Goal: Task Accomplishment & Management: Manage account settings

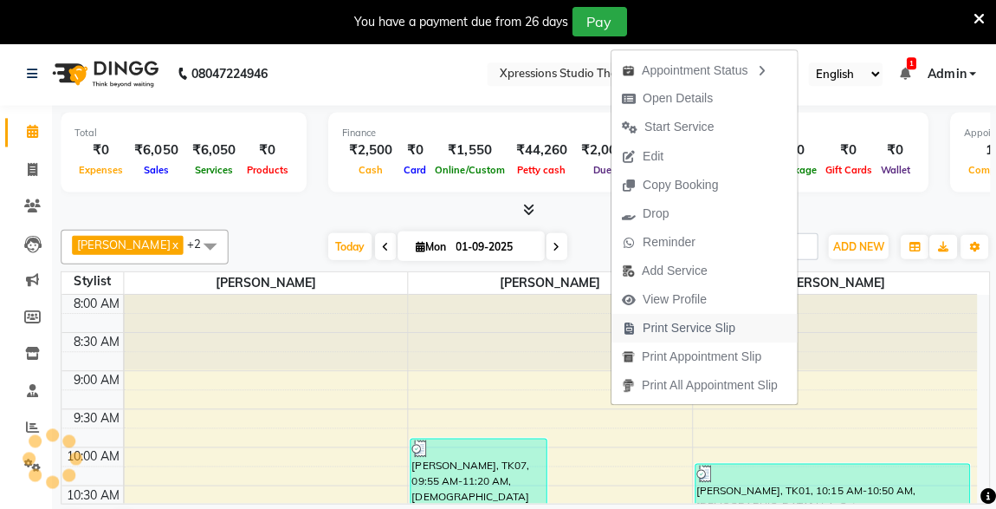
scroll to position [879, 0]
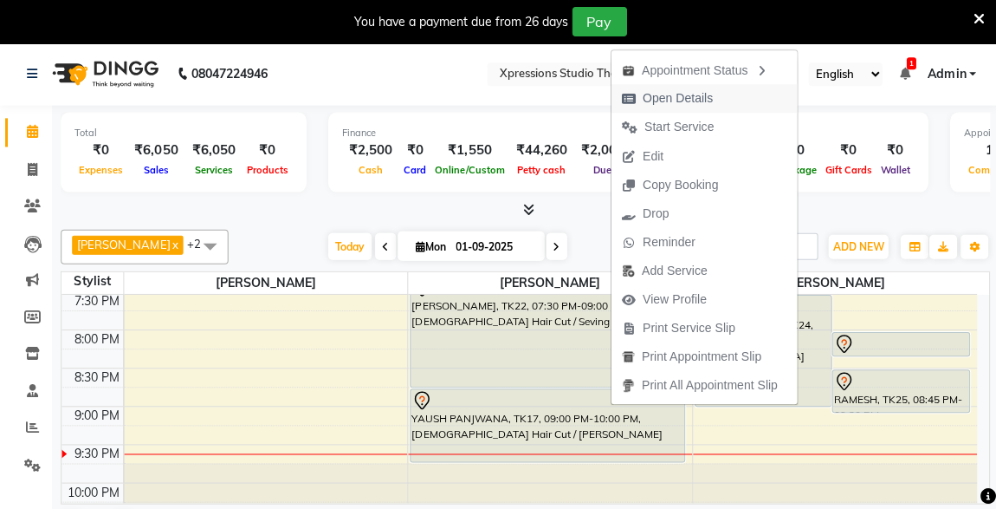
click at [686, 94] on span "Open Details" at bounding box center [676, 98] width 70 height 18
select select "7"
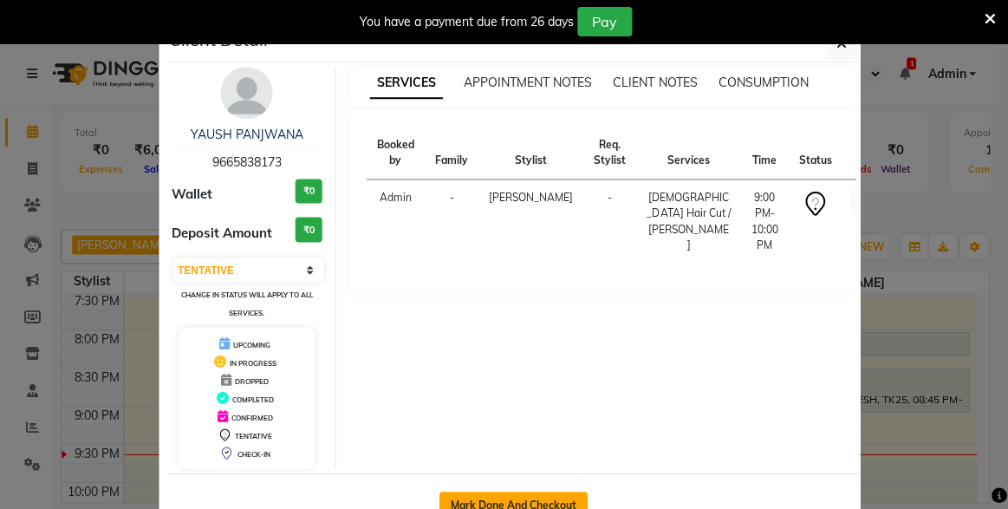
click at [512, 497] on button "Mark Done And Checkout" at bounding box center [512, 504] width 148 height 28
select select "service"
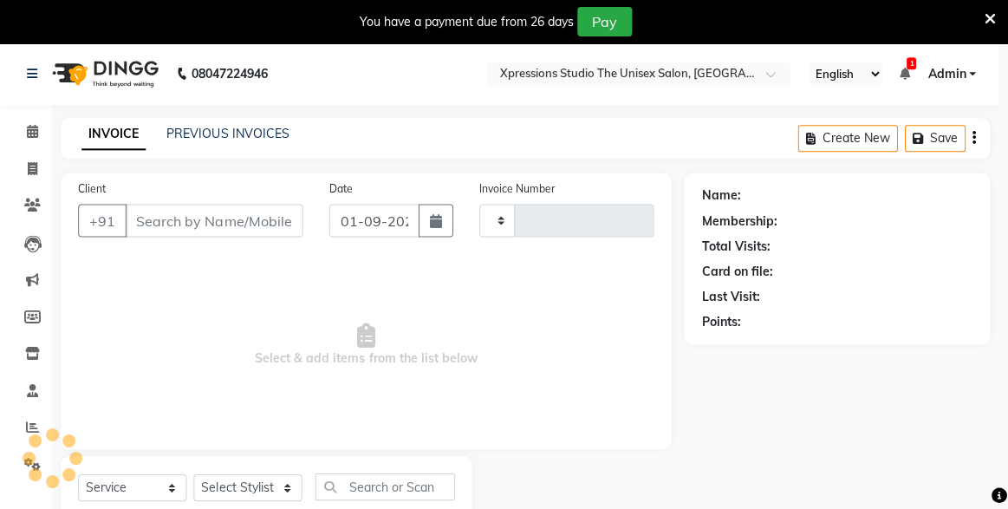
type input "4487"
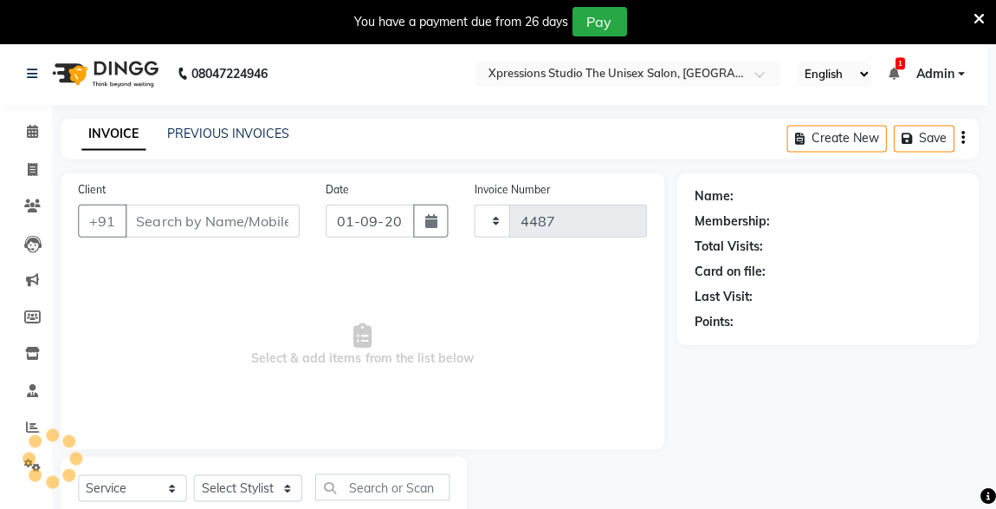
select select "7003"
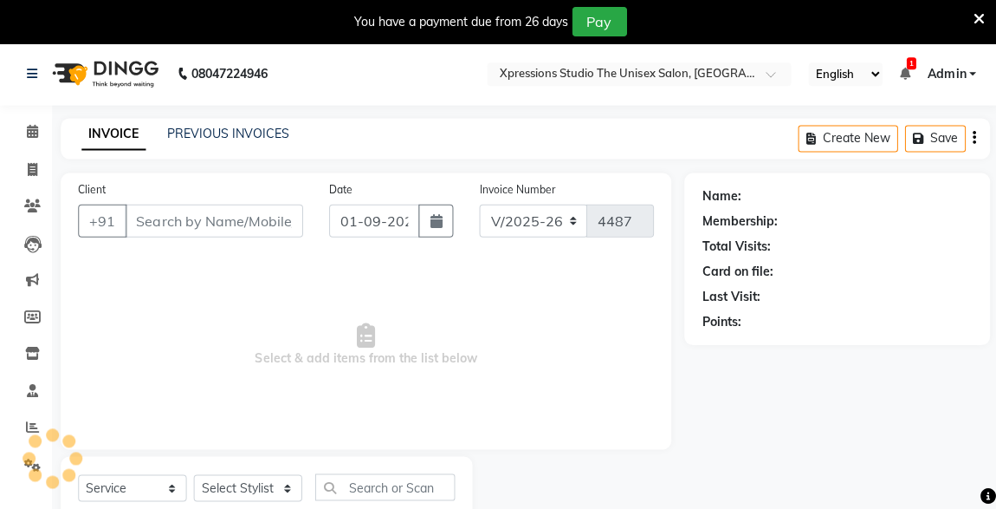
type input "9665838173"
select select "57588"
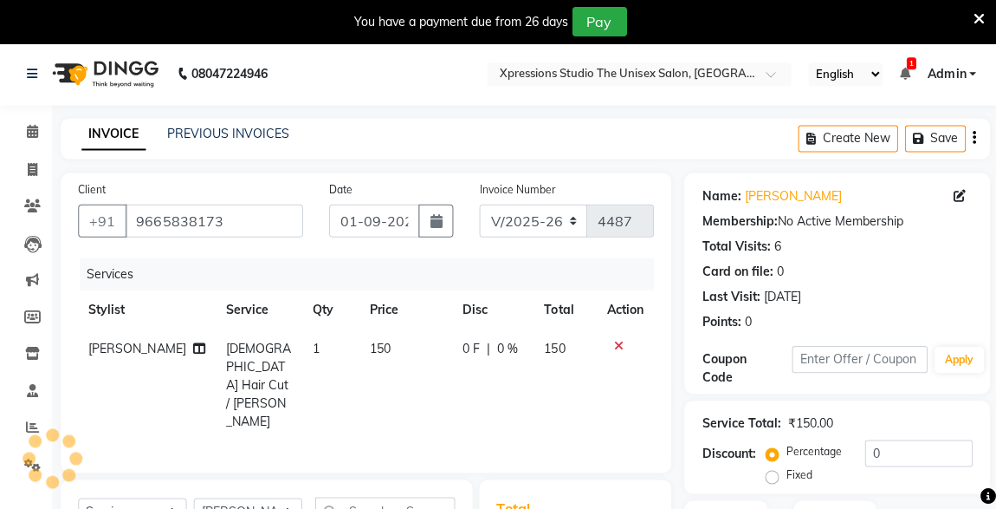
scroll to position [226, 0]
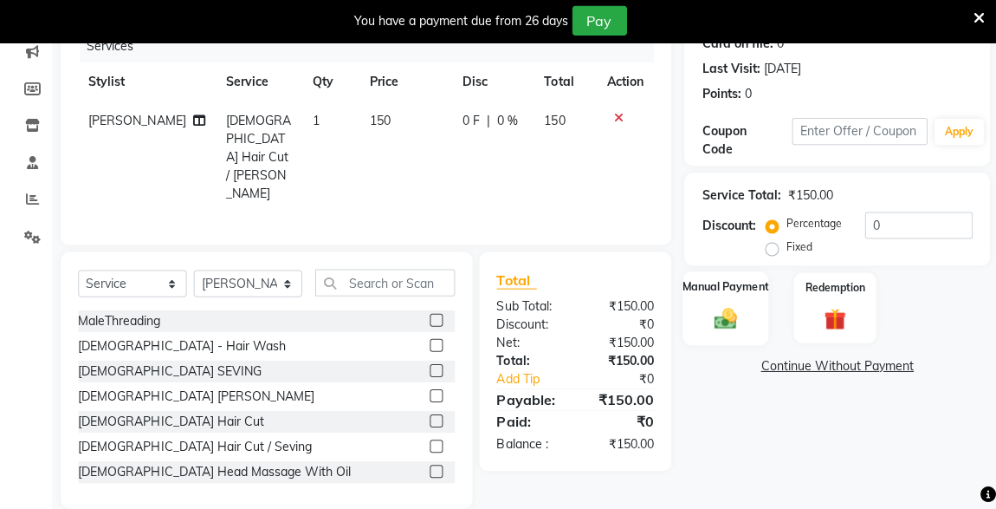
click at [729, 317] on img at bounding box center [723, 318] width 37 height 27
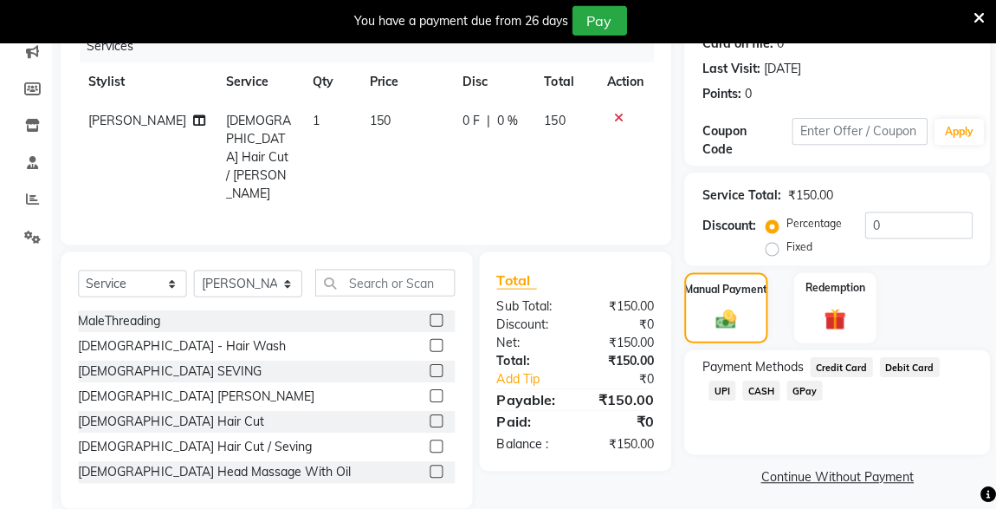
click at [741, 385] on span "CASH" at bounding box center [759, 390] width 37 height 20
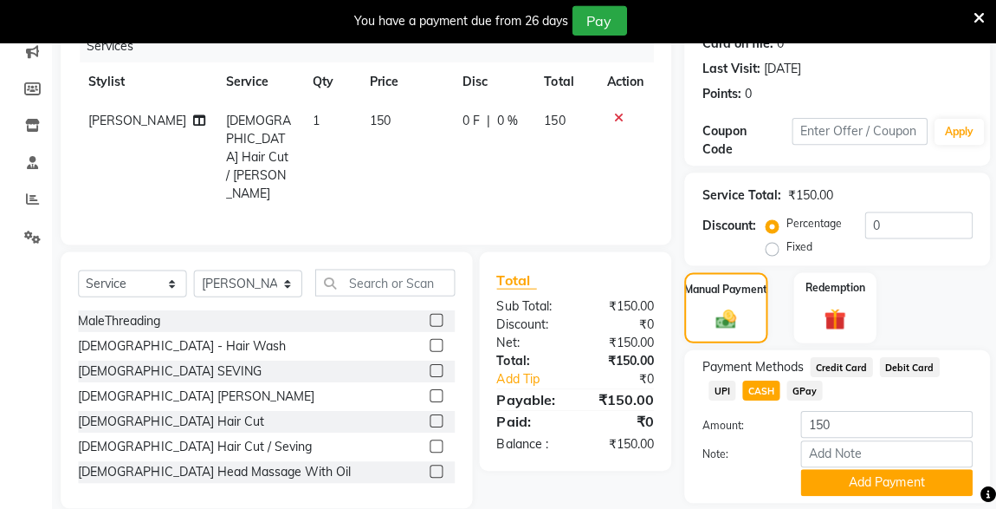
scroll to position [280, 0]
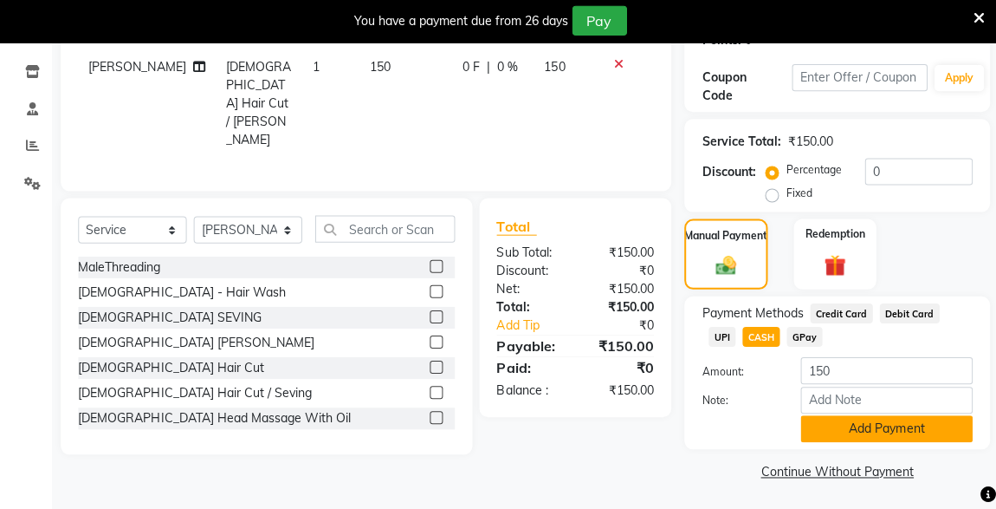
click at [932, 417] on button "Add Payment" at bounding box center [885, 428] width 172 height 27
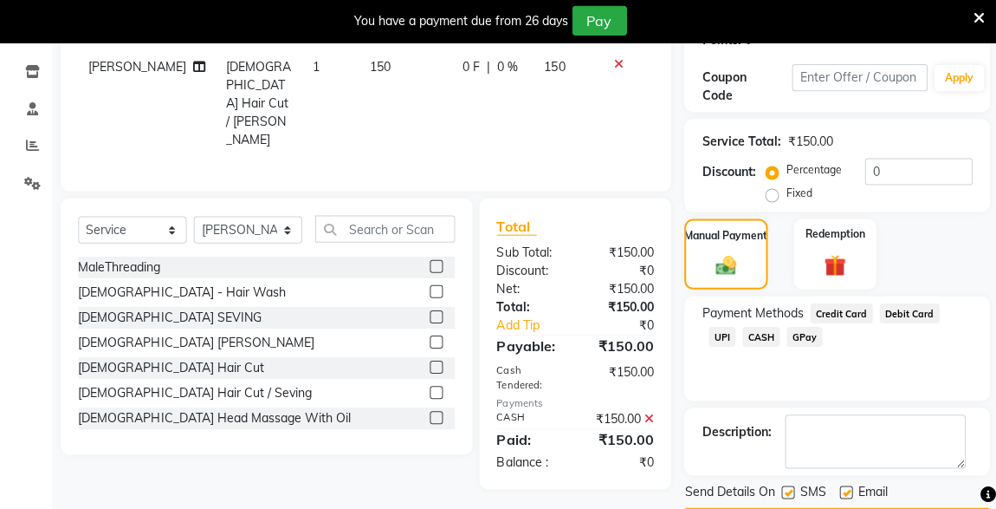
scroll to position [328, 0]
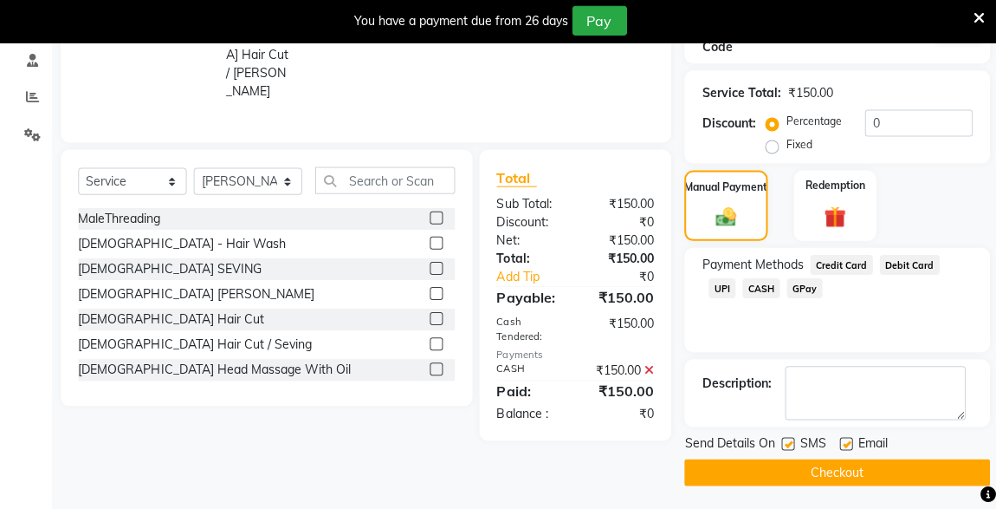
click at [787, 439] on label at bounding box center [786, 443] width 13 height 13
click at [787, 439] on input "checkbox" at bounding box center [785, 443] width 11 height 11
checkbox input "false"
click at [830, 464] on button "Checkout" at bounding box center [835, 471] width 305 height 27
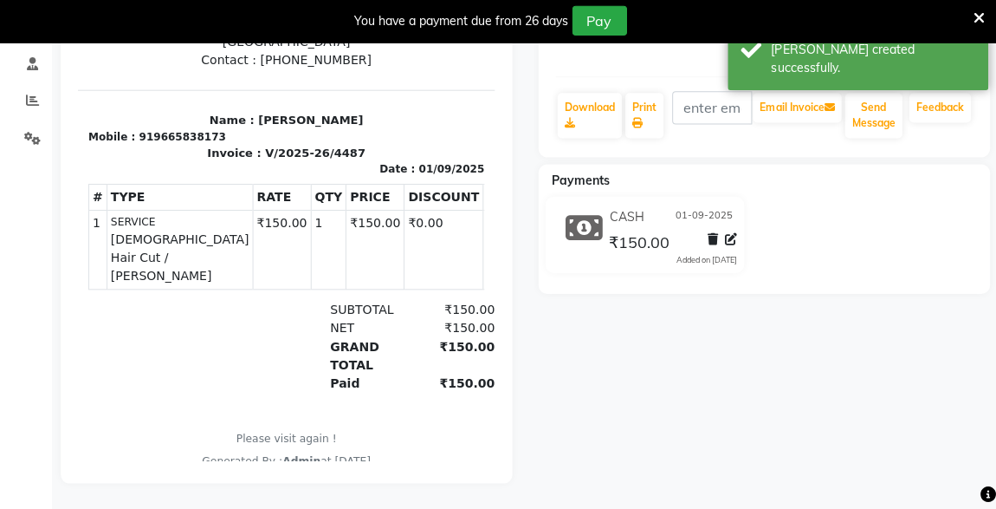
click at [624, 232] on span "₹150.00" at bounding box center [637, 244] width 61 height 24
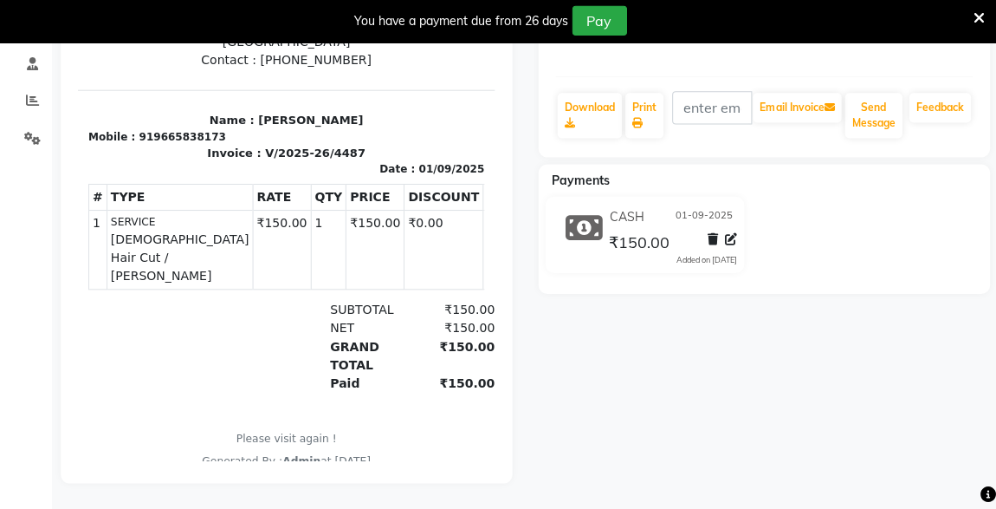
click at [624, 232] on span "₹150.00" at bounding box center [637, 244] width 61 height 24
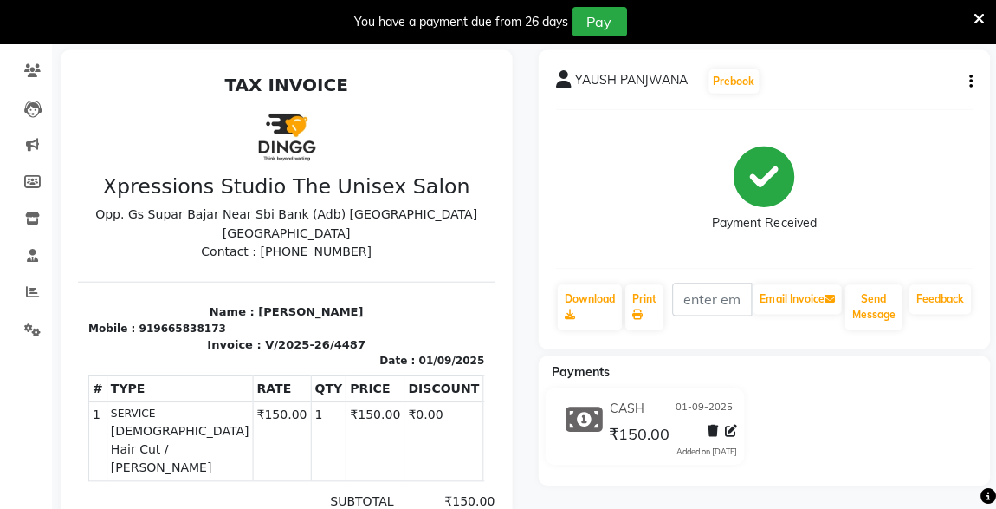
scroll to position [133, 0]
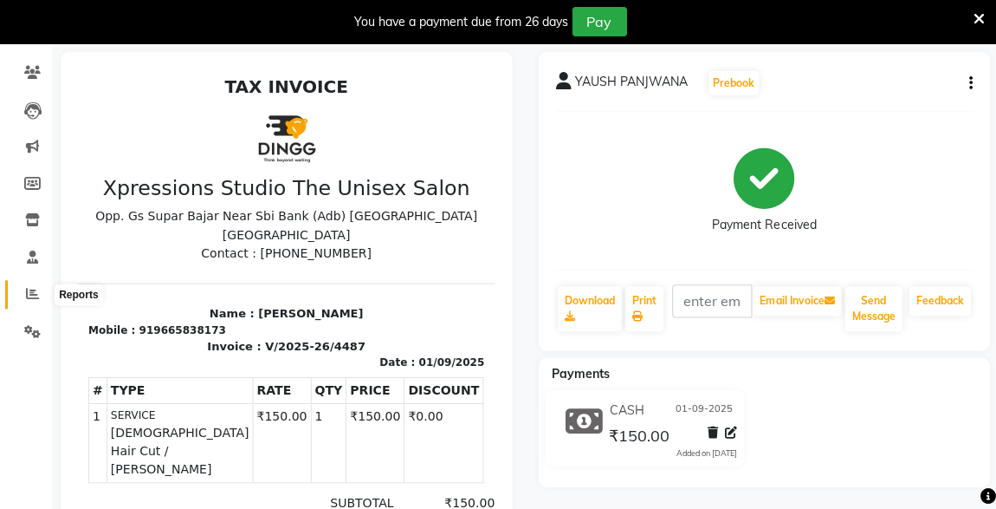
click at [32, 287] on icon at bounding box center [32, 292] width 13 height 13
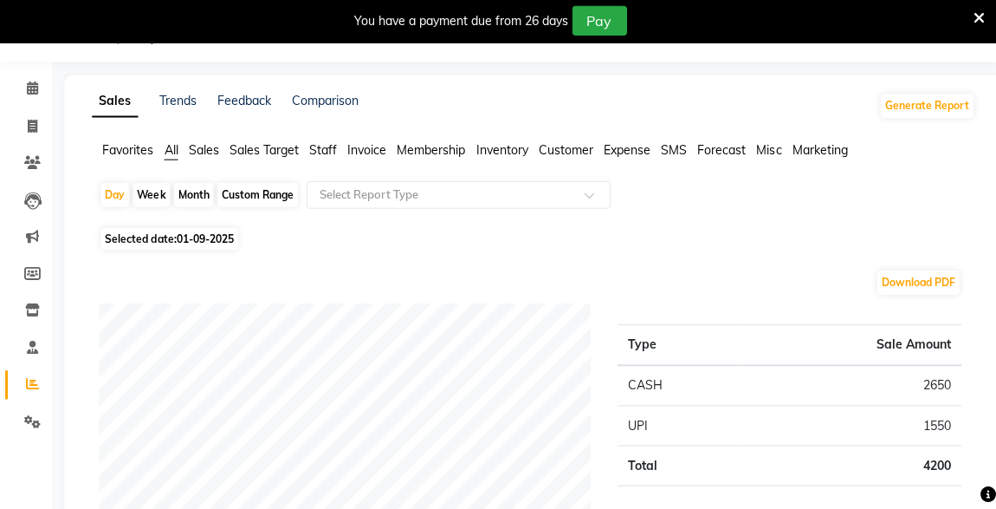
scroll to position [133, 0]
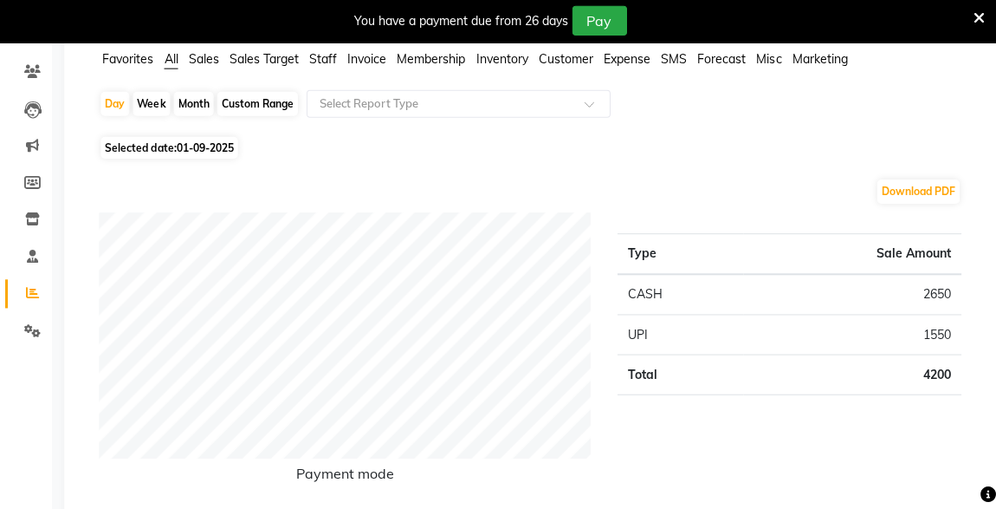
click at [33, 55] on li "Clients" at bounding box center [26, 73] width 52 height 37
click at [36, 69] on icon at bounding box center [32, 72] width 16 height 13
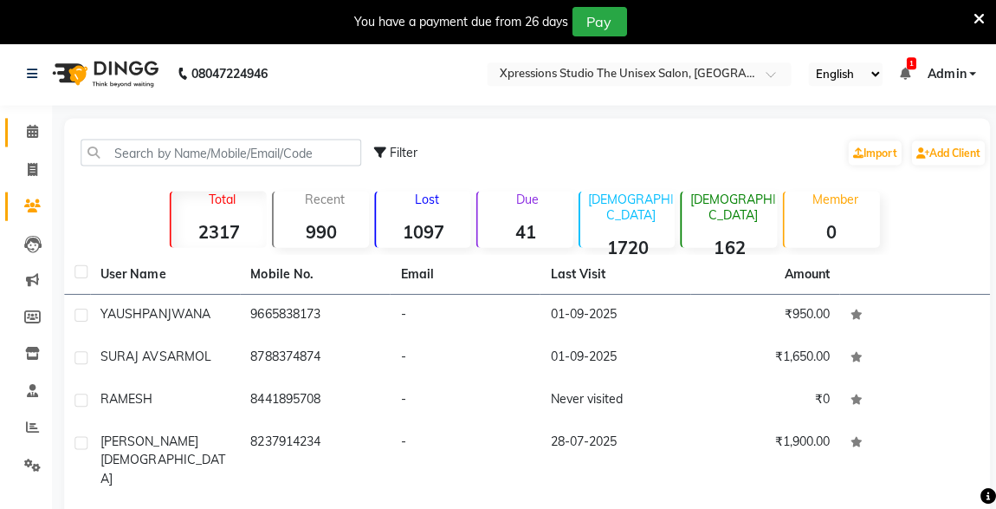
click at [40, 133] on span at bounding box center [32, 132] width 30 height 20
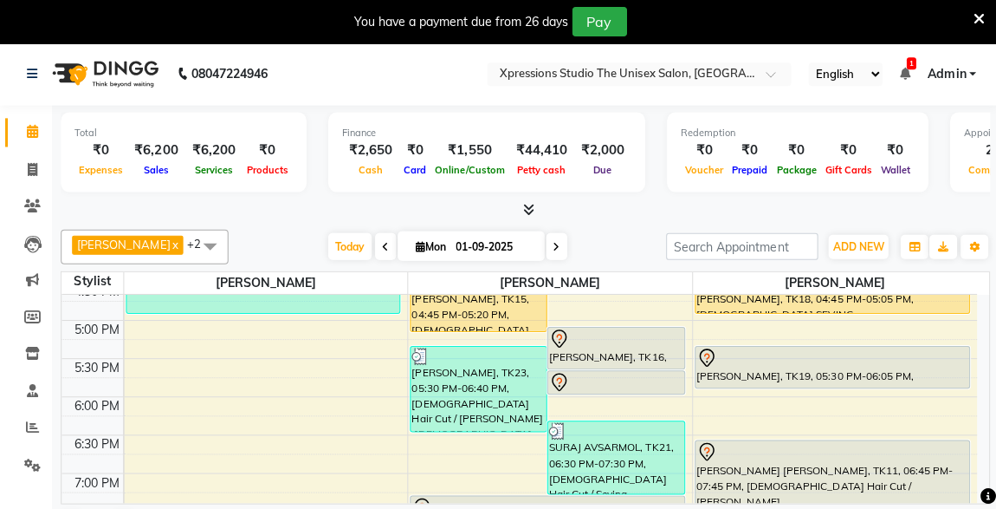
scroll to position [912, 0]
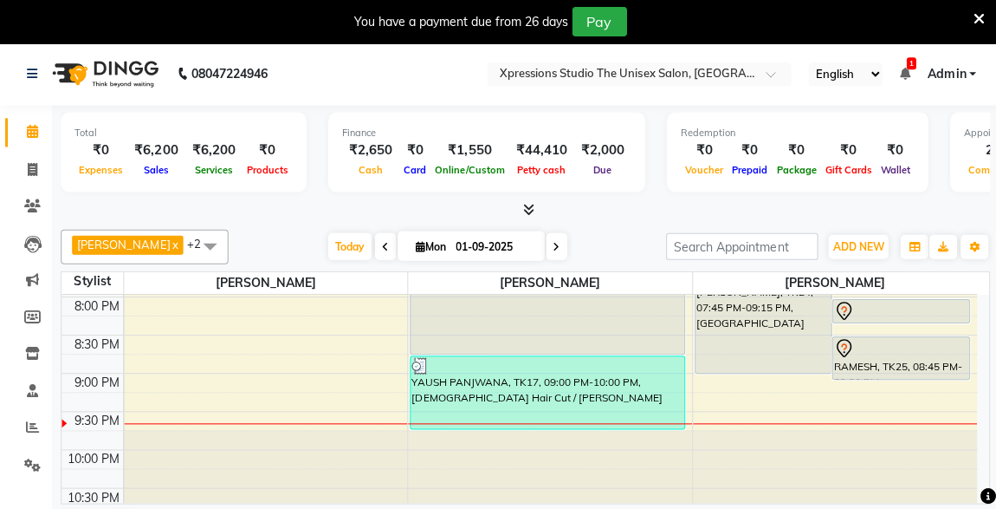
click at [659, 360] on div at bounding box center [546, 364] width 271 height 17
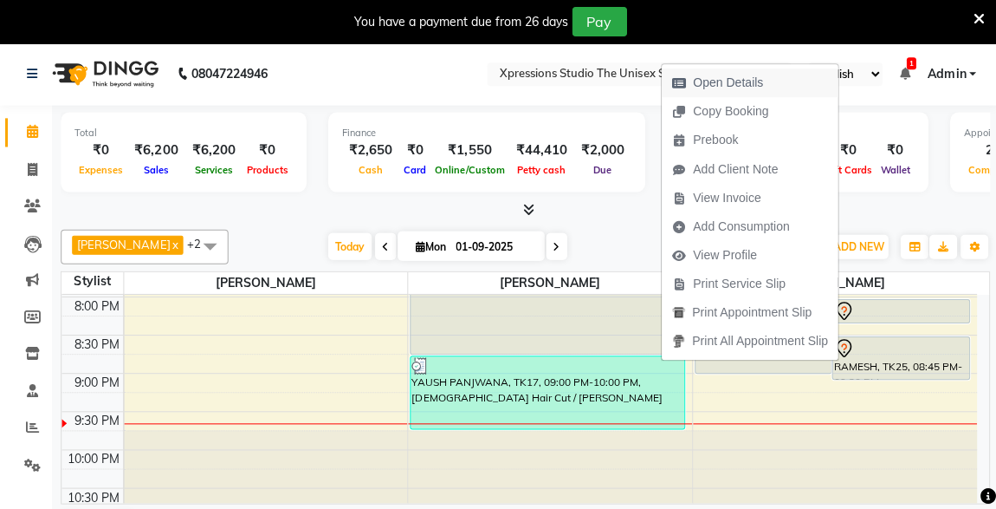
click at [739, 83] on span "Open Details" at bounding box center [726, 83] width 70 height 18
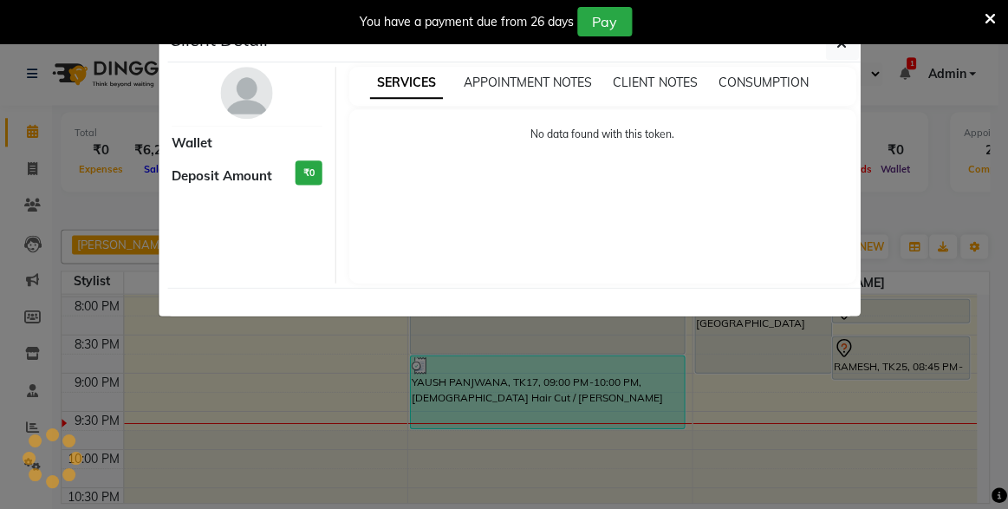
select select "3"
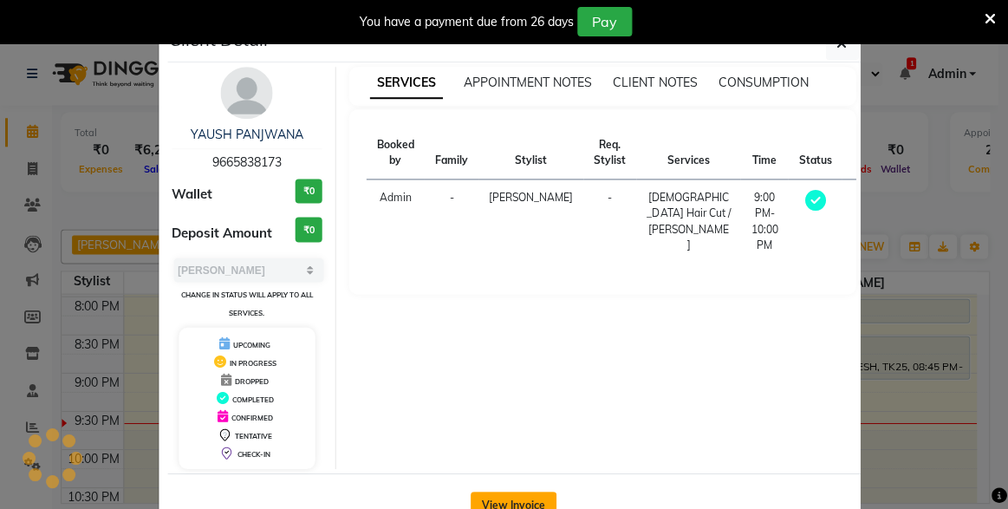
click at [505, 490] on button "View Invoice" at bounding box center [513, 504] width 86 height 28
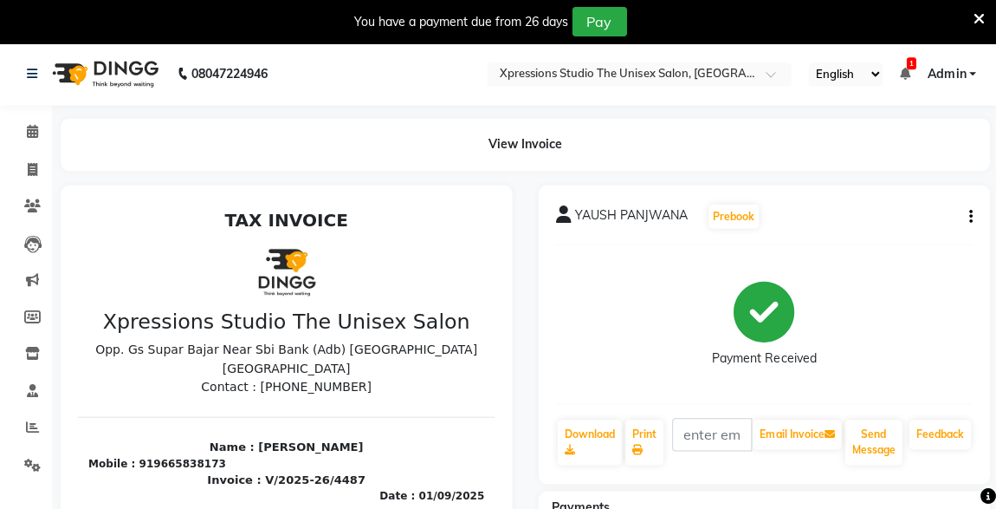
click at [968, 216] on icon "button" at bounding box center [968, 216] width 3 height 1
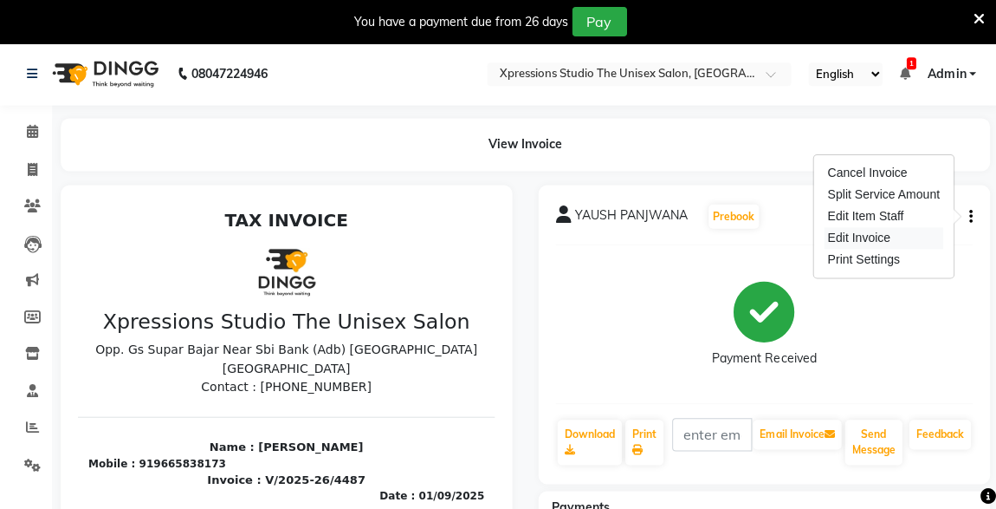
click at [866, 239] on div "Edit Invoice" at bounding box center [881, 238] width 119 height 22
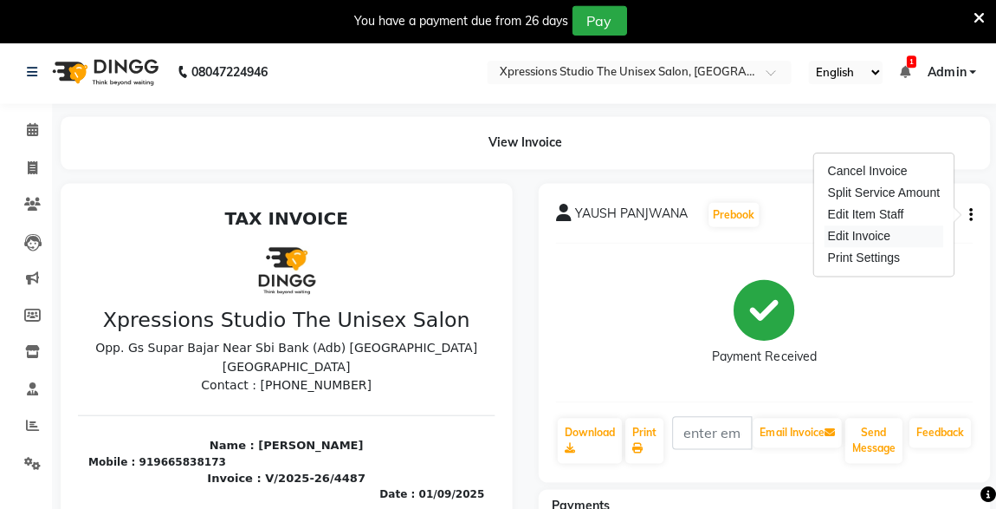
select select "service"
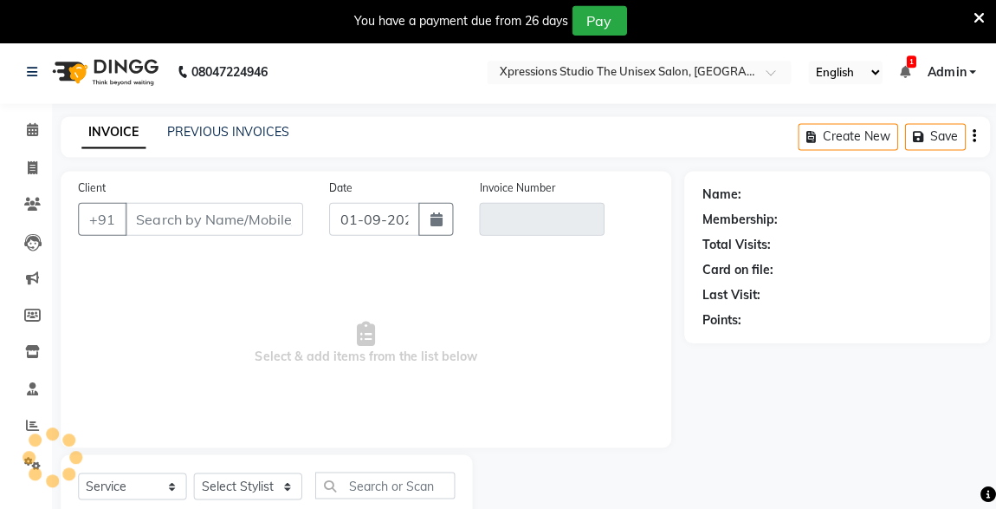
scroll to position [53, 0]
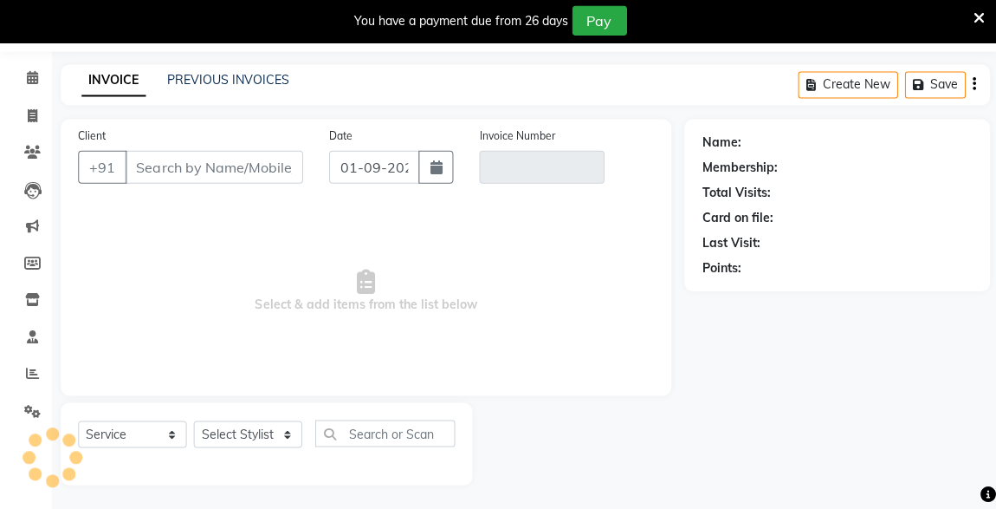
type input "9665838173"
type input "V/2025-26/4487"
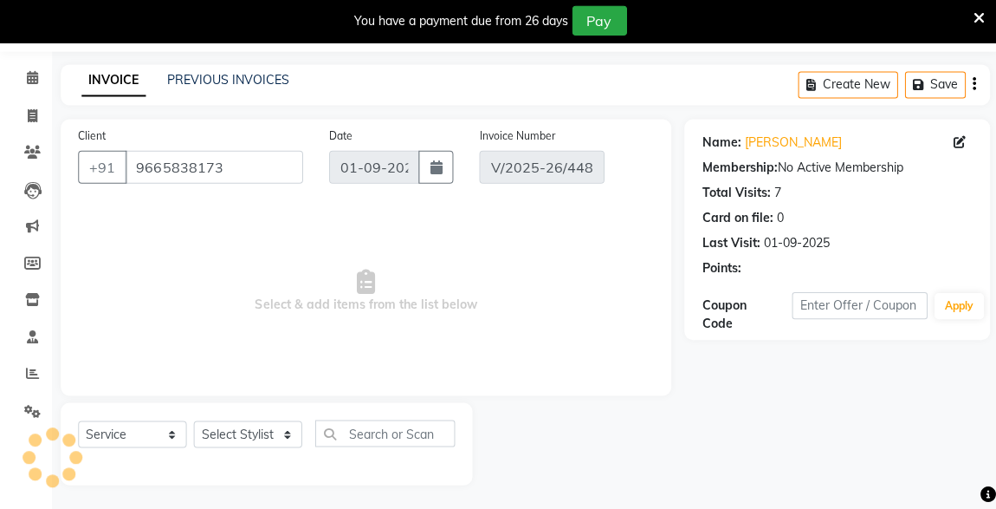
select select "select"
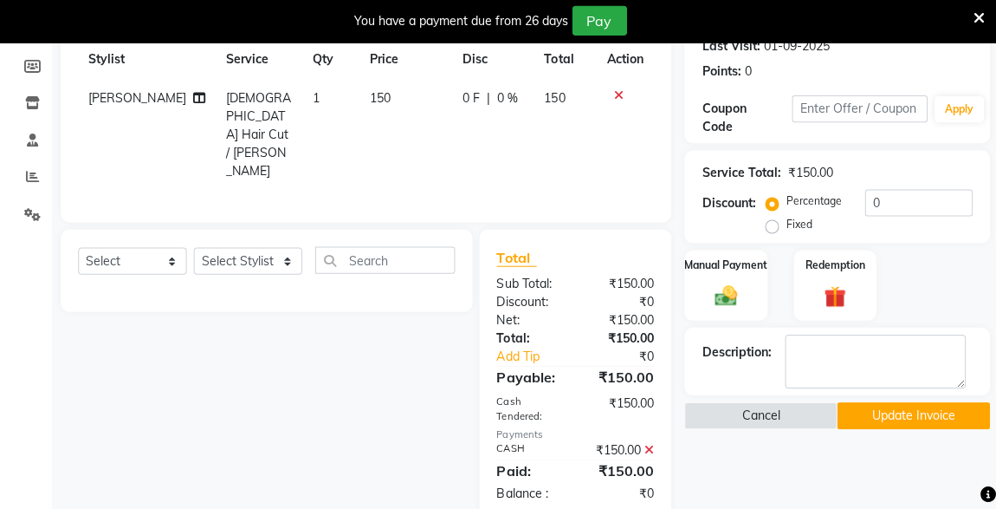
scroll to position [250, 0]
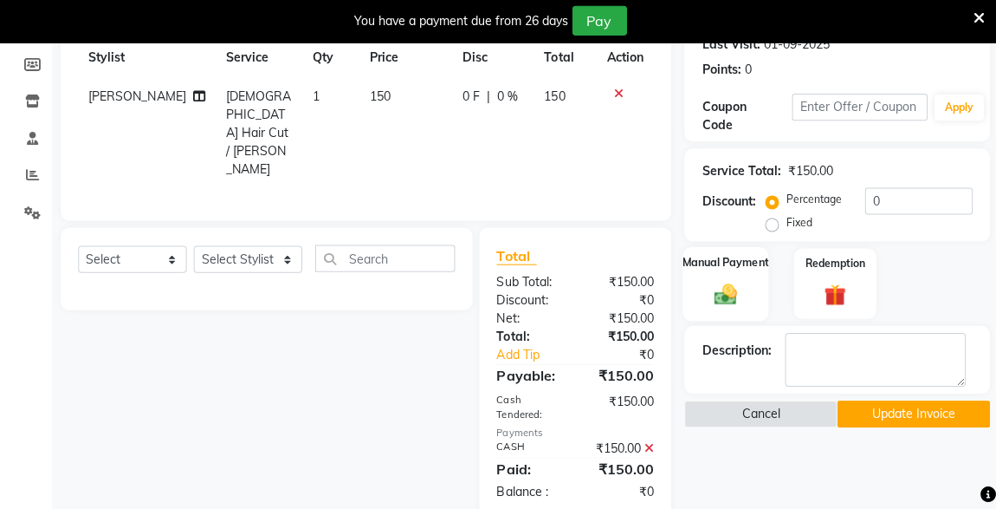
click at [741, 302] on img at bounding box center [723, 294] width 37 height 27
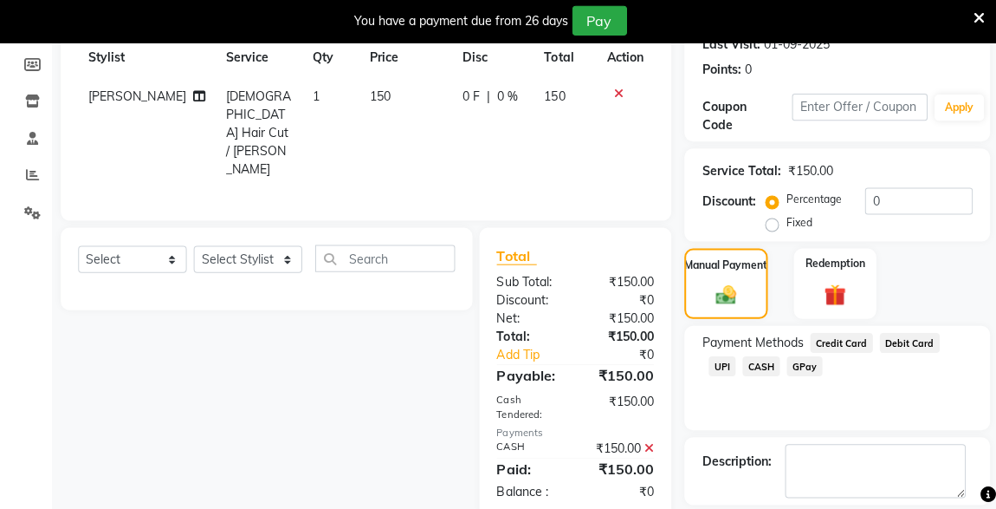
click at [734, 356] on span "UPI" at bounding box center [720, 366] width 27 height 20
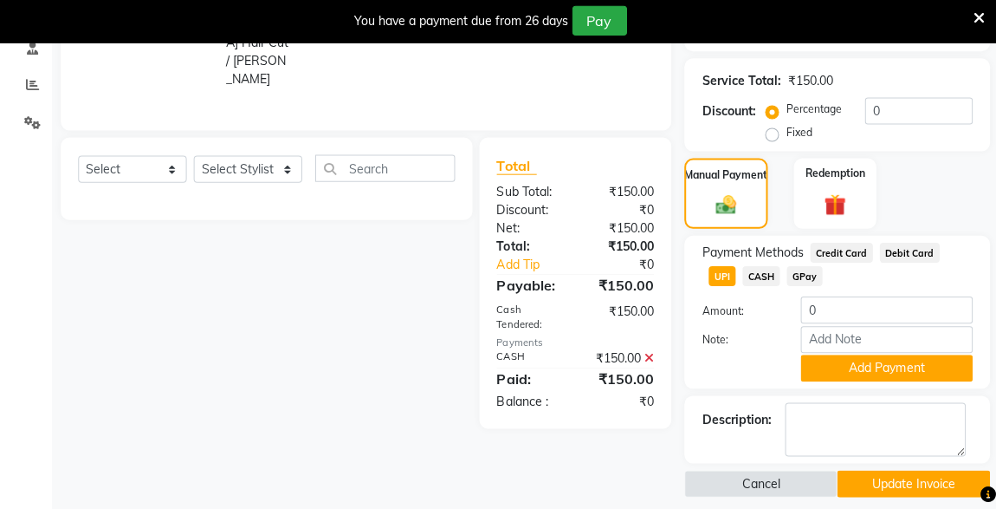
scroll to position [343, 0]
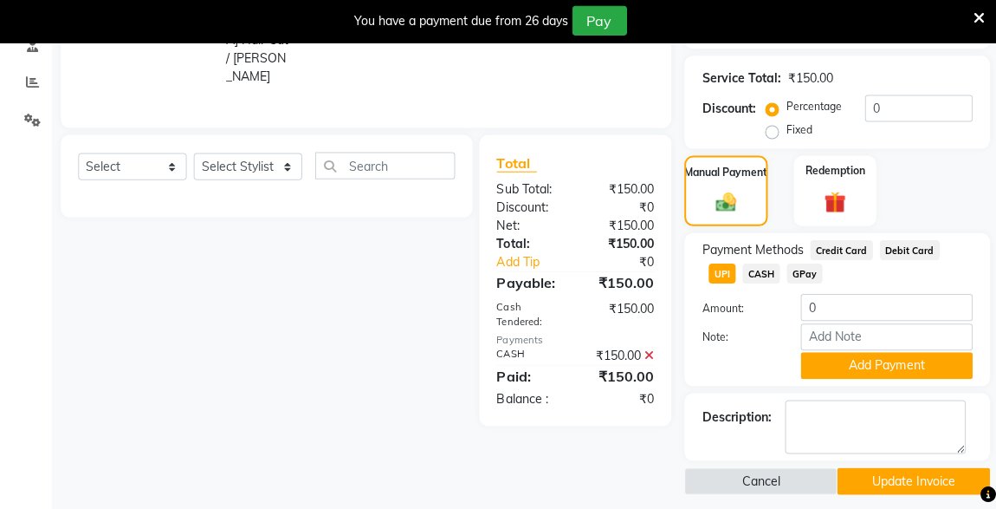
click at [648, 349] on icon at bounding box center [648, 355] width 10 height 12
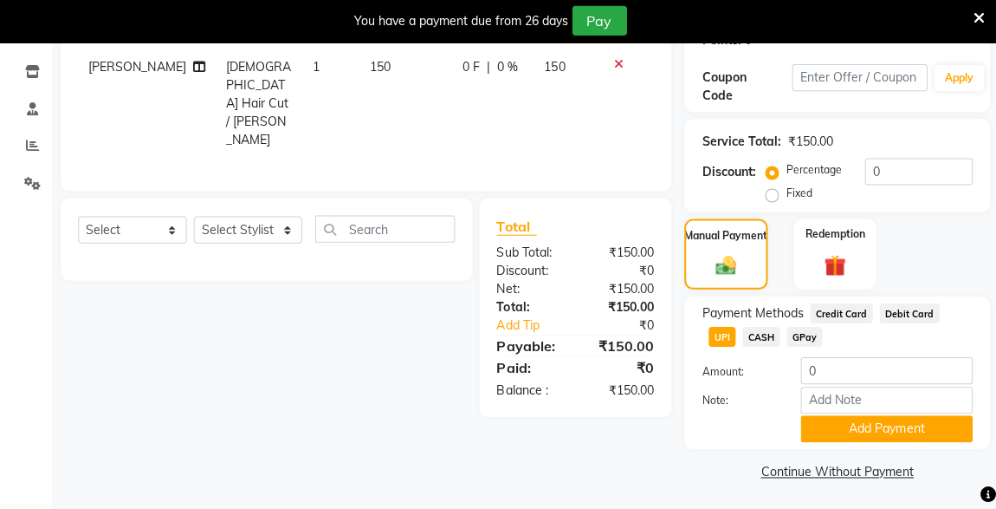
click at [741, 334] on span "CASH" at bounding box center [759, 337] width 37 height 20
type input "150"
click at [734, 327] on span "UPI" at bounding box center [720, 337] width 27 height 20
click at [917, 422] on button "Add Payment" at bounding box center [885, 428] width 172 height 27
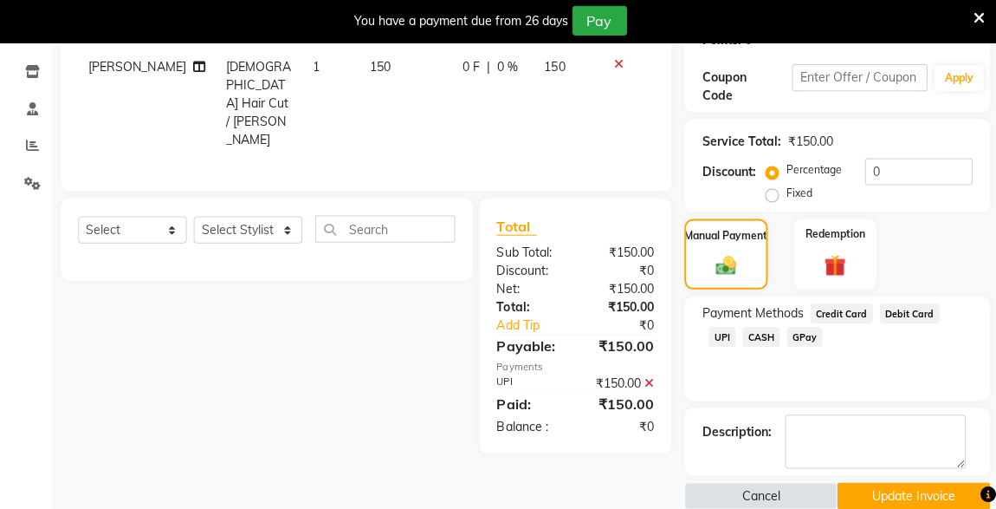
scroll to position [303, 0]
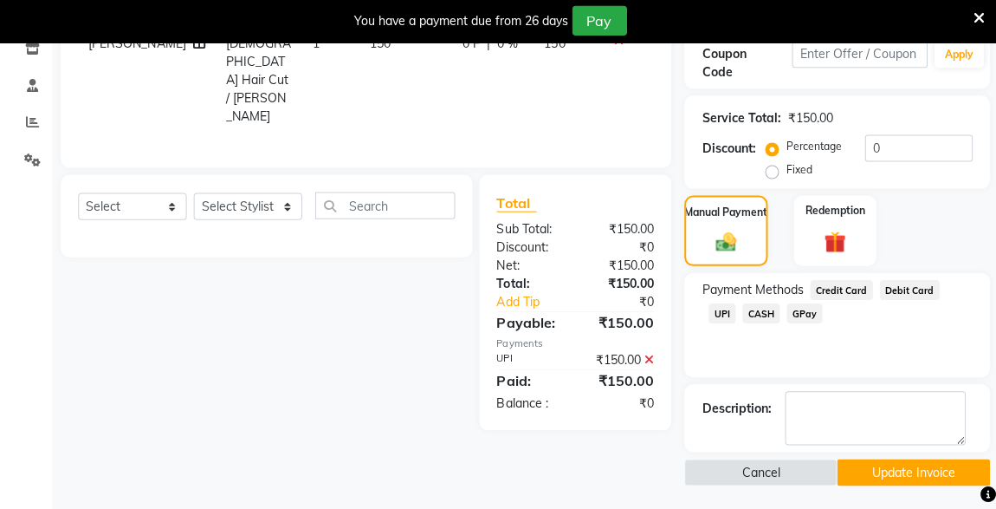
click at [911, 475] on button "Update Invoice" at bounding box center [911, 471] width 152 height 27
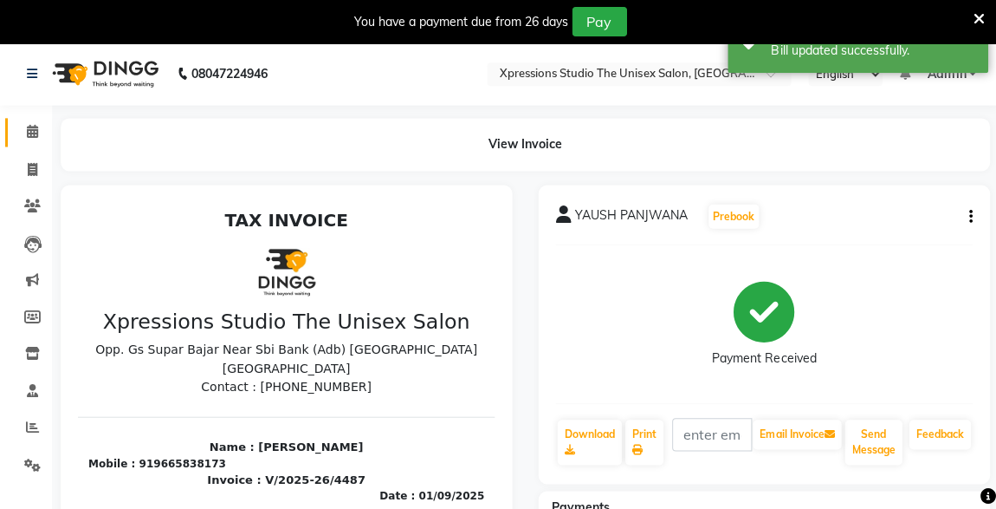
click at [36, 138] on icon at bounding box center [32, 131] width 11 height 13
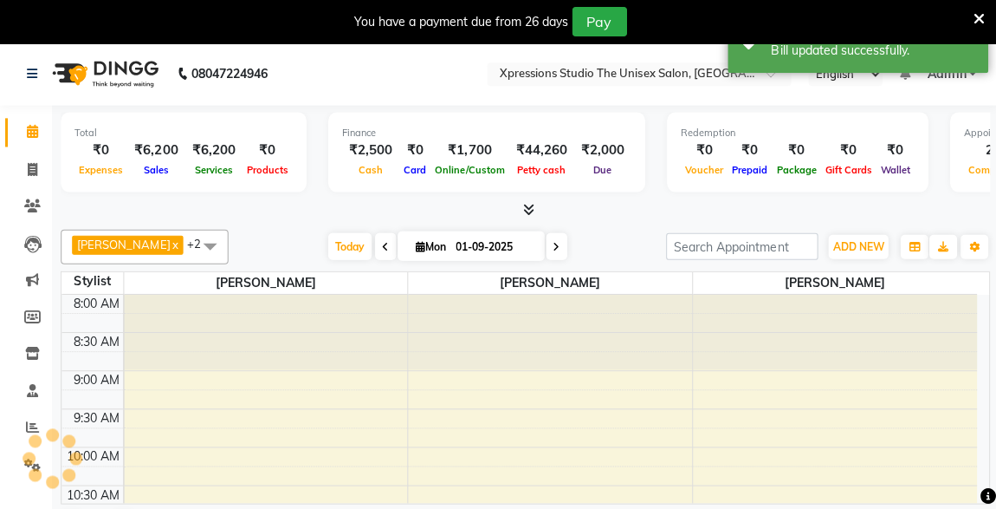
scroll to position [879, 0]
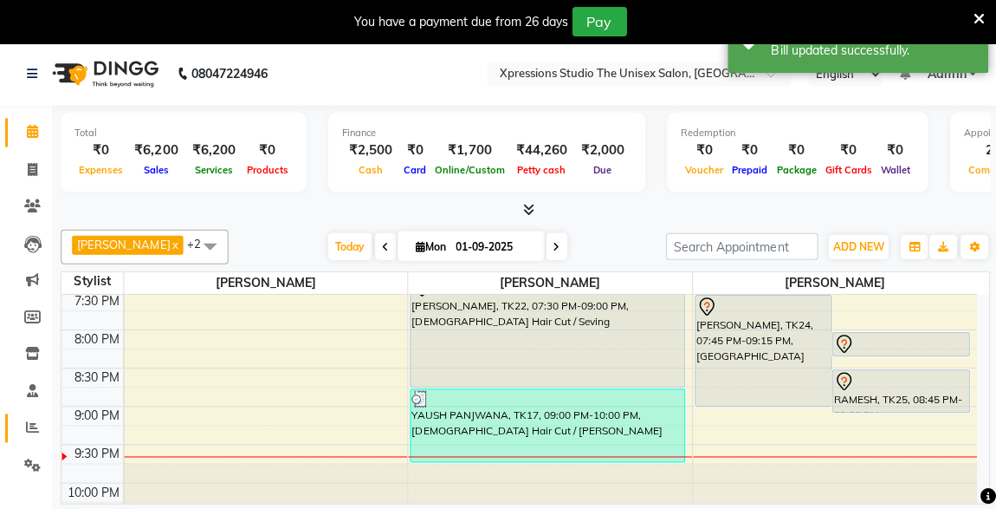
click at [29, 414] on link "Reports" at bounding box center [26, 426] width 42 height 29
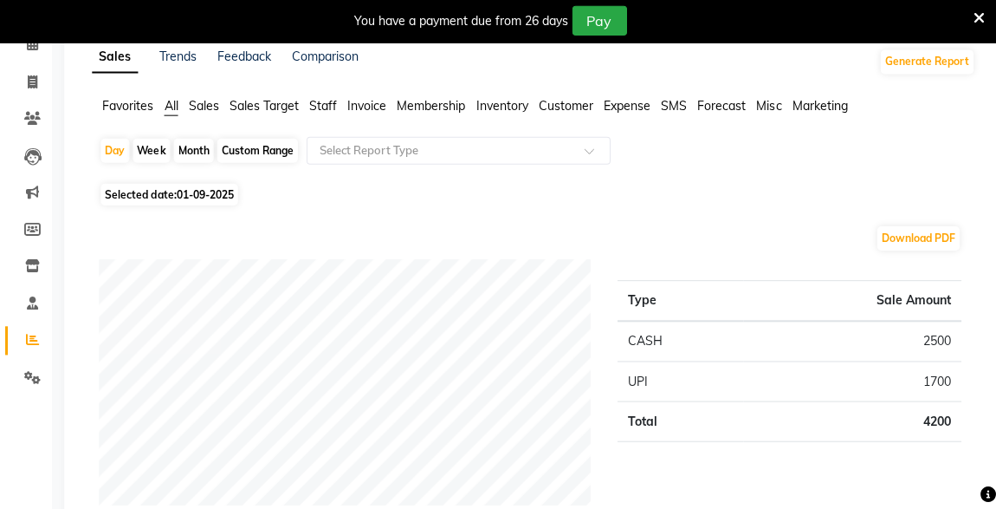
scroll to position [89, 0]
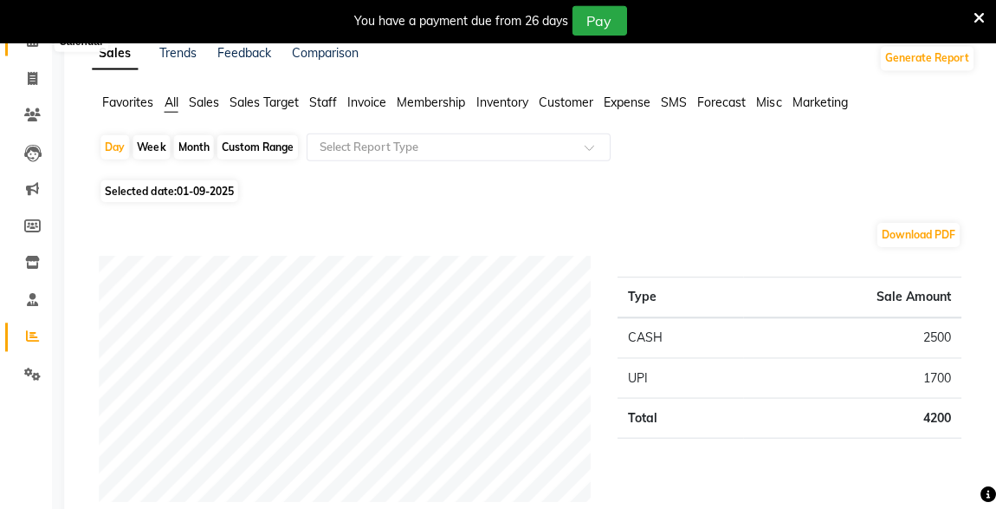
click at [37, 49] on span at bounding box center [32, 43] width 30 height 20
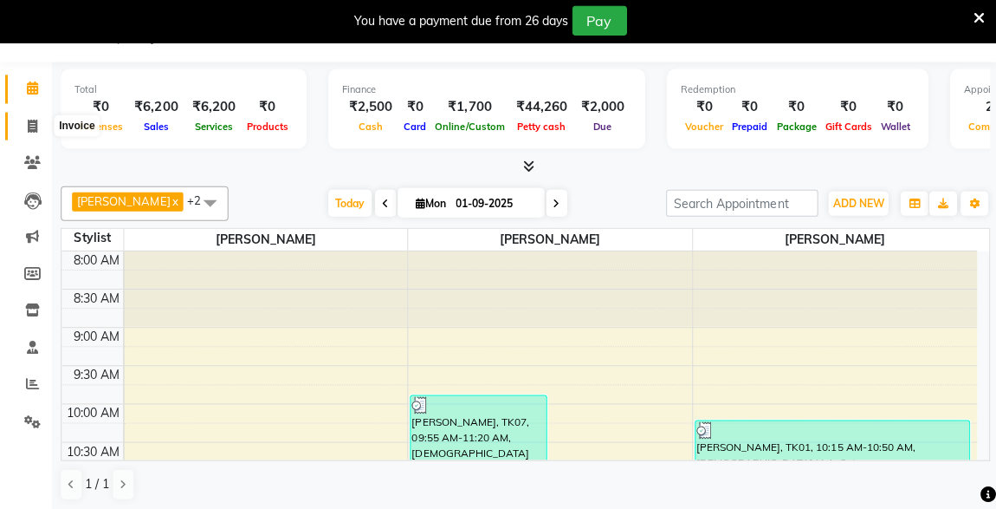
click at [18, 117] on span at bounding box center [32, 127] width 30 height 20
select select "service"
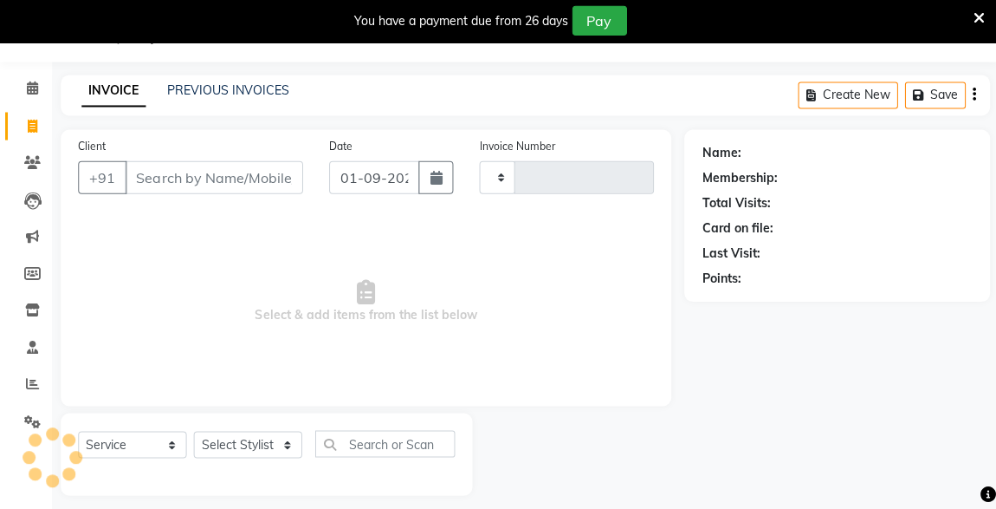
type input "4488"
select select "7003"
click at [184, 169] on input "Client" at bounding box center [214, 177] width 178 height 33
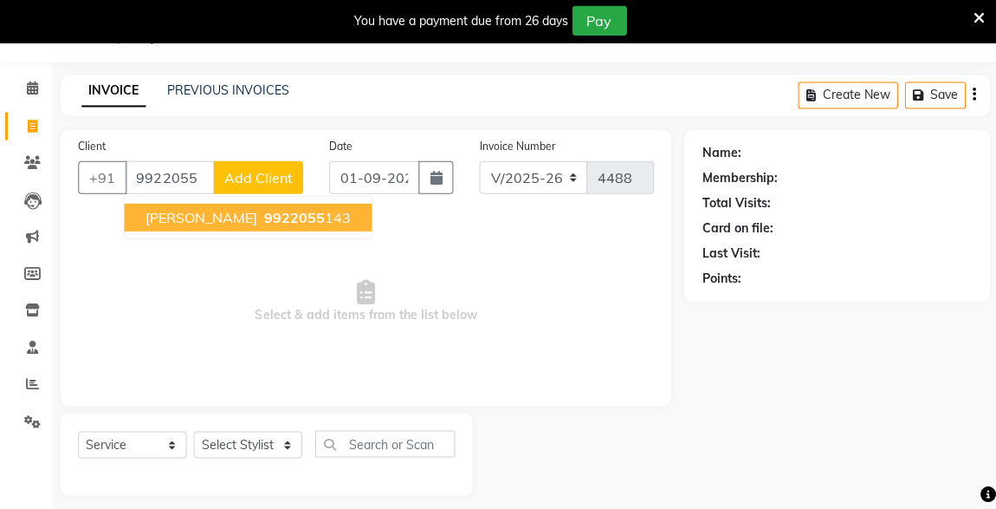
click at [302, 222] on ngb-highlight "9922055 143" at bounding box center [305, 217] width 90 height 17
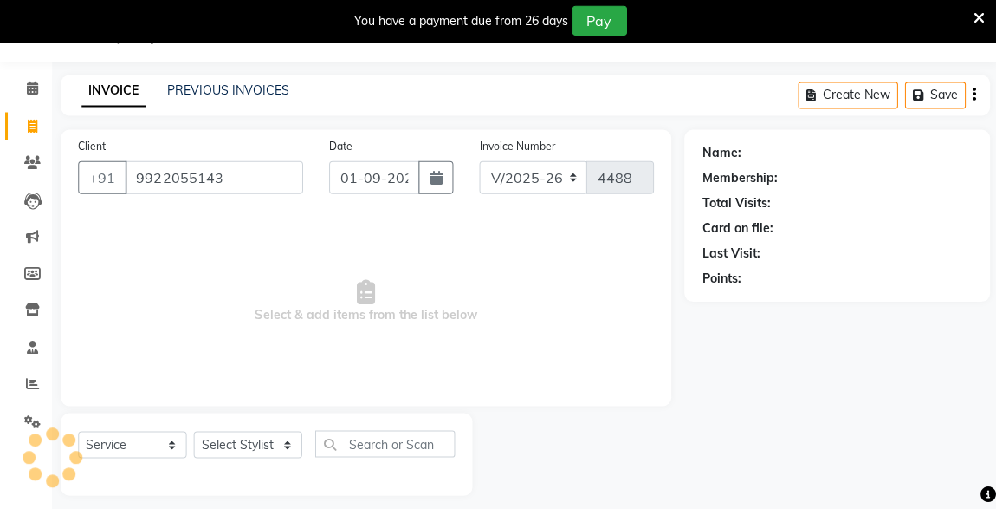
type input "9922055143"
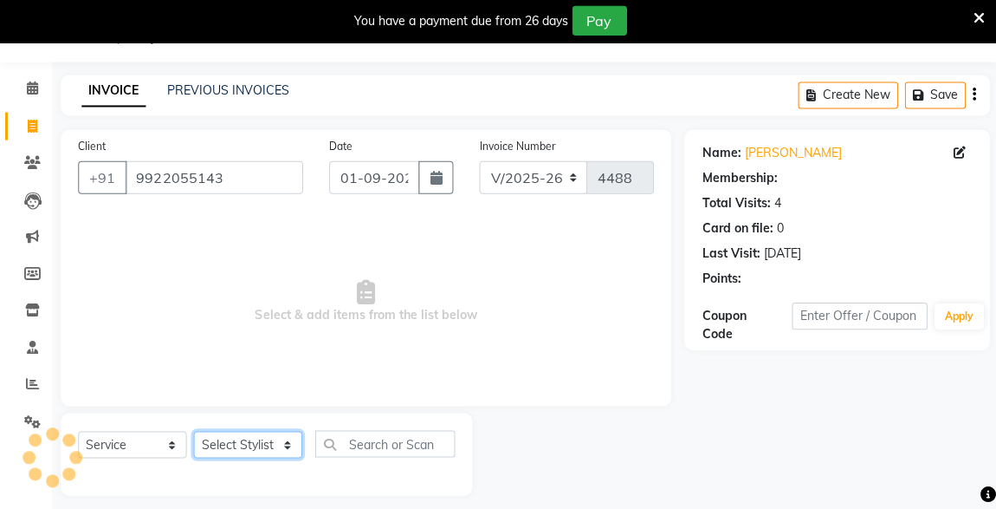
click at [249, 437] on select "Select Stylist [PERSON_NAME] [PERSON_NAME] [PERSON_NAME]" at bounding box center [247, 444] width 108 height 27
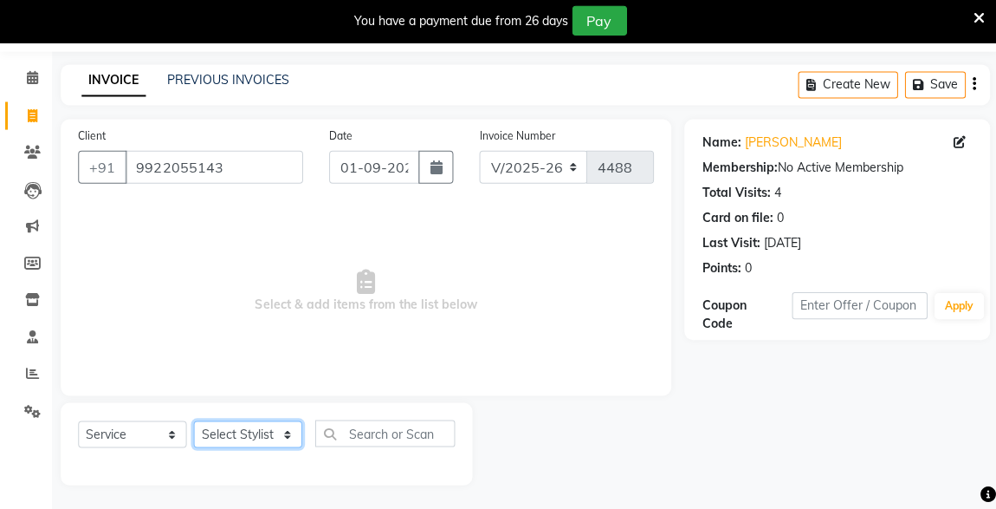
click at [268, 433] on select "Select Stylist [PERSON_NAME] [PERSON_NAME] [PERSON_NAME]" at bounding box center [247, 433] width 108 height 27
select select "57588"
click at [193, 420] on select "Select Stylist [PERSON_NAME] [PERSON_NAME] [PERSON_NAME]" at bounding box center [247, 433] width 108 height 27
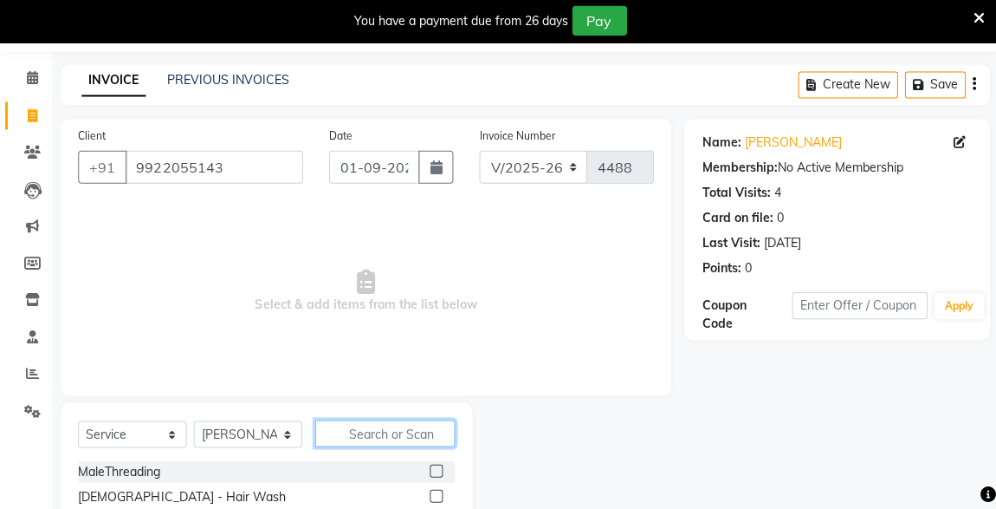
click at [389, 434] on input "text" at bounding box center [383, 432] width 139 height 27
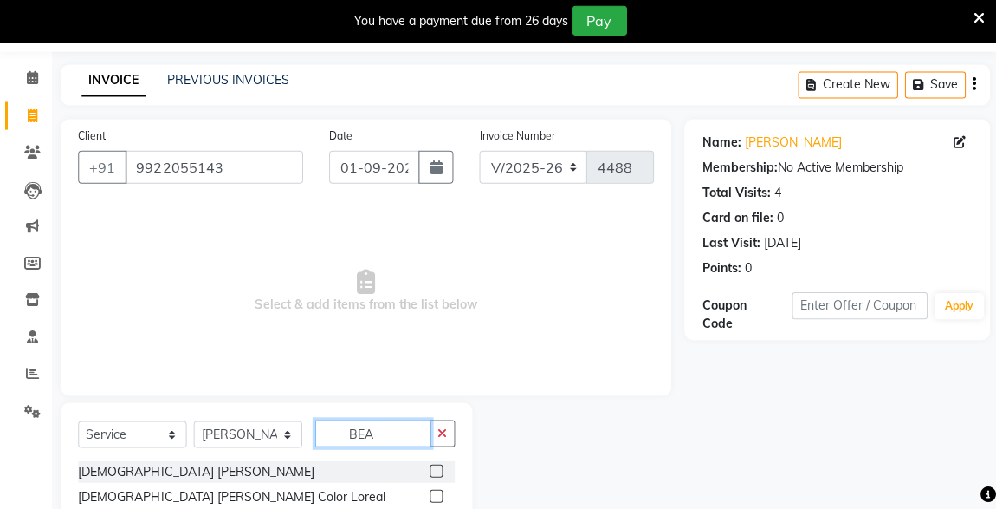
type input "BEA"
click at [437, 465] on label at bounding box center [435, 470] width 13 height 13
click at [437, 465] on input "checkbox" at bounding box center [434, 470] width 11 height 11
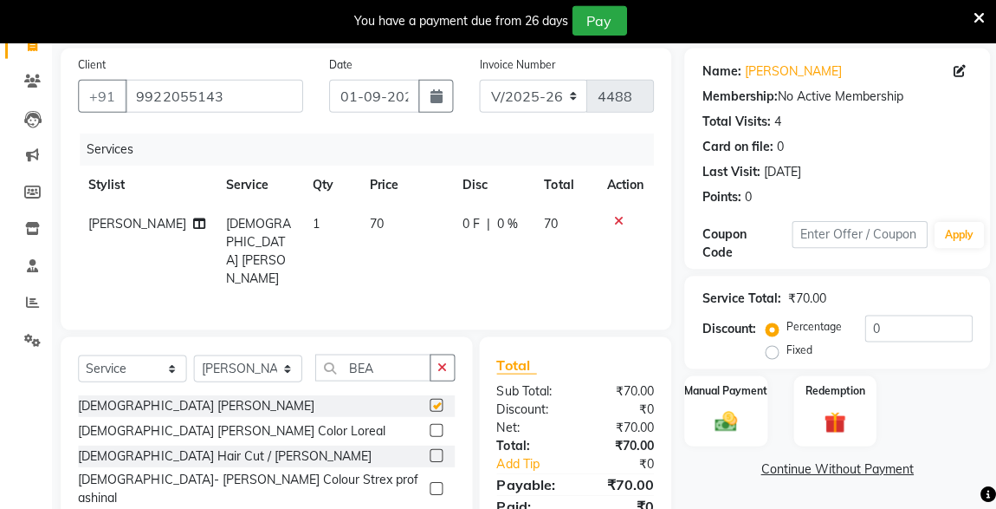
scroll to position [204, 0]
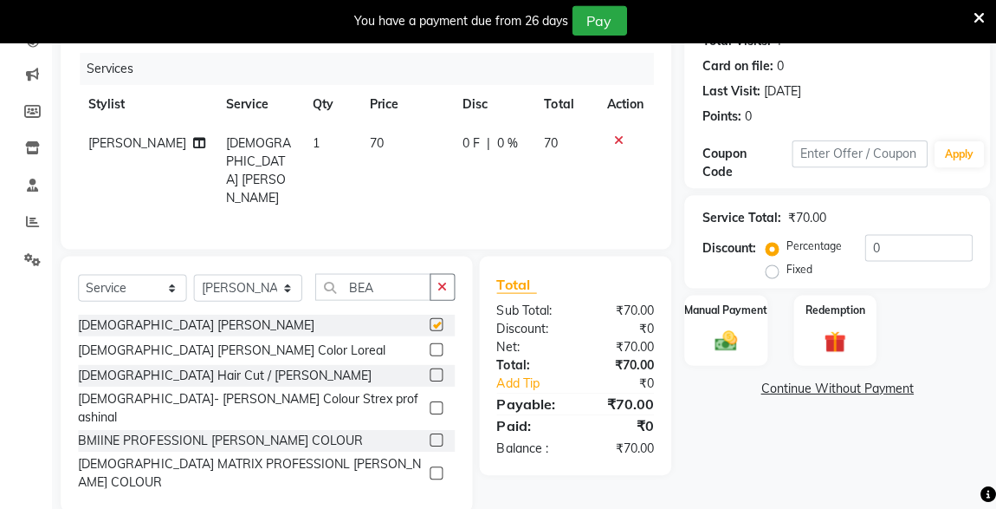
checkbox input "false"
click at [743, 362] on div "Manual Payment" at bounding box center [724, 331] width 86 height 74
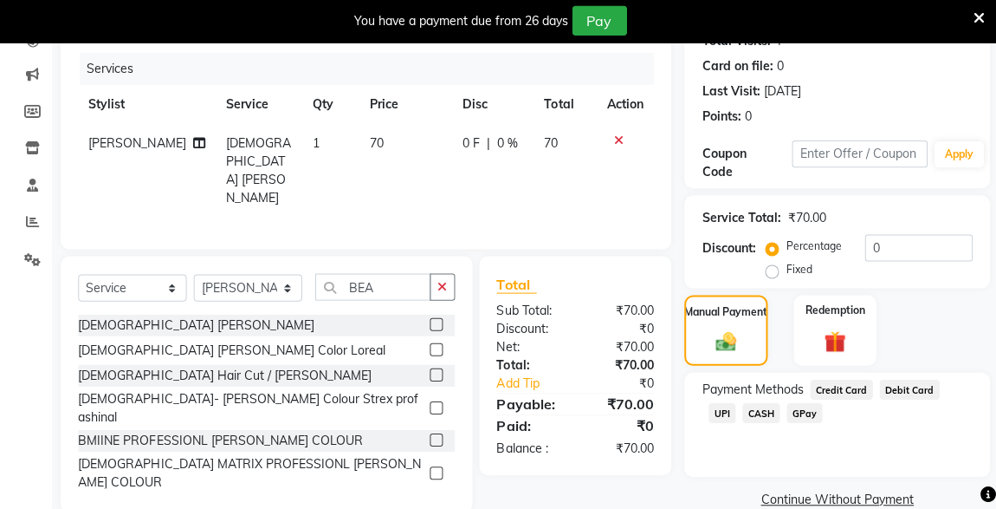
click at [741, 410] on span "CASH" at bounding box center [759, 413] width 37 height 20
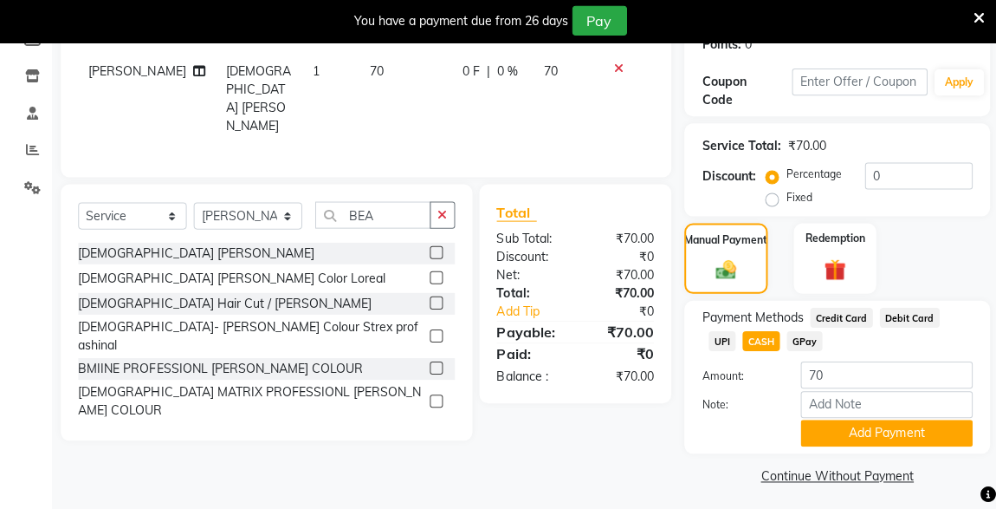
scroll to position [280, 0]
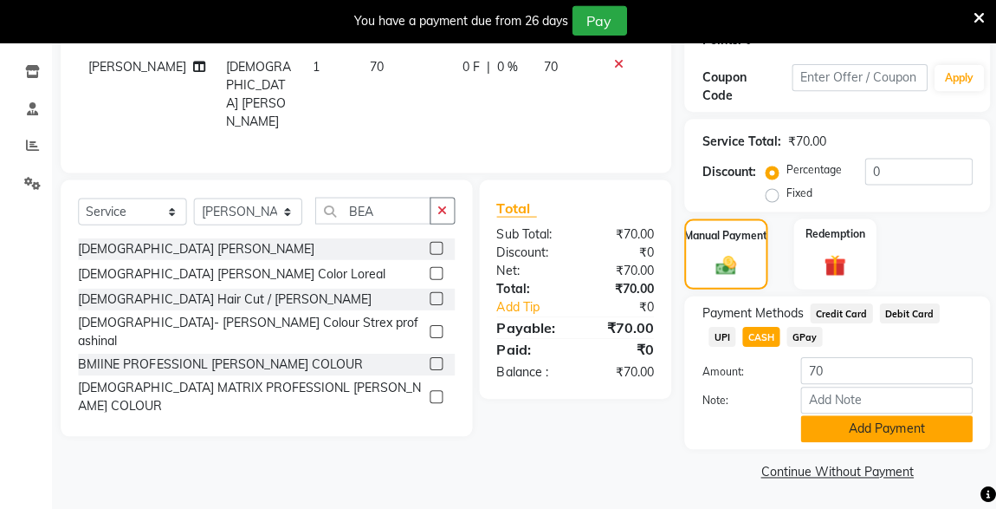
click at [844, 438] on button "Add Payment" at bounding box center [885, 428] width 172 height 27
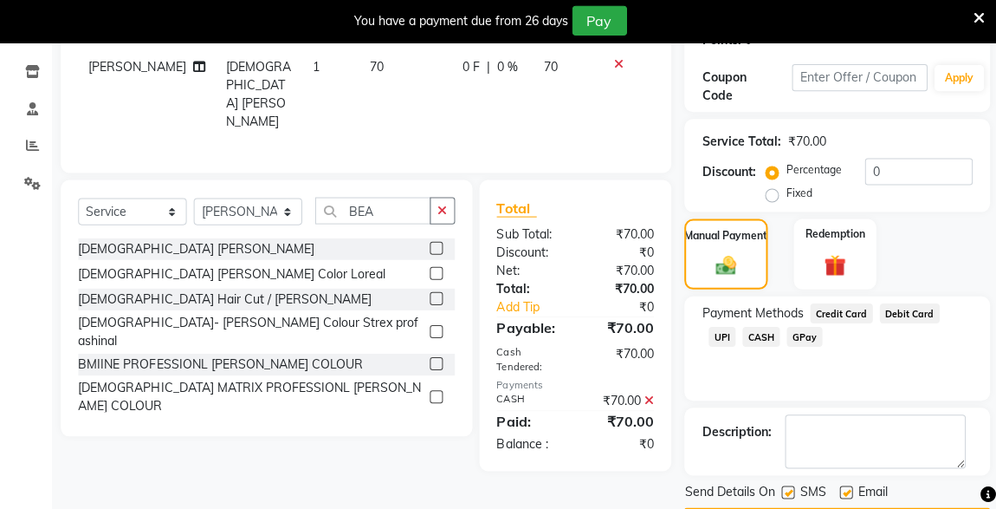
click at [790, 397] on div "Payment Methods Credit Card Debit Card UPI CASH GPay" at bounding box center [835, 348] width 305 height 104
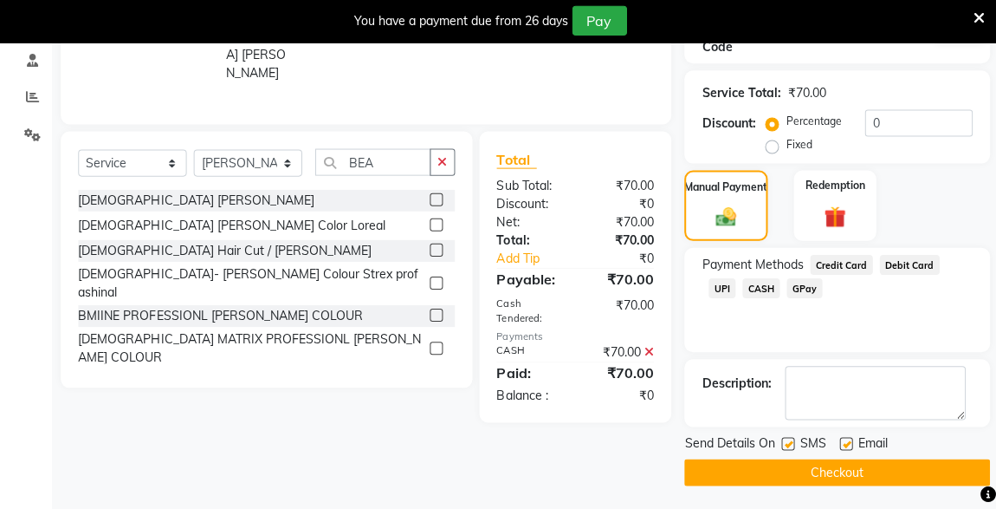
click at [787, 441] on label at bounding box center [786, 443] width 13 height 13
click at [787, 441] on input "checkbox" at bounding box center [785, 443] width 11 height 11
checkbox input "false"
click at [815, 473] on button "Checkout" at bounding box center [835, 471] width 305 height 27
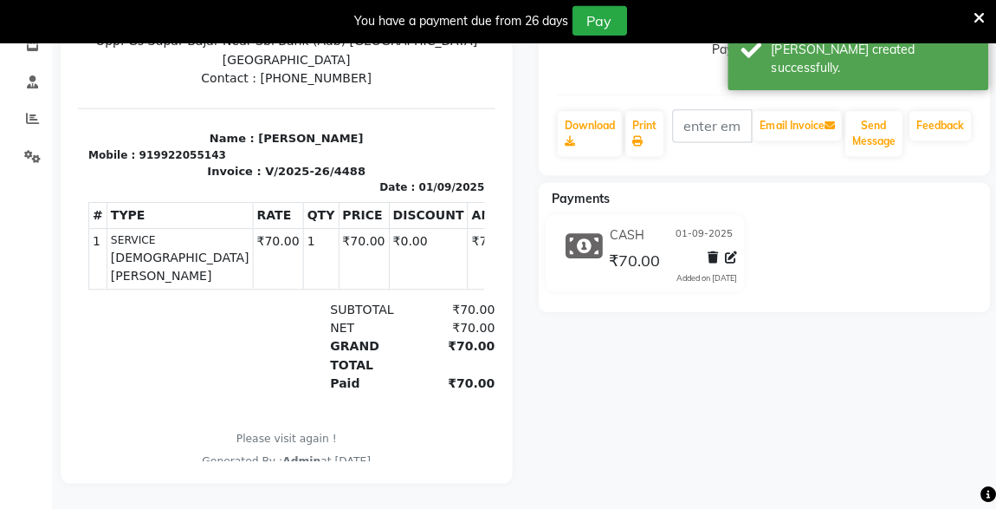
click at [925, 357] on div "ahafaz khan Prebook Payment Received Download Print Email Invoice Send Message …" at bounding box center [762, 180] width 477 height 605
click at [930, 369] on div "ahafaz khan Prebook Payment Received Download Print Email Invoice Send Message …" at bounding box center [762, 180] width 477 height 605
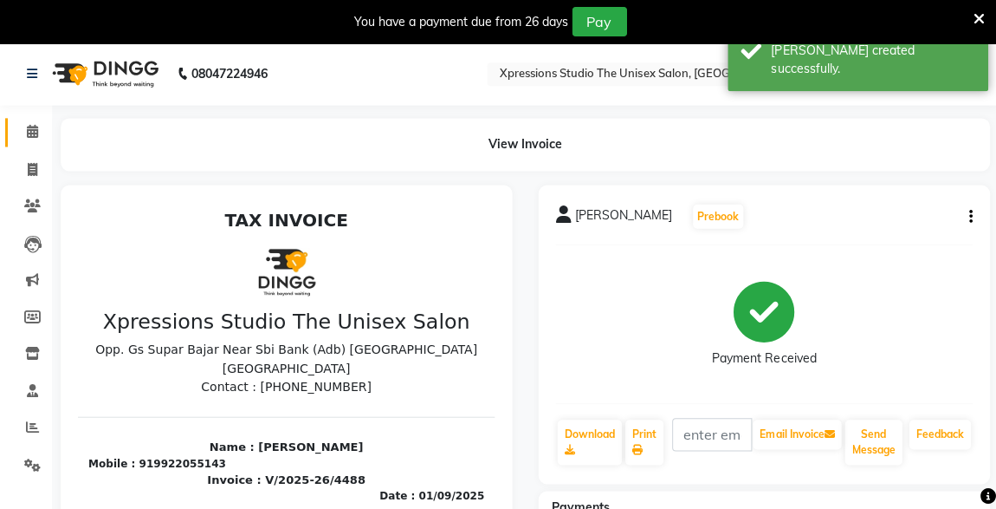
click at [30, 139] on span at bounding box center [32, 132] width 30 height 20
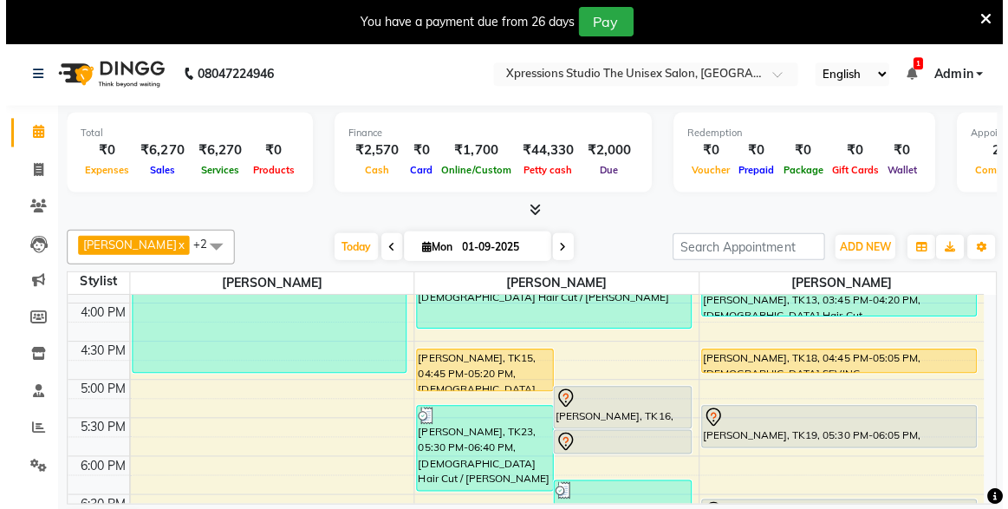
scroll to position [572, 0]
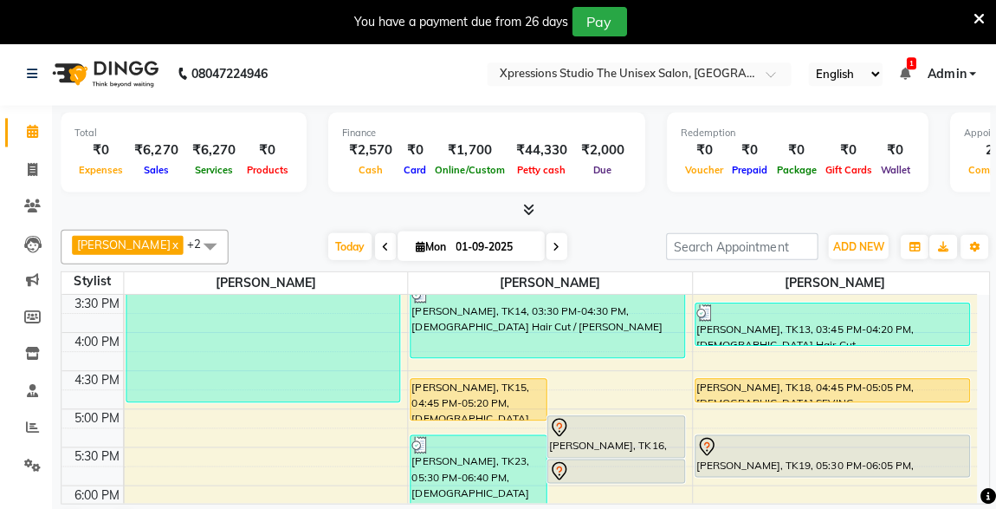
click at [517, 393] on div "[PERSON_NAME], TK15, 04:45 PM-05:20 PM, [DEMOGRAPHIC_DATA] Hair Cut" at bounding box center [477, 398] width 135 height 41
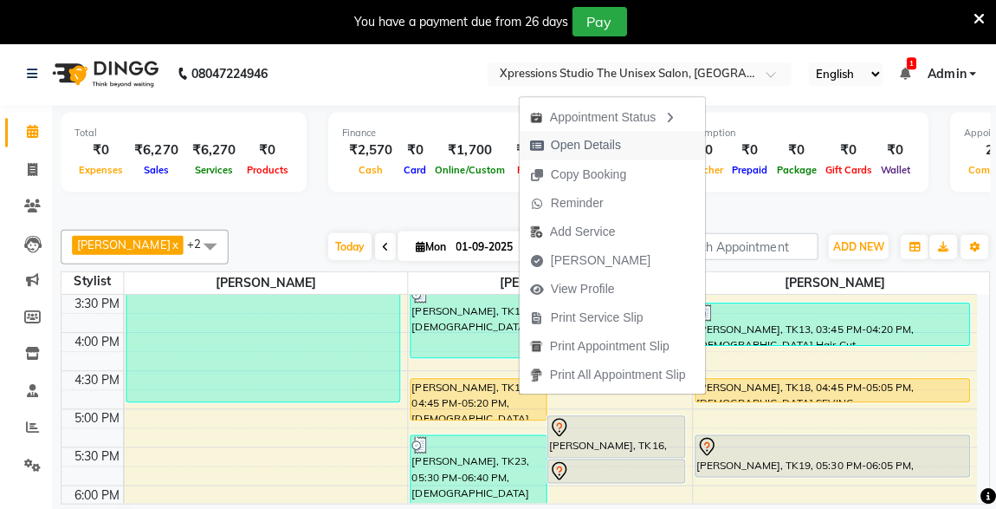
click at [592, 146] on span "Open Details" at bounding box center [584, 145] width 70 height 18
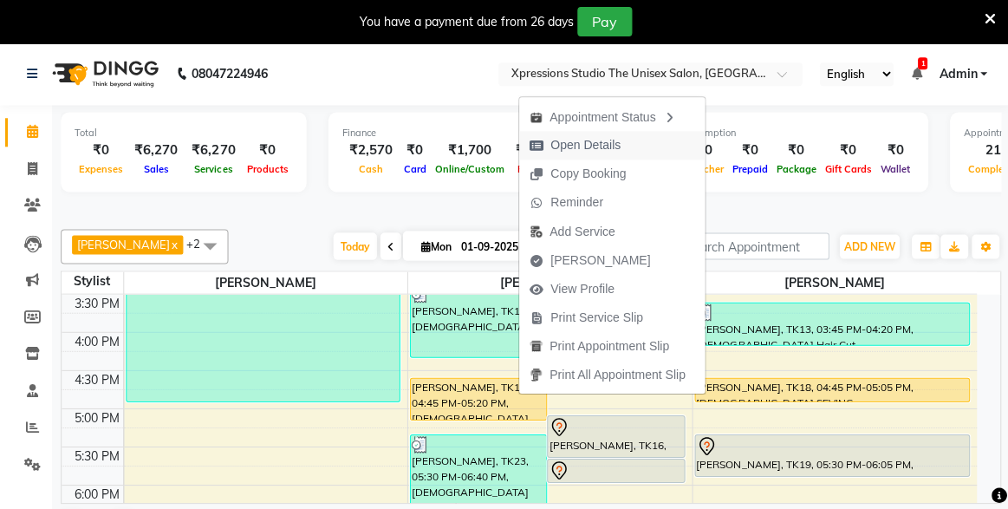
select select "1"
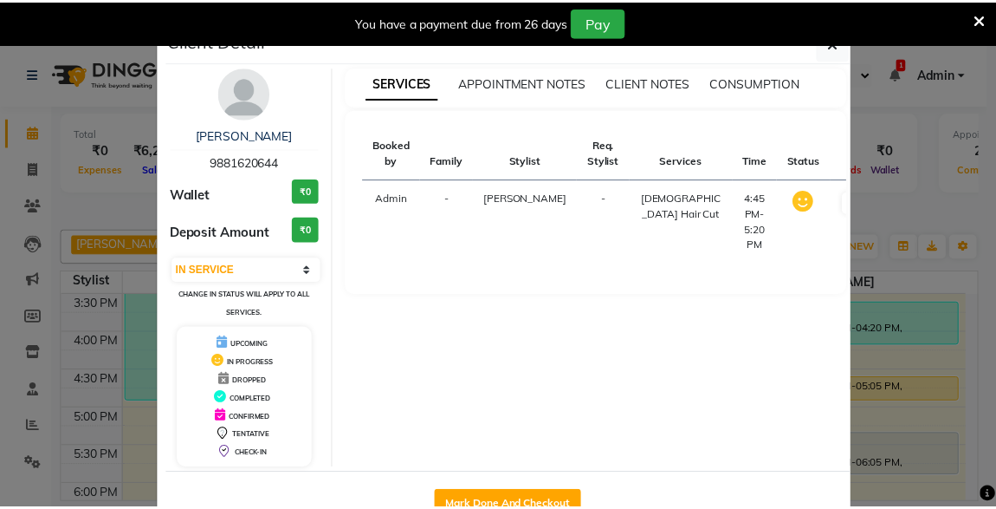
scroll to position [48, 0]
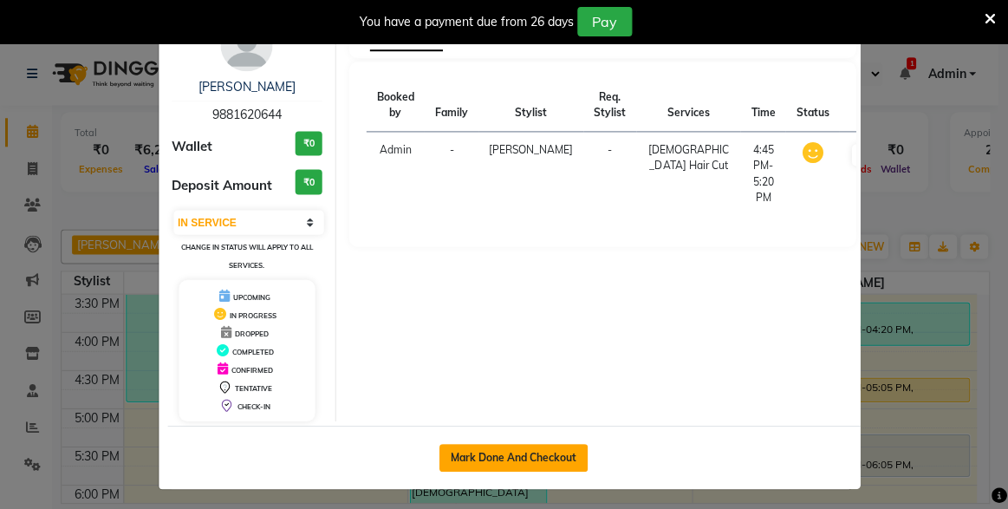
click at [526, 464] on button "Mark Done And Checkout" at bounding box center [512, 457] width 148 height 28
select select "service"
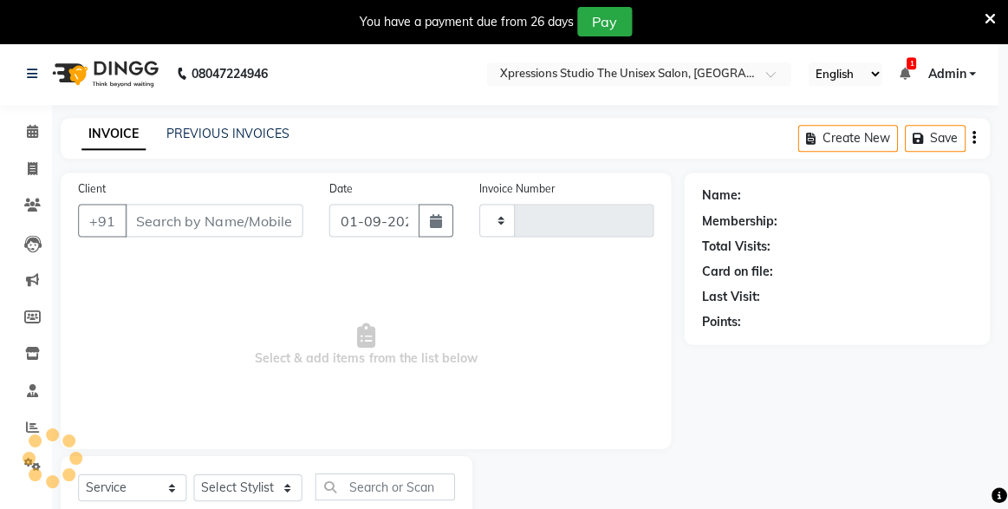
type input "4489"
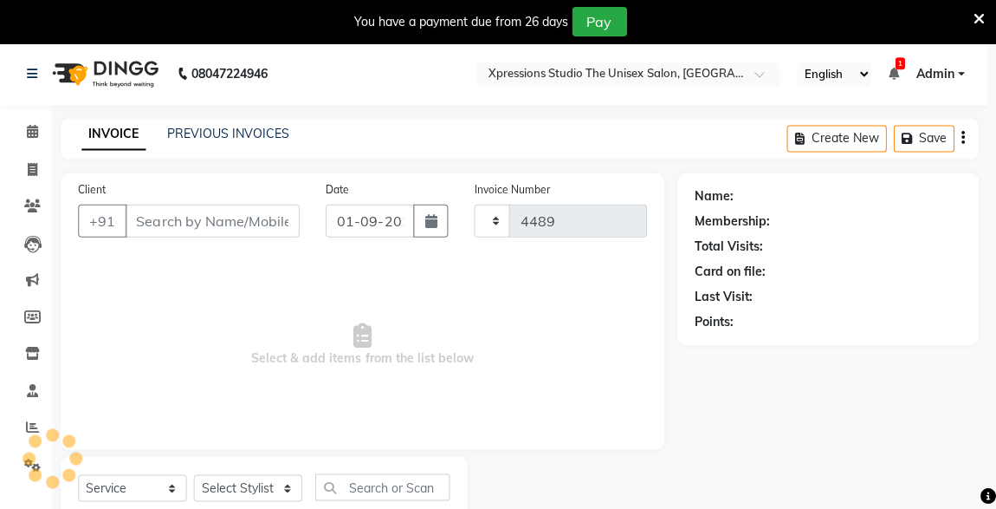
select select "7003"
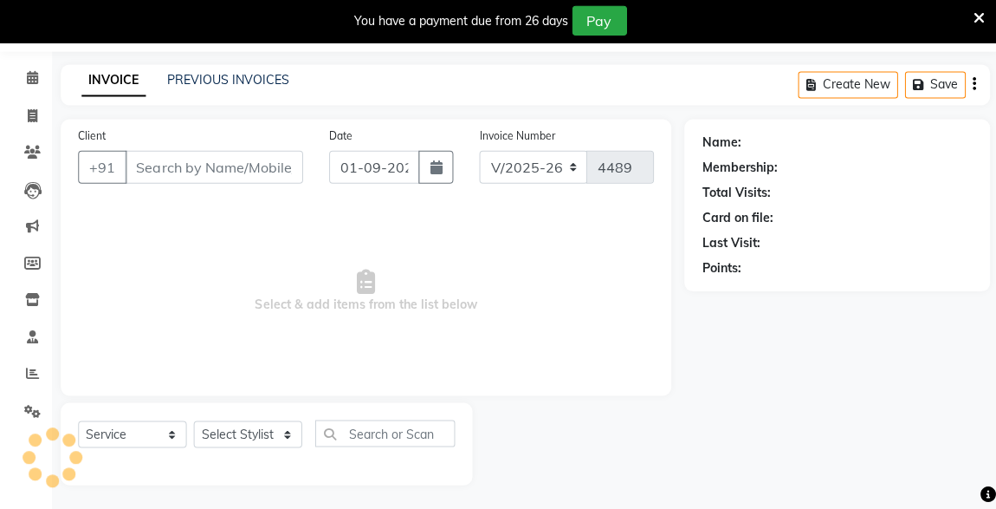
type input "9881620644"
select select "57588"
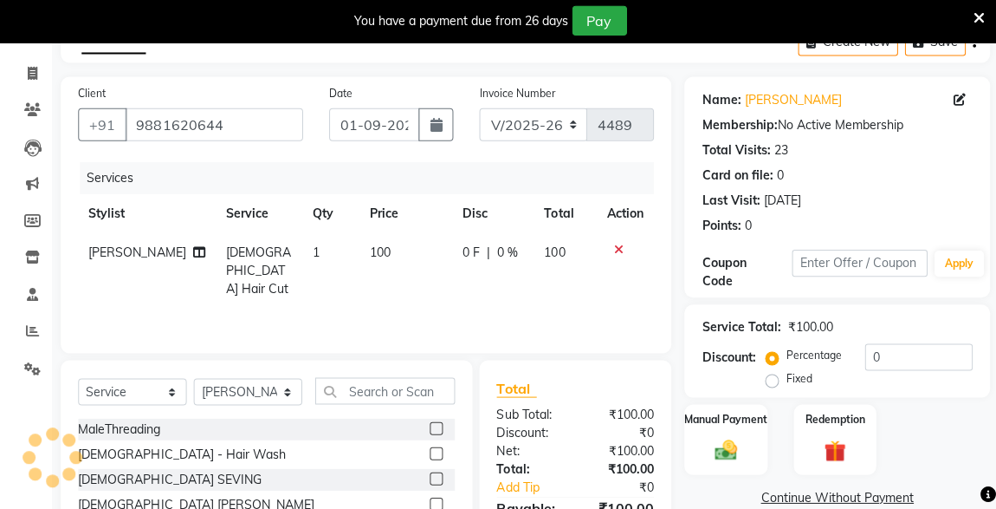
scroll to position [226, 0]
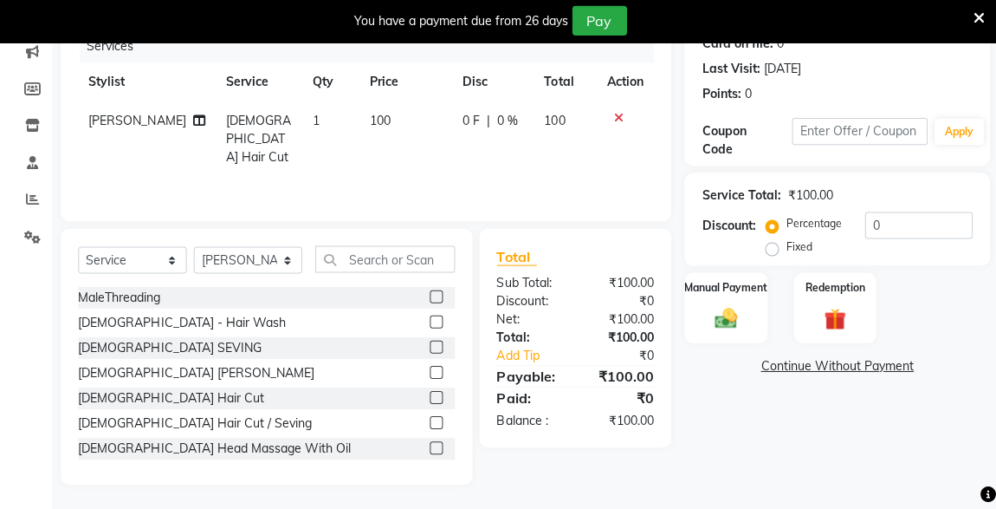
click at [729, 318] on img at bounding box center [724, 318] width 36 height 25
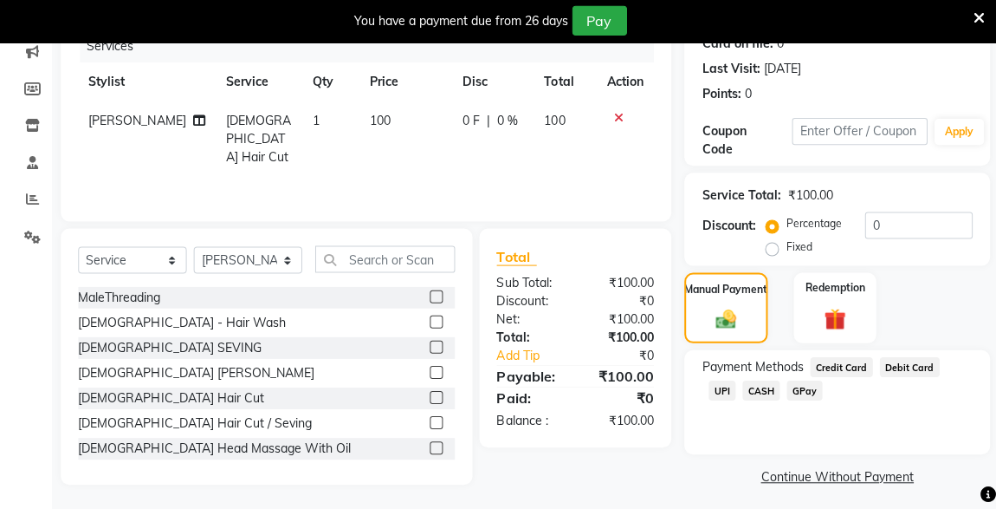
click at [734, 380] on span "UPI" at bounding box center [720, 390] width 27 height 20
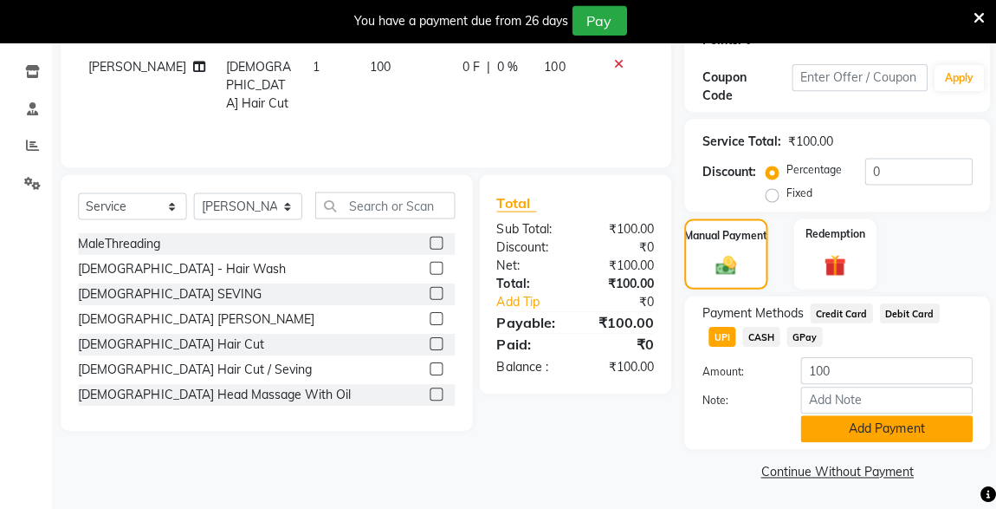
click at [877, 434] on button "Add Payment" at bounding box center [885, 428] width 172 height 27
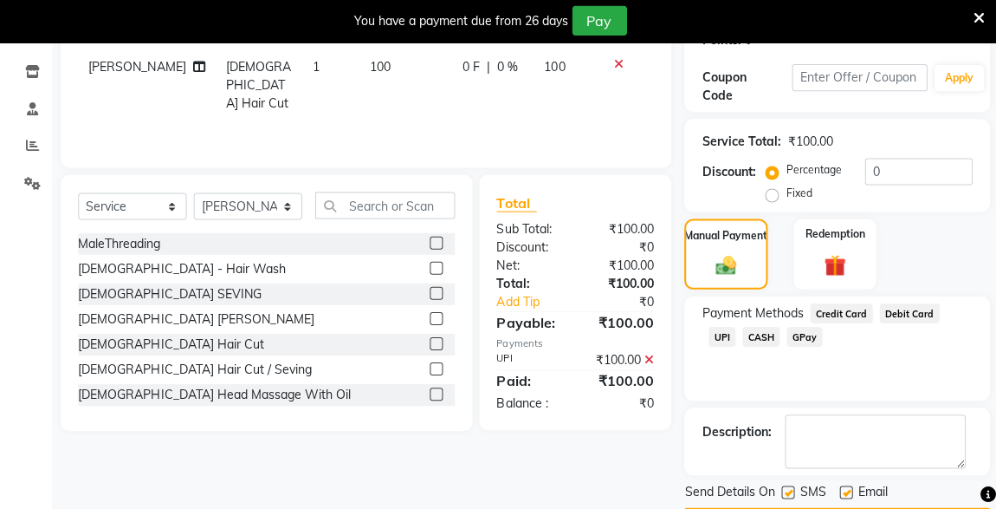
scroll to position [328, 0]
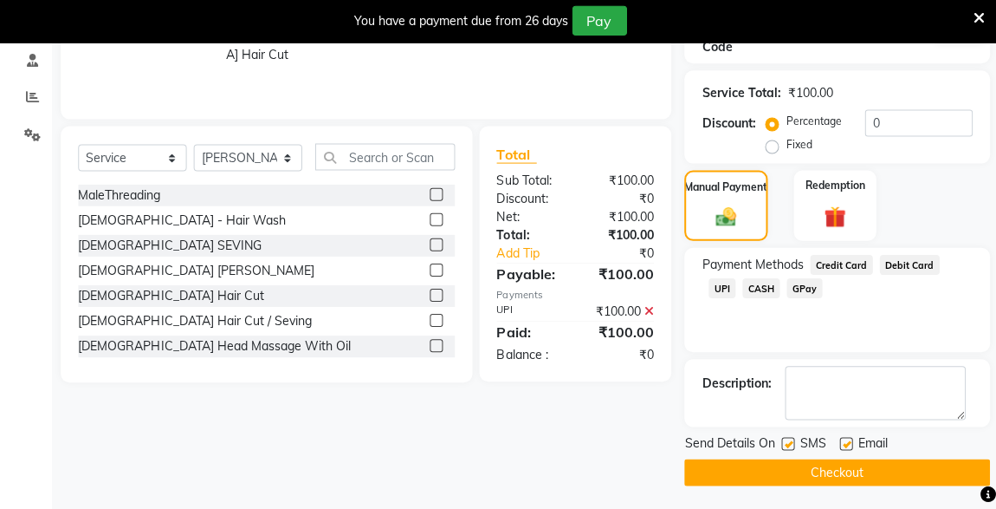
click at [783, 443] on label at bounding box center [786, 443] width 13 height 13
click at [783, 443] on input "checkbox" at bounding box center [785, 443] width 11 height 11
checkbox input "false"
click at [867, 471] on button "Checkout" at bounding box center [835, 471] width 305 height 27
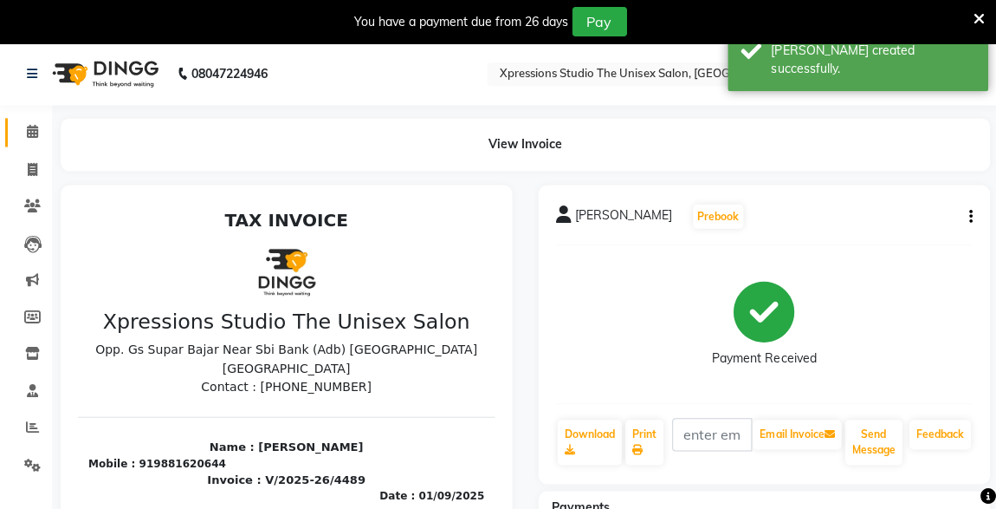
click at [23, 124] on span at bounding box center [32, 132] width 30 height 20
click at [19, 125] on span at bounding box center [32, 132] width 30 height 20
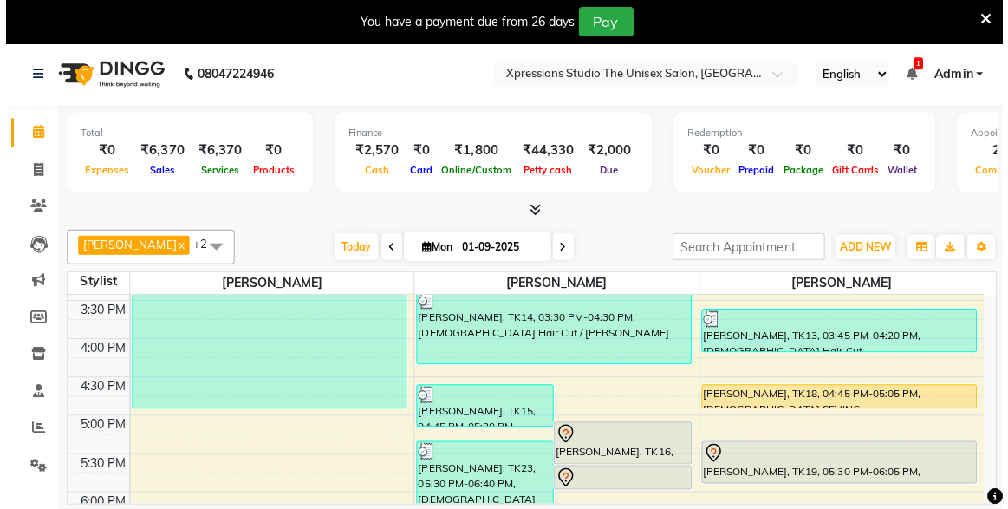
scroll to position [497, 0]
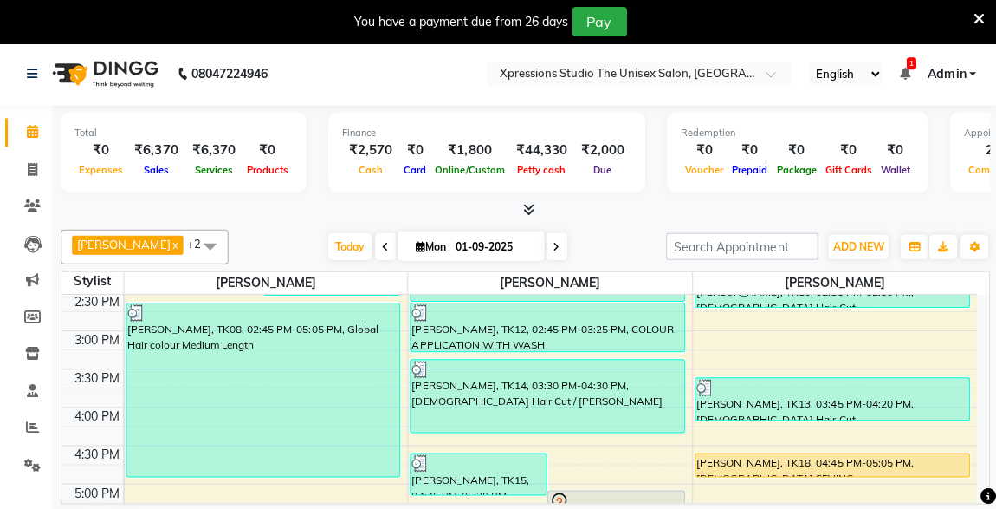
click at [887, 460] on div "[PERSON_NAME], TK18, 04:45 PM-05:05 PM, [DEMOGRAPHIC_DATA] SEVING" at bounding box center [830, 463] width 273 height 23
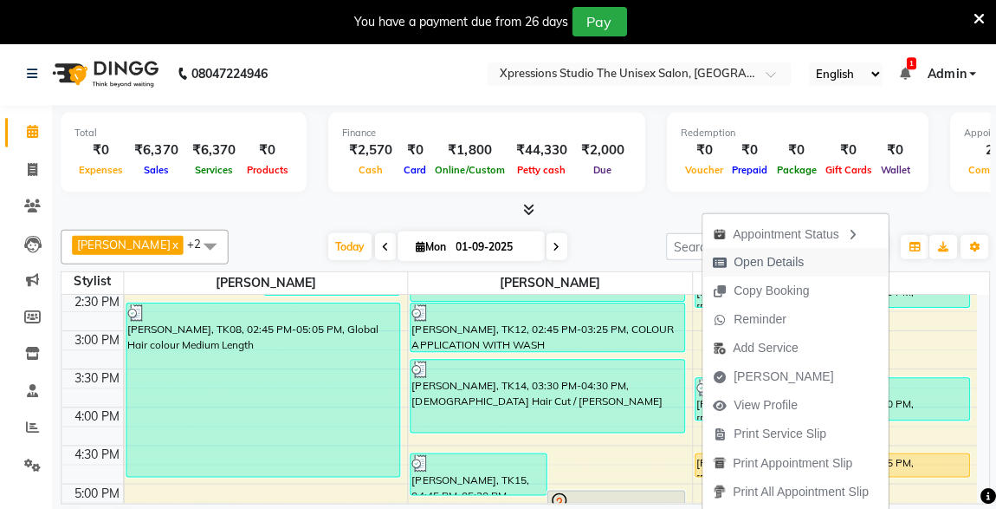
click at [768, 254] on span "Open Details" at bounding box center [767, 261] width 70 height 18
select select "1"
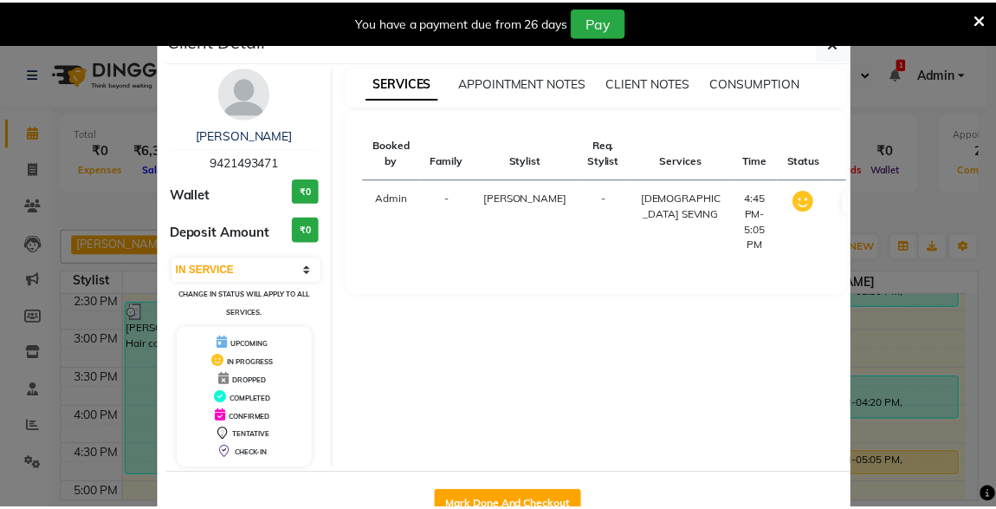
scroll to position [48, 0]
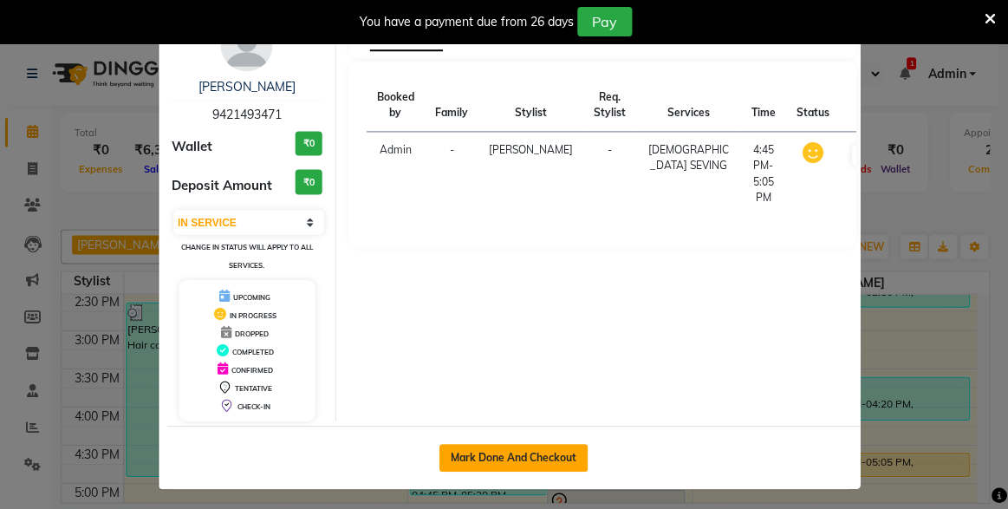
click at [535, 462] on button "Mark Done And Checkout" at bounding box center [512, 457] width 148 height 28
select select "service"
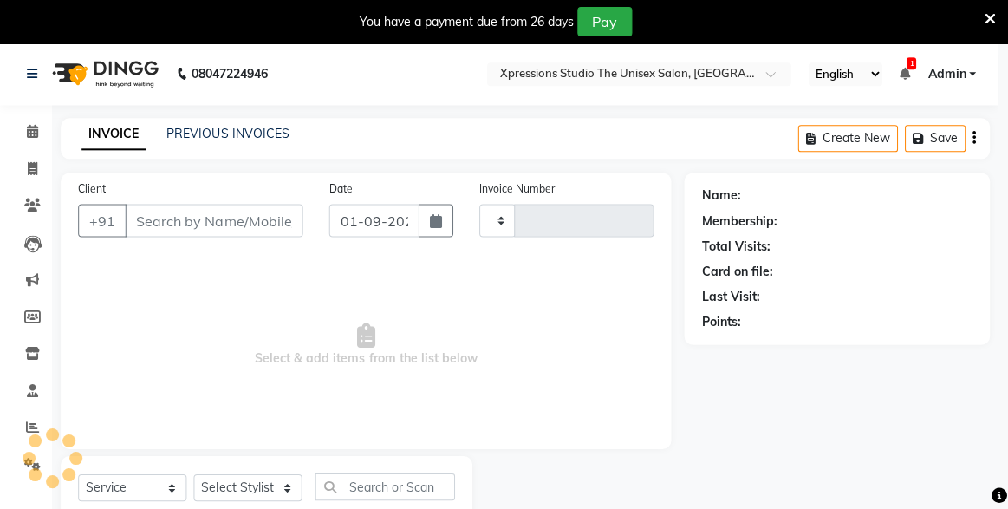
type input "4490"
select select "7003"
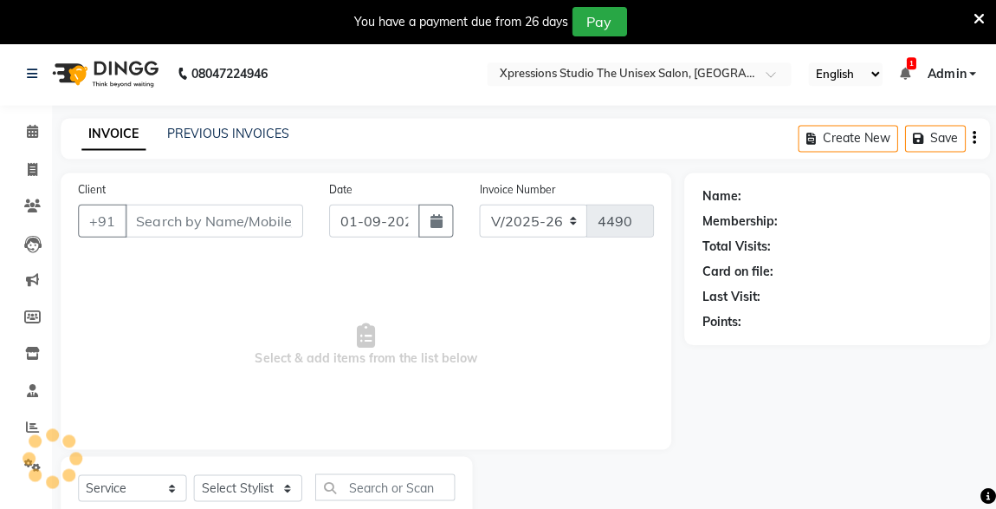
type input "9421493471"
select select "57589"
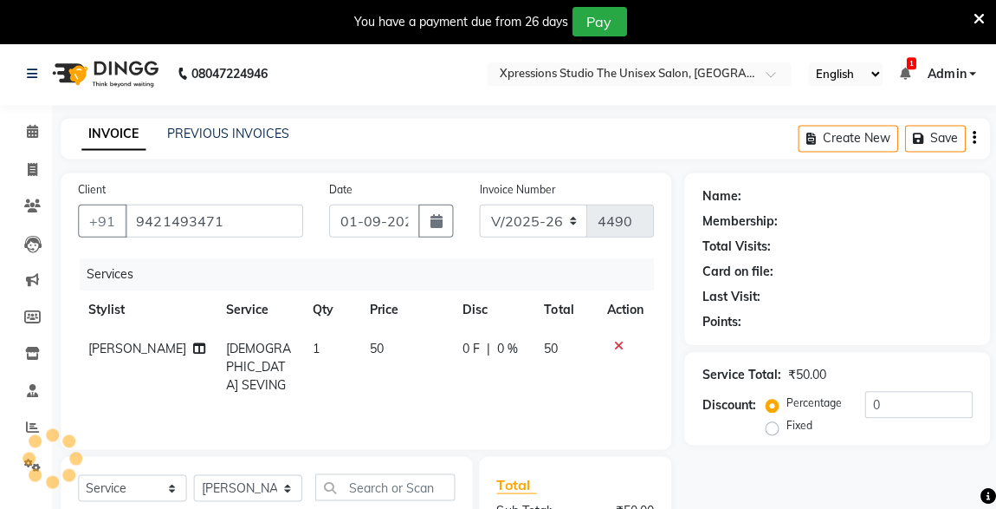
scroll to position [226, 0]
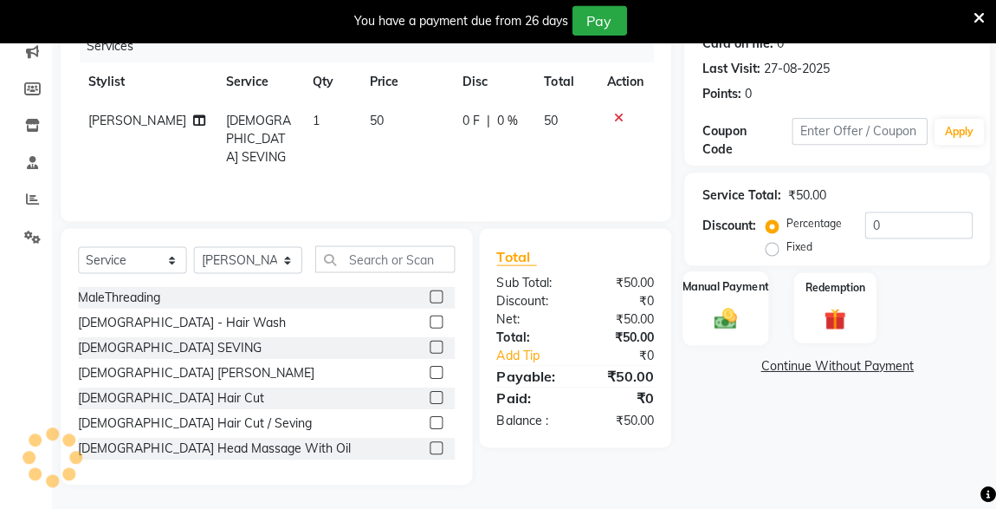
click at [729, 335] on div "Manual Payment" at bounding box center [724, 308] width 86 height 74
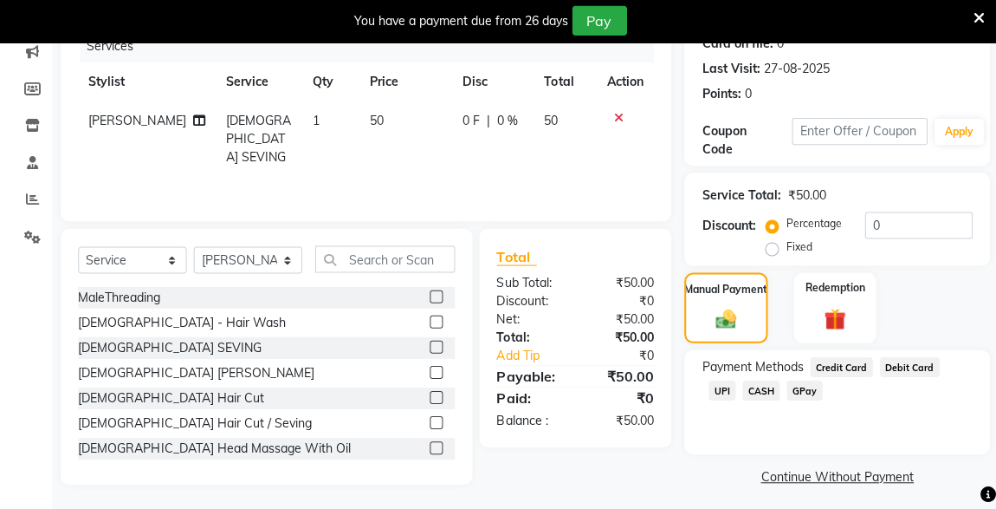
click at [741, 386] on span "CASH" at bounding box center [759, 390] width 37 height 20
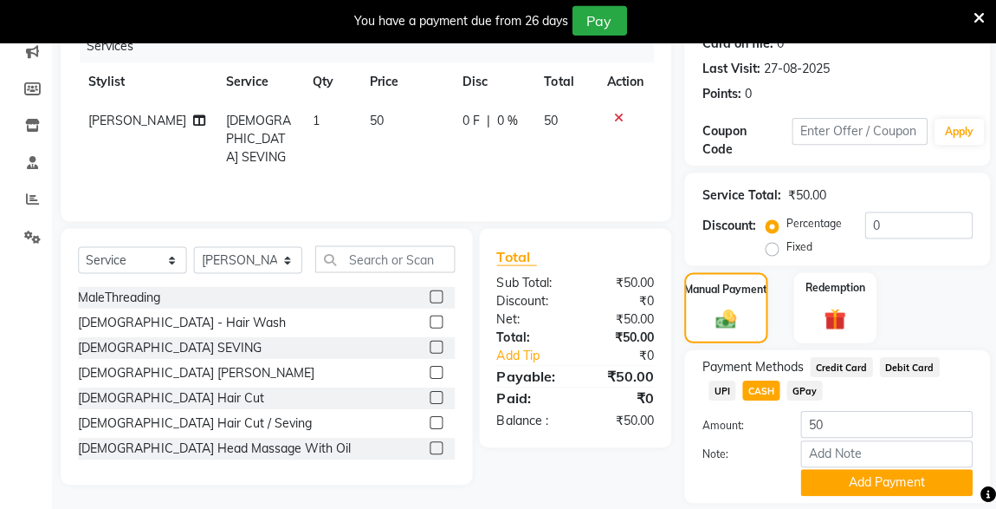
scroll to position [280, 0]
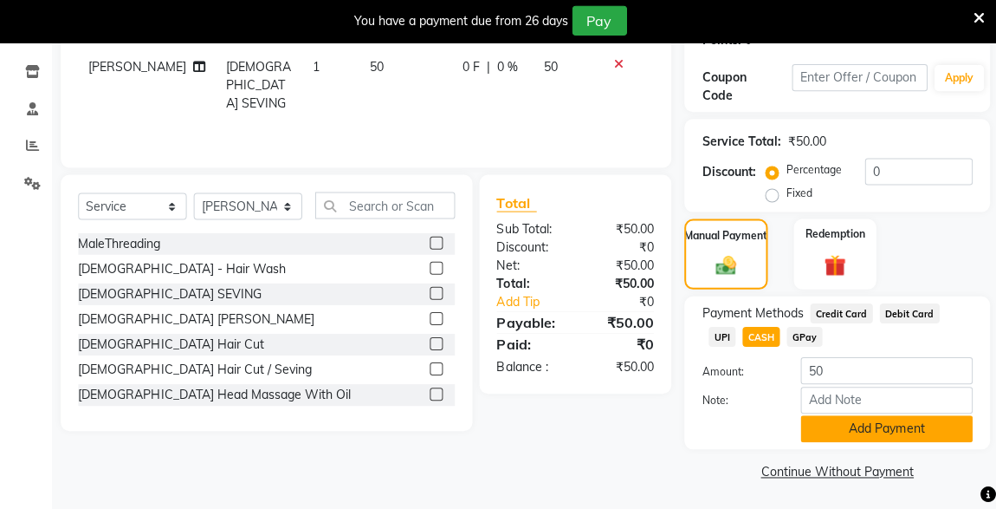
click at [880, 425] on button "Add Payment" at bounding box center [885, 428] width 172 height 27
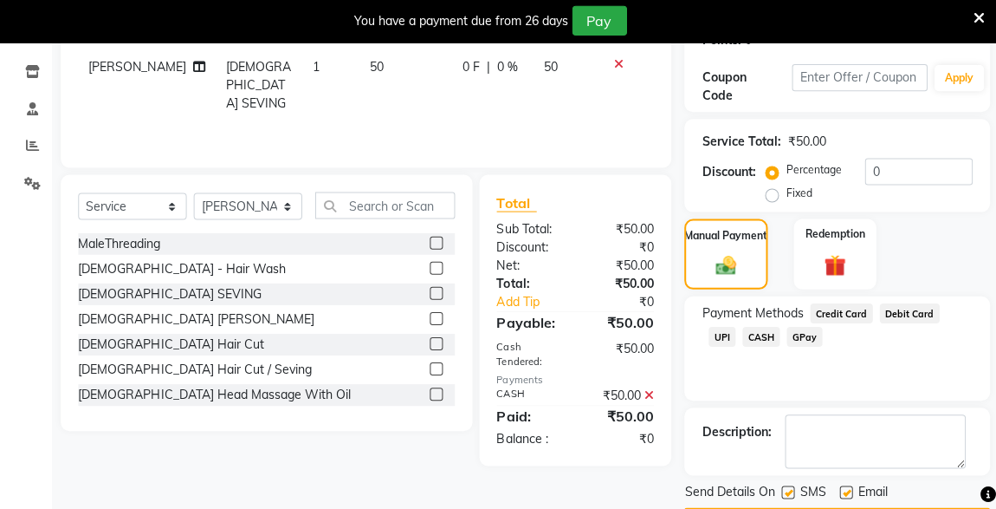
scroll to position [328, 0]
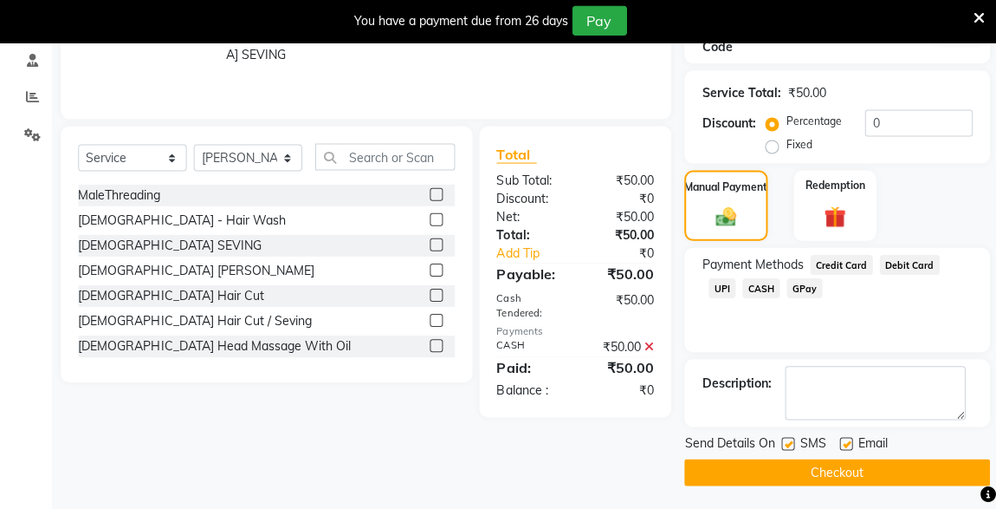
click at [787, 441] on label at bounding box center [786, 443] width 13 height 13
click at [787, 441] on input "checkbox" at bounding box center [785, 443] width 11 height 11
checkbox input "false"
click at [852, 482] on button "Checkout" at bounding box center [835, 471] width 305 height 27
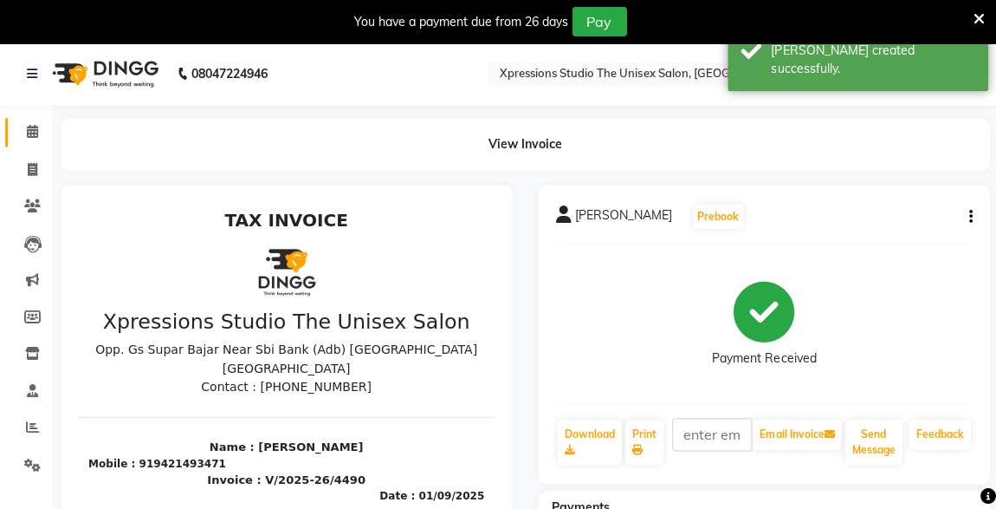
click at [37, 128] on span at bounding box center [32, 132] width 30 height 20
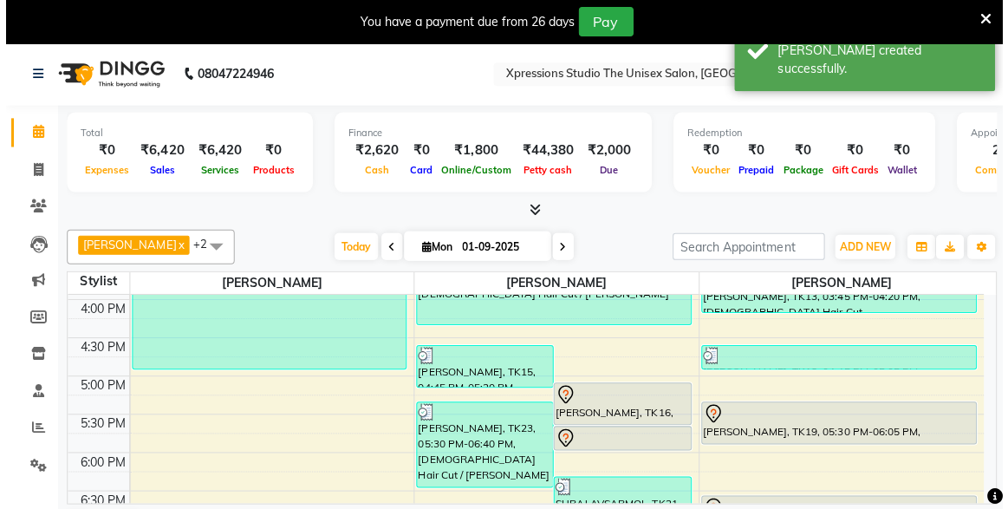
scroll to position [585, 0]
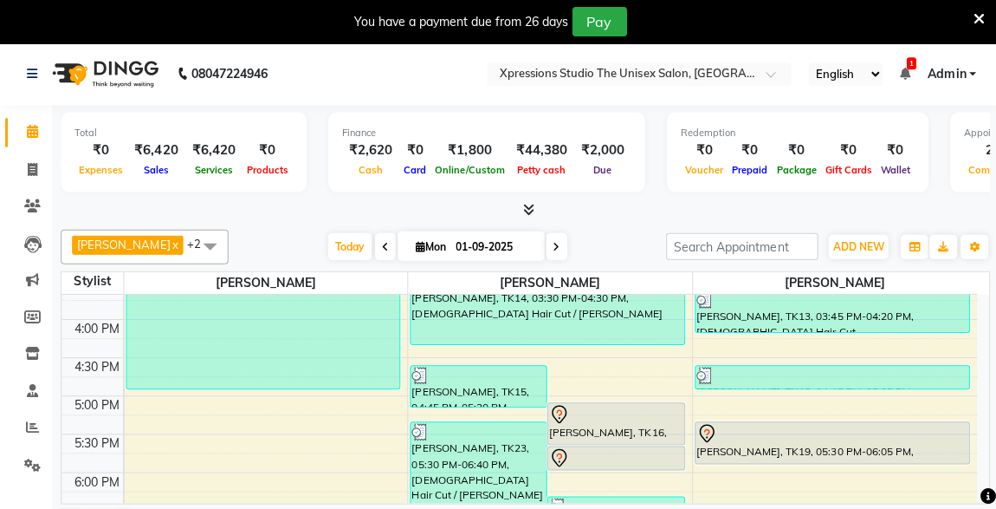
click at [835, 375] on div at bounding box center [830, 374] width 271 height 17
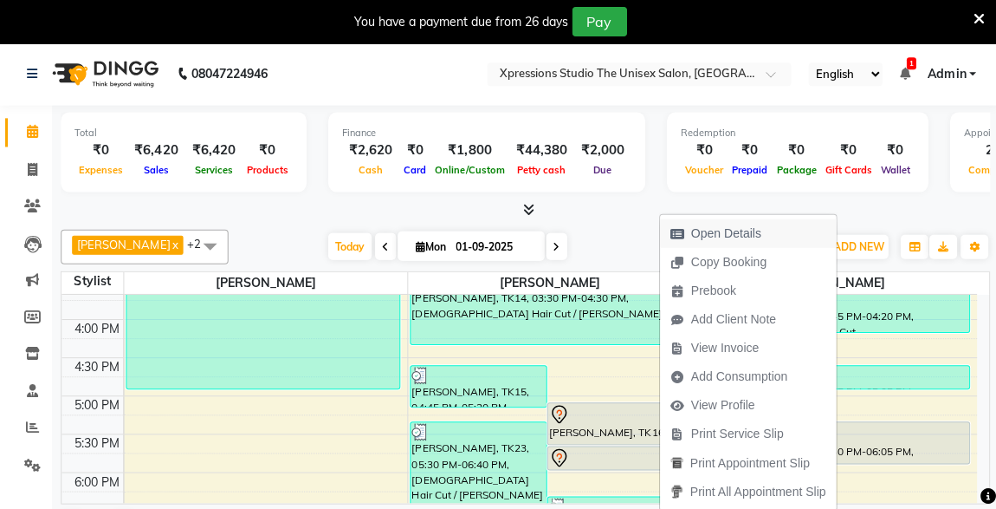
click at [726, 224] on span "Open Details" at bounding box center [725, 233] width 70 height 18
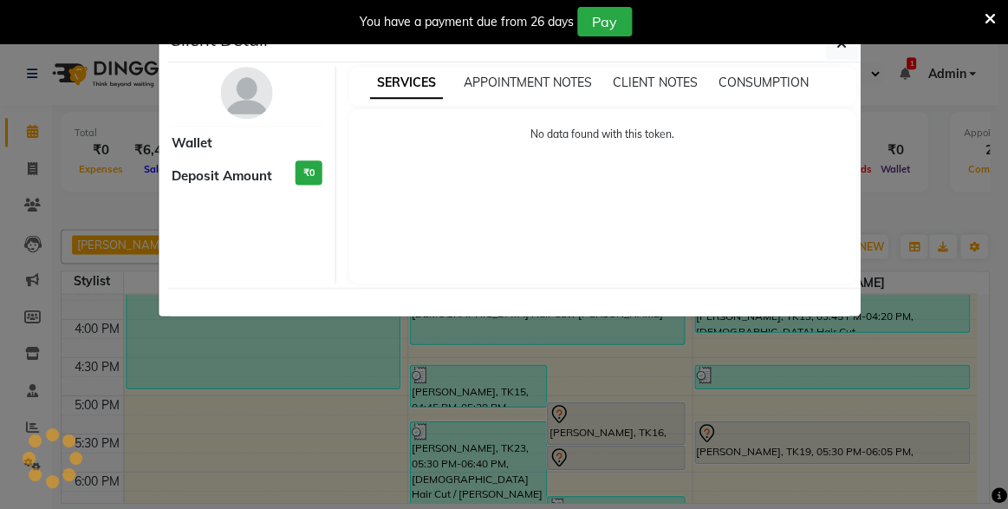
select select "3"
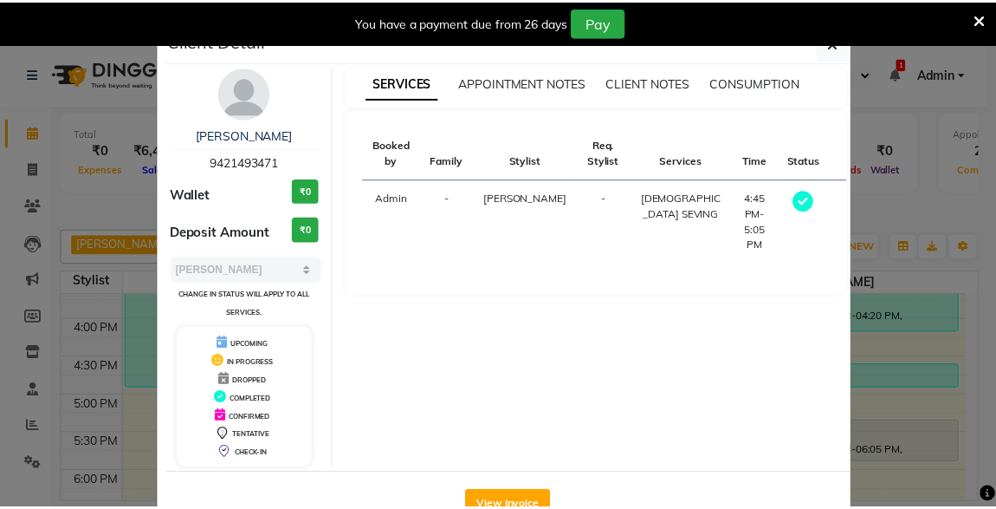
scroll to position [48, 0]
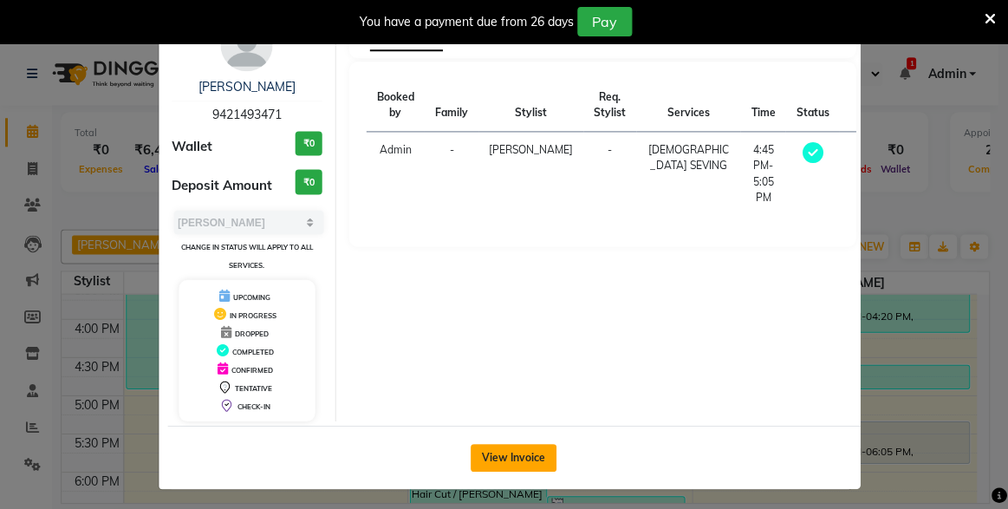
click at [515, 464] on button "View Invoice" at bounding box center [513, 457] width 86 height 28
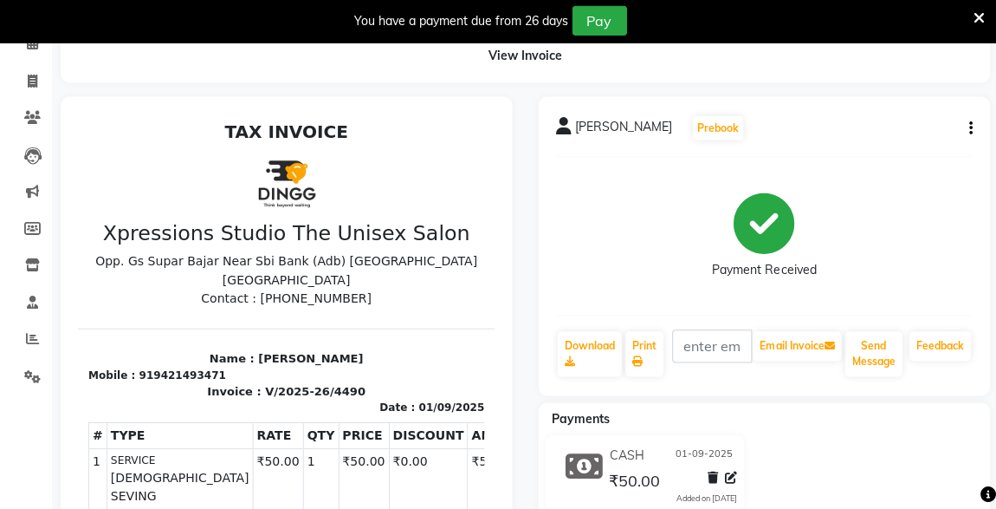
scroll to position [90, 0]
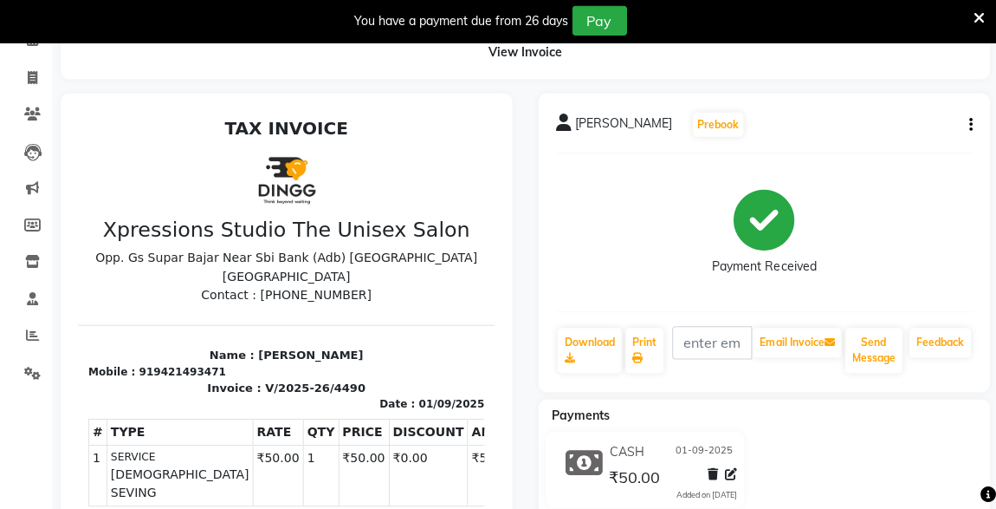
click at [969, 126] on icon "button" at bounding box center [968, 126] width 3 height 1
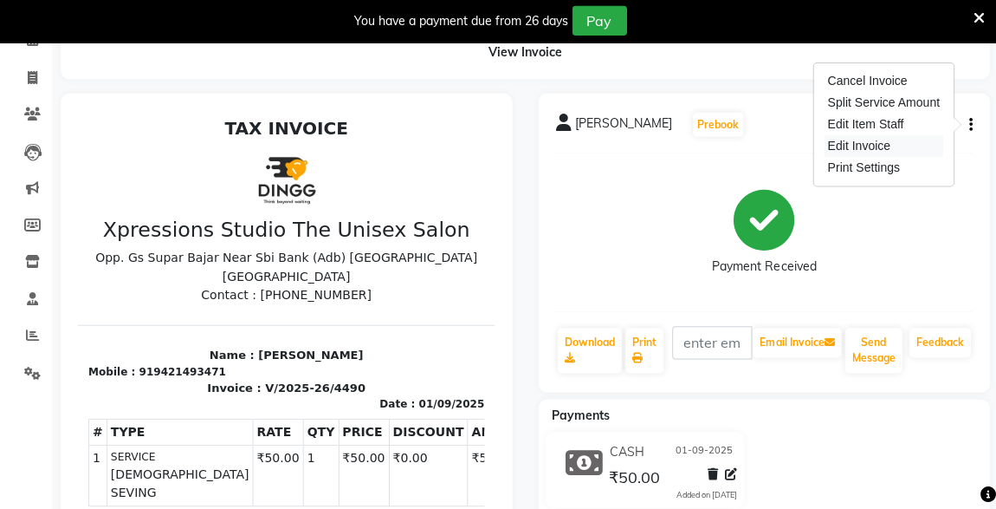
click at [878, 144] on div "Edit Invoice" at bounding box center [881, 148] width 119 height 22
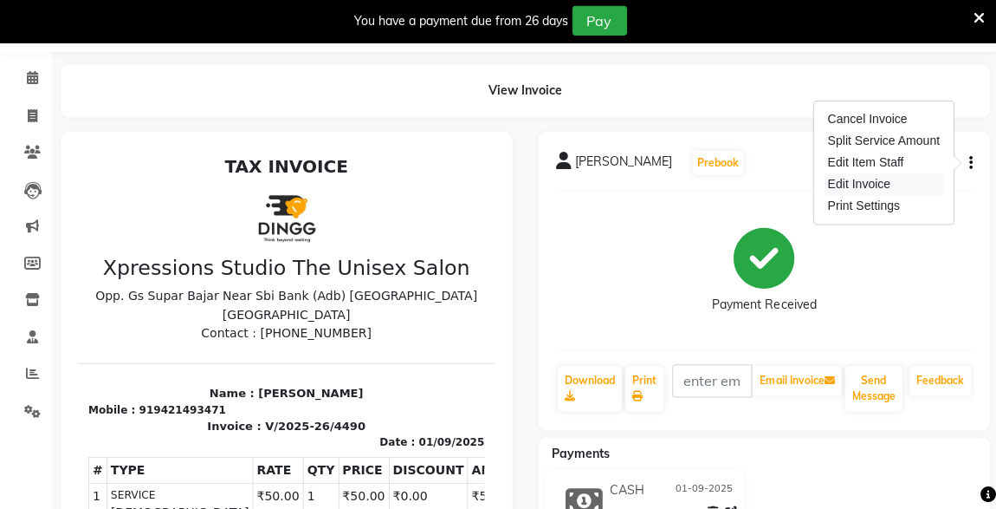
select select "service"
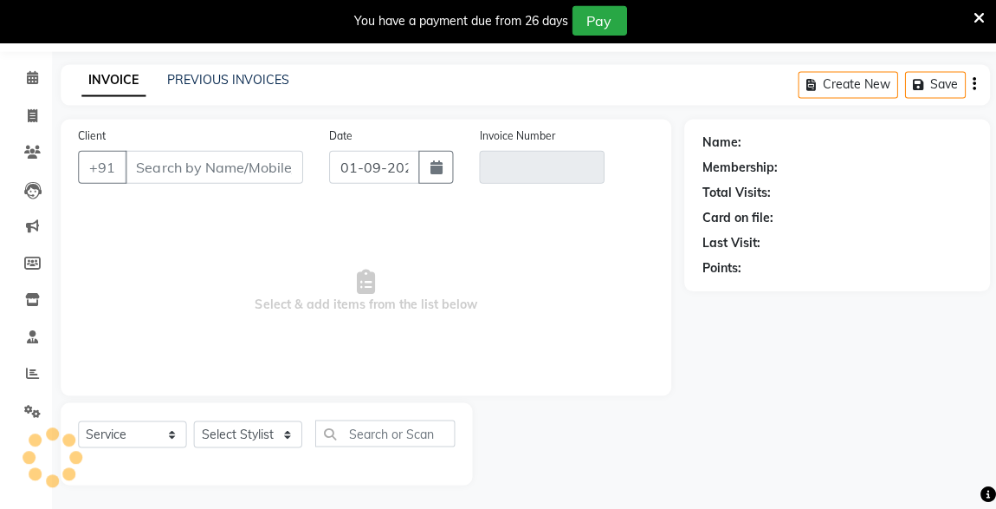
type input "9421493471"
type input "V/2025-26/4490"
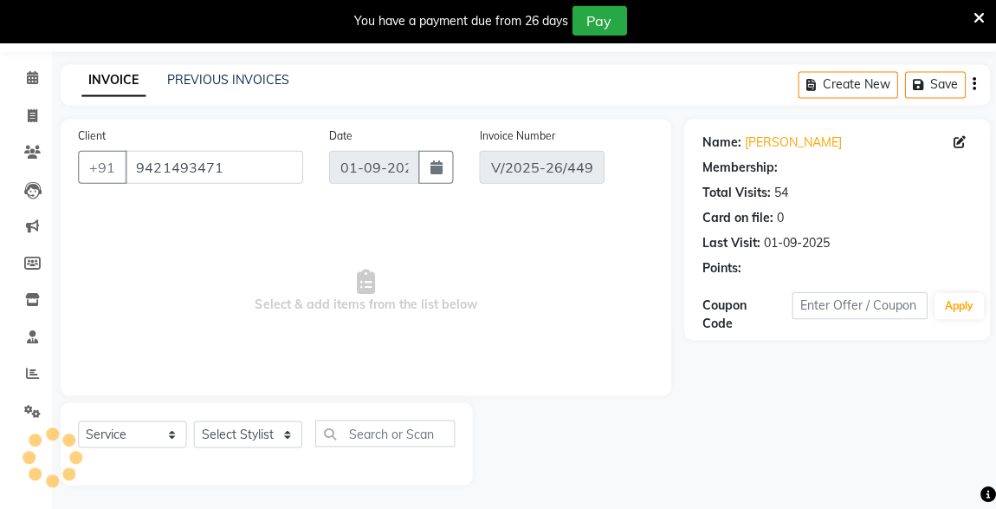
select select "select"
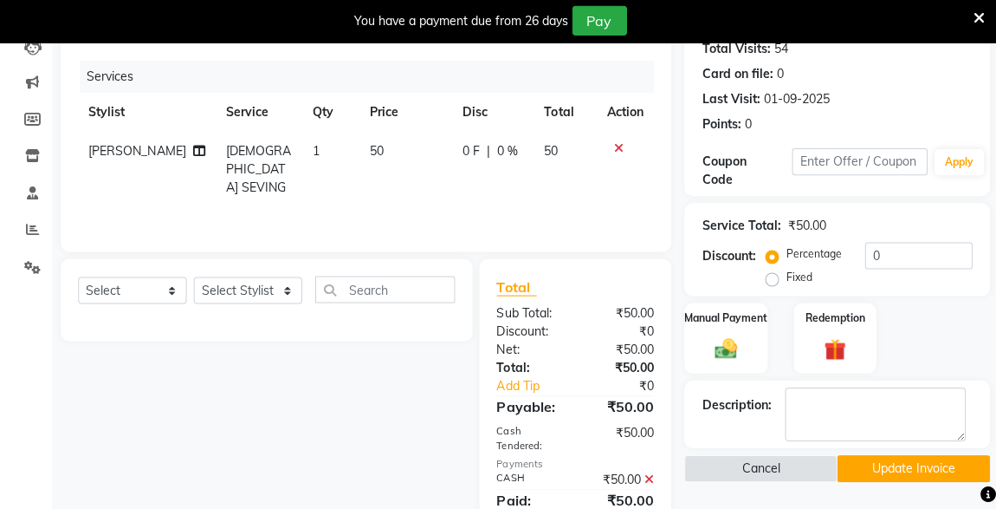
scroll to position [261, 0]
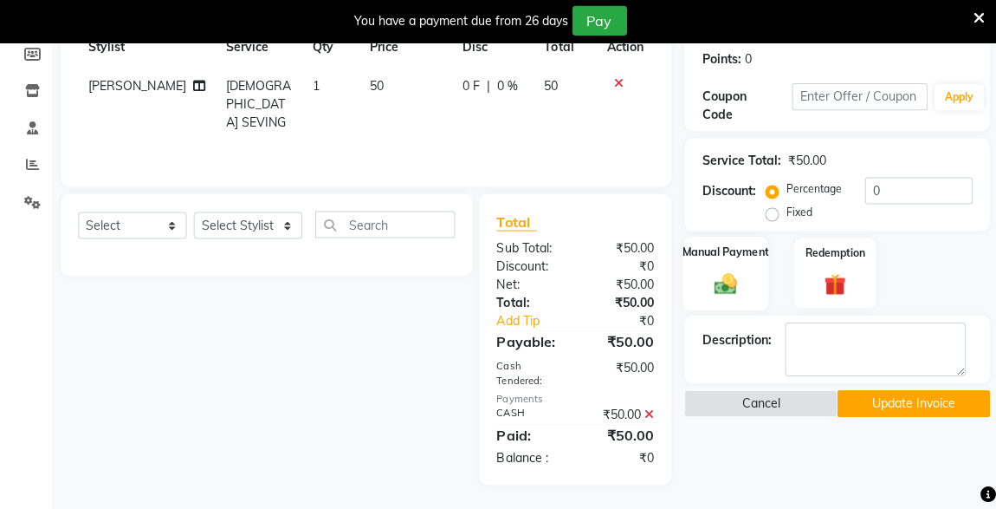
click at [733, 276] on img at bounding box center [723, 283] width 37 height 27
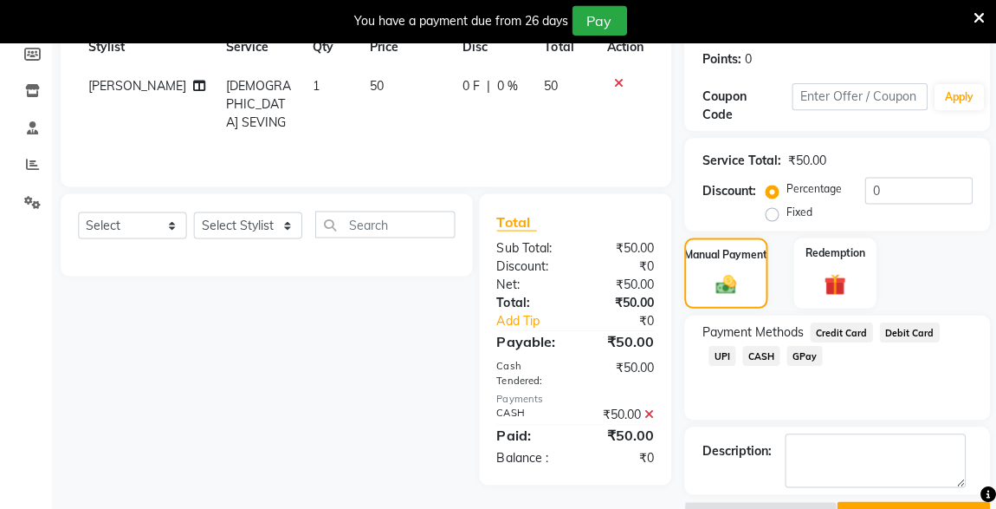
click at [647, 418] on icon at bounding box center [648, 414] width 10 height 12
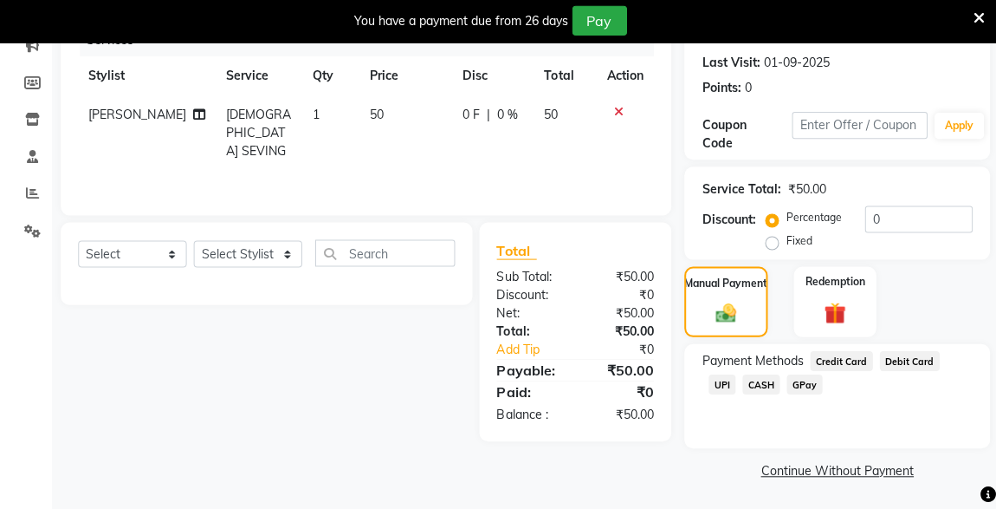
click at [734, 374] on span "UPI" at bounding box center [720, 384] width 27 height 20
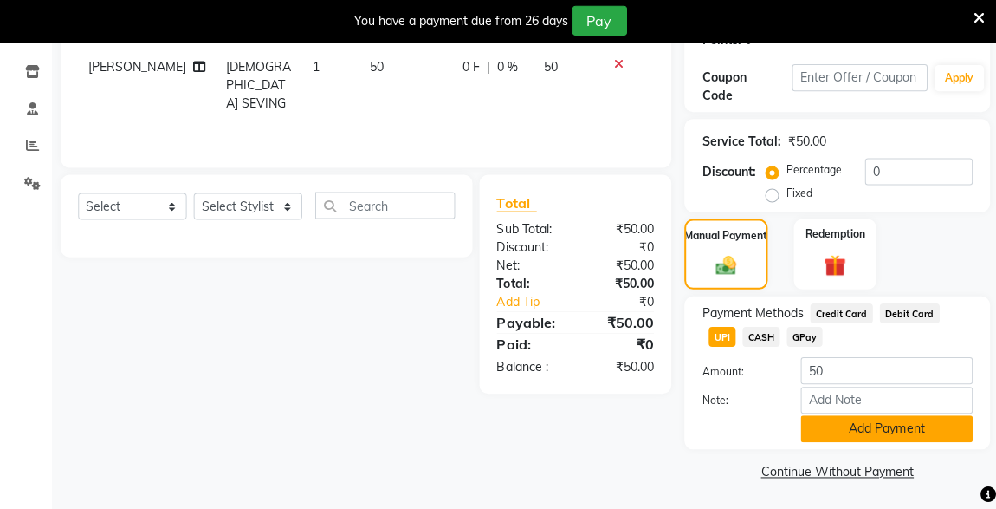
click at [904, 426] on button "Add Payment" at bounding box center [885, 428] width 172 height 27
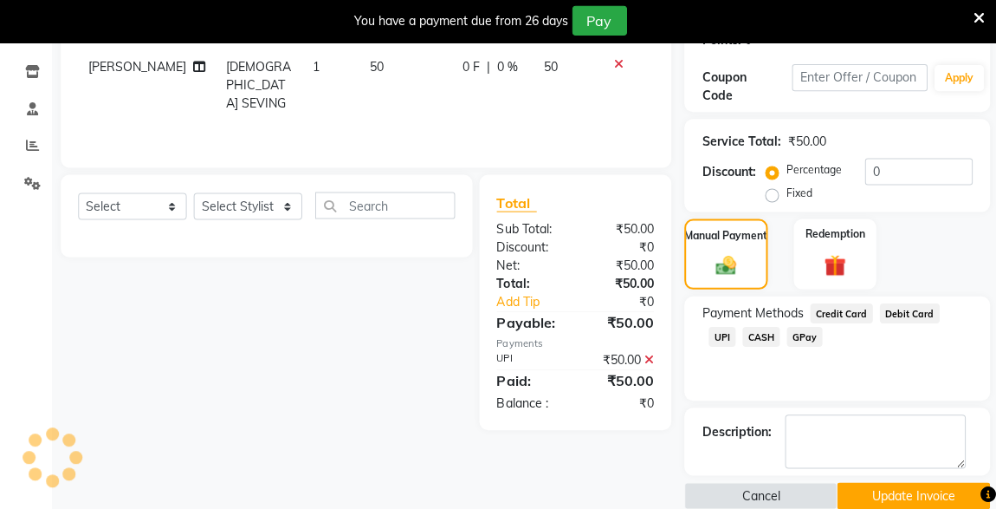
scroll to position [303, 0]
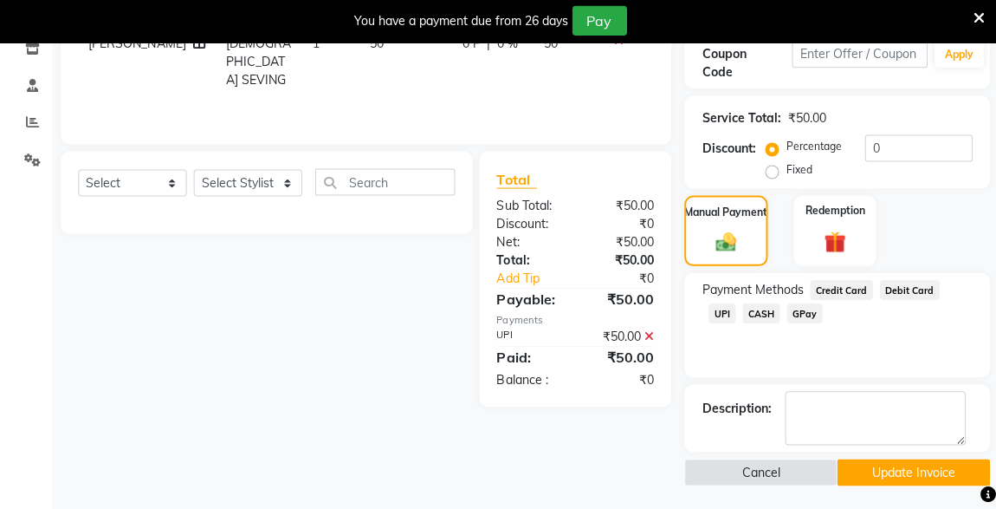
click at [895, 464] on button "Update Invoice" at bounding box center [911, 471] width 152 height 27
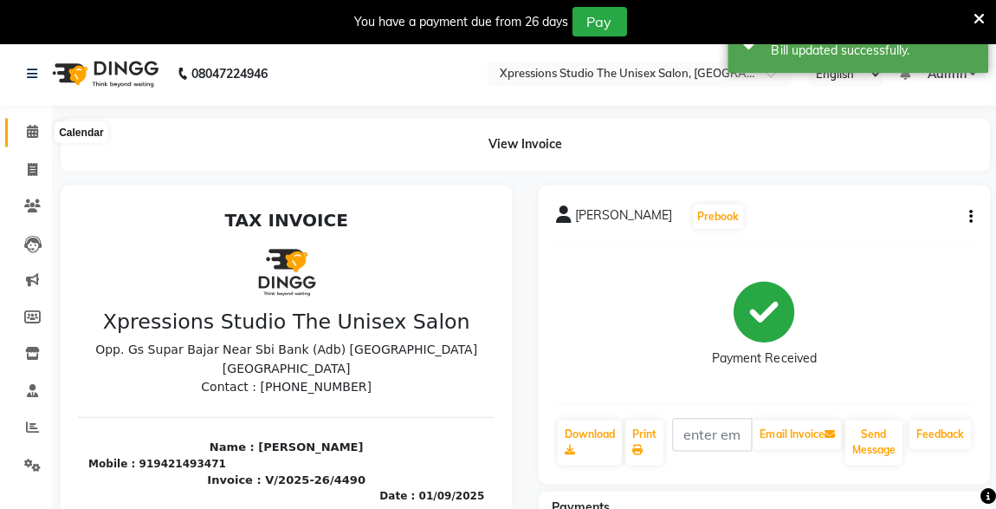
click at [36, 122] on span at bounding box center [32, 132] width 30 height 20
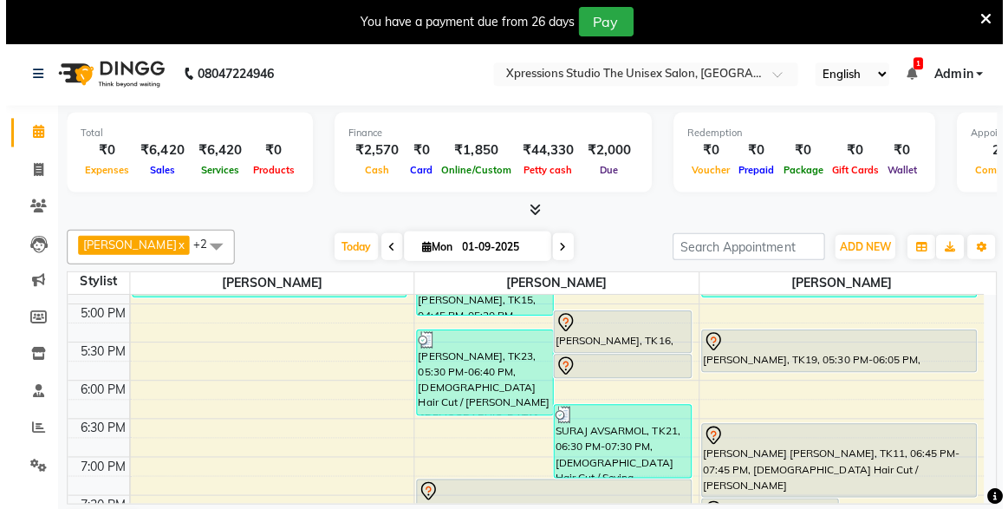
scroll to position [679, 0]
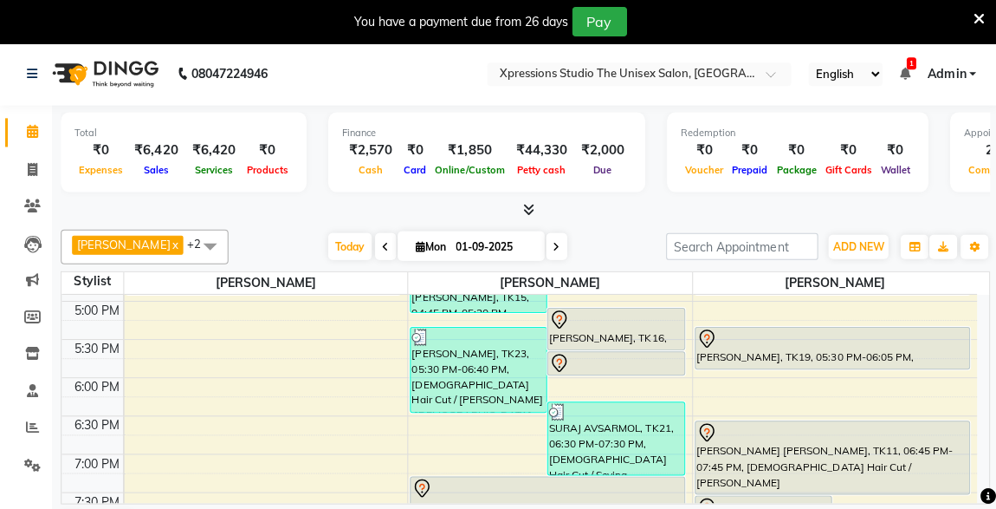
click at [865, 338] on div at bounding box center [830, 337] width 271 height 21
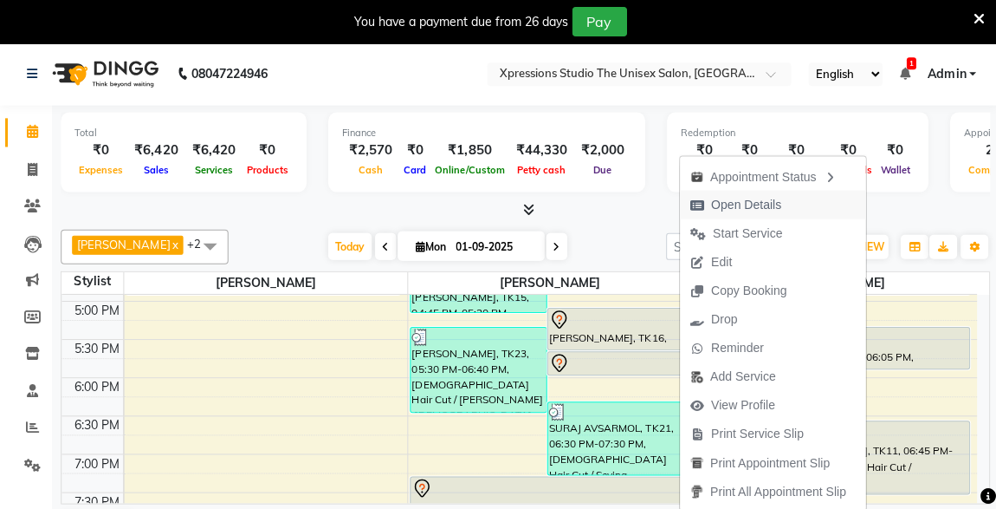
click at [769, 199] on span "Open Details" at bounding box center [745, 204] width 70 height 18
select select "7"
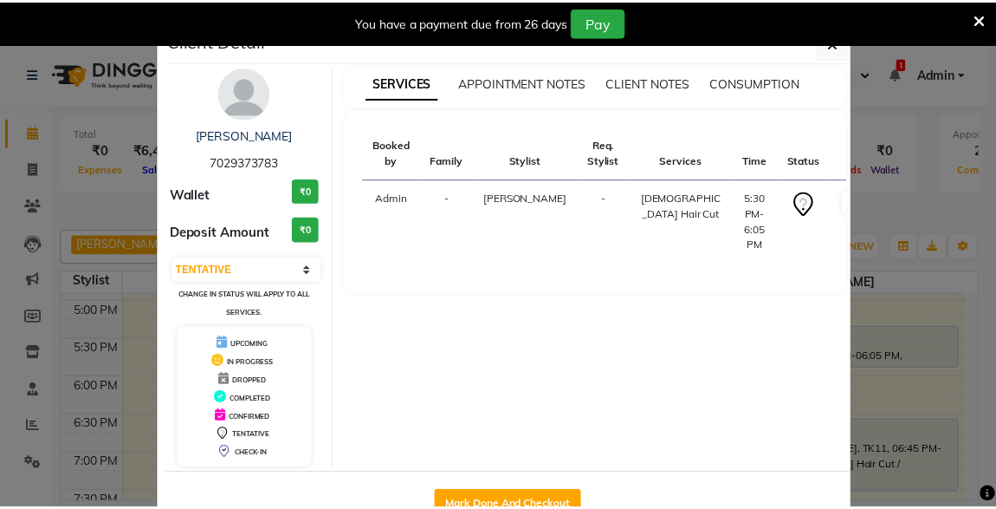
scroll to position [48, 0]
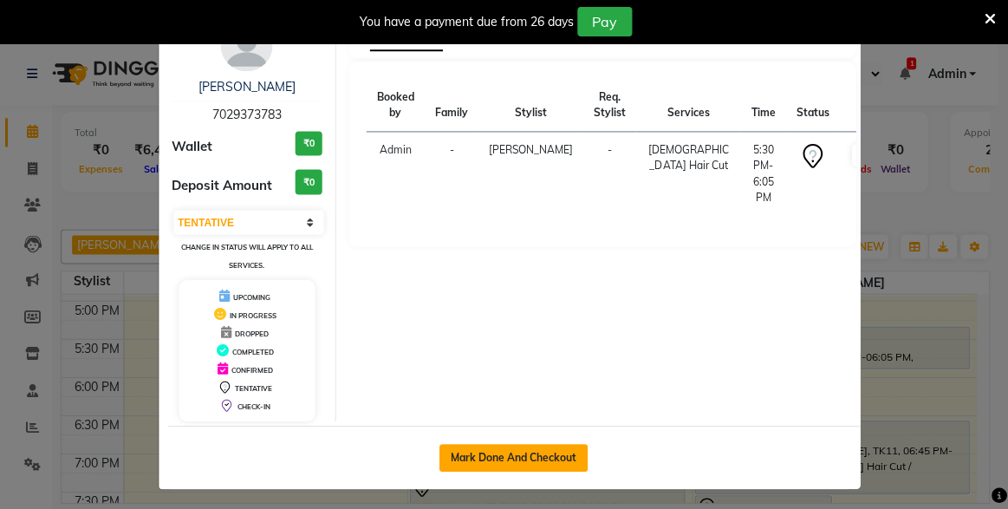
click at [538, 451] on button "Mark Done And Checkout" at bounding box center [512, 457] width 148 height 28
select select "service"
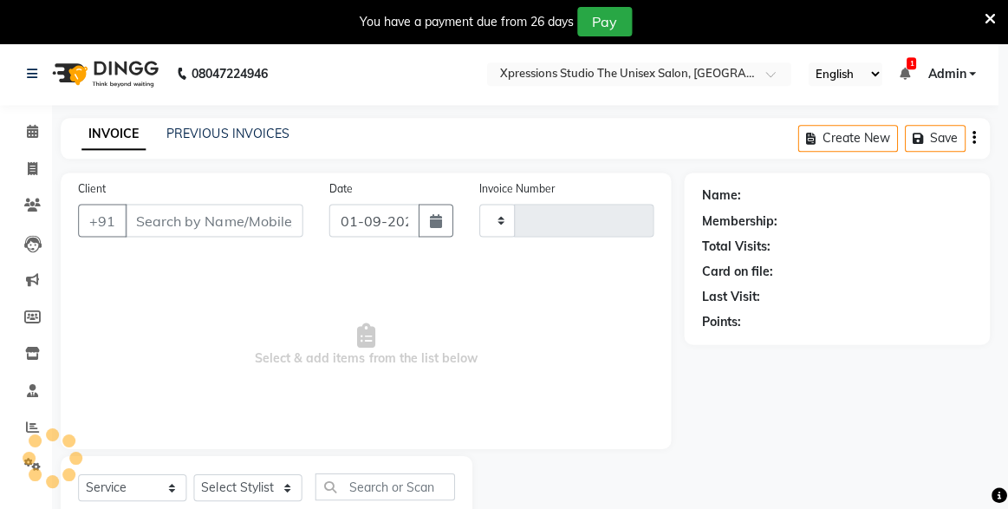
type input "4491"
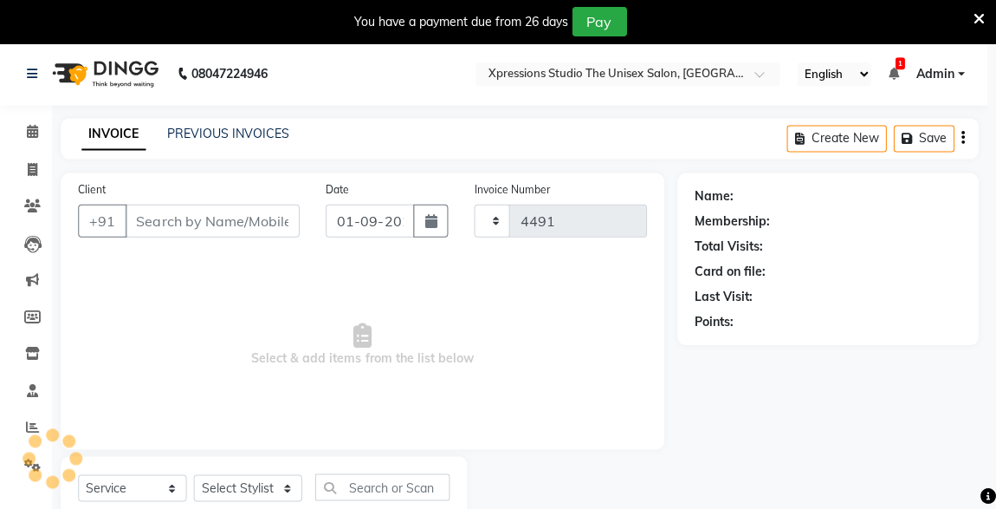
select select "7003"
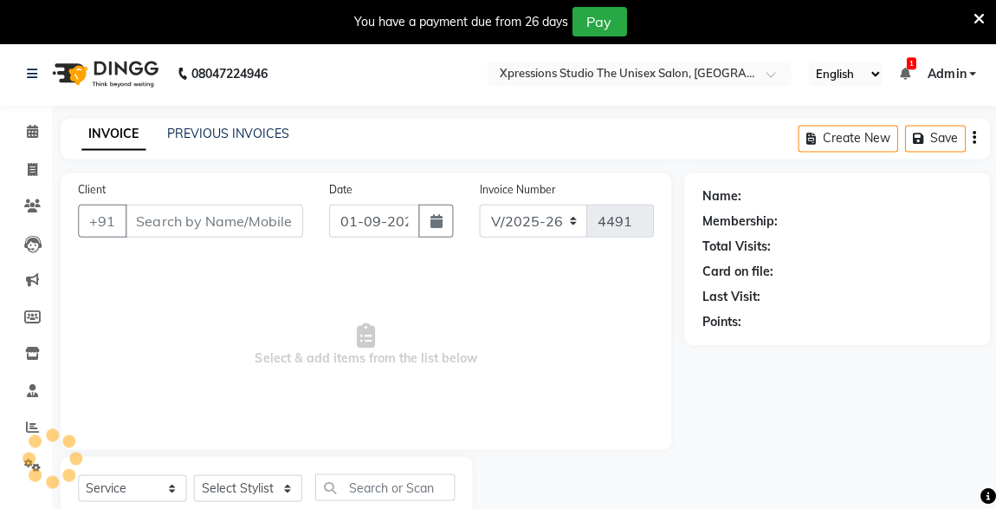
type input "7029373783"
select select "57589"
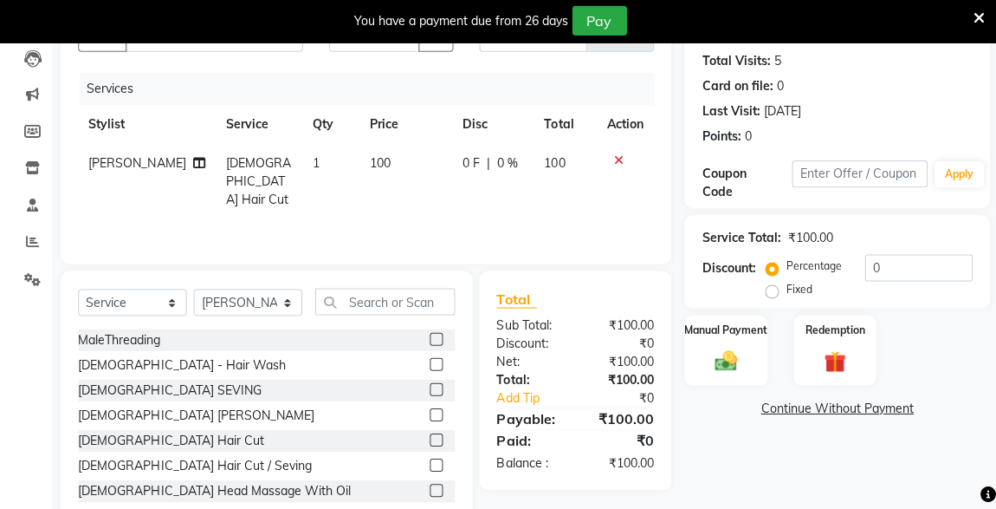
scroll to position [184, 0]
click at [386, 305] on input "text" at bounding box center [383, 302] width 139 height 27
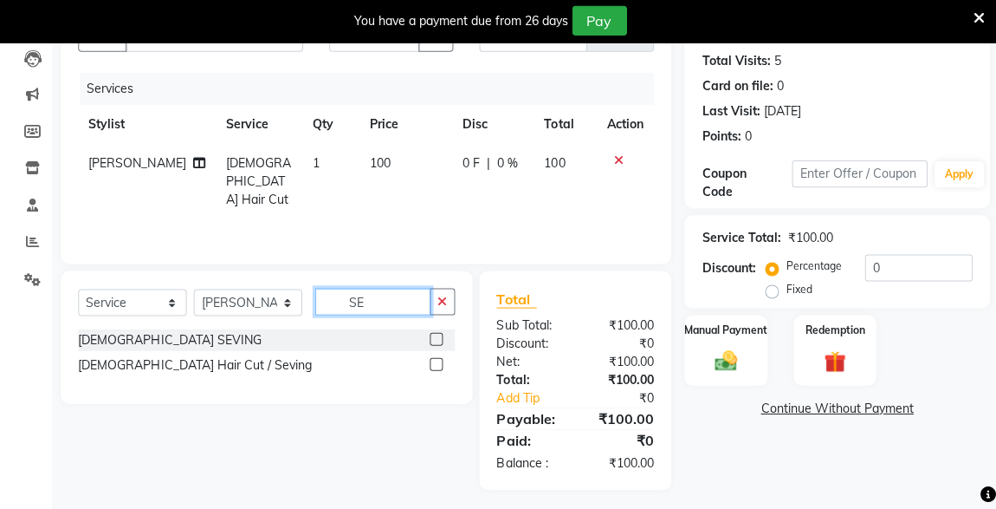
type input "SE"
click at [436, 337] on label at bounding box center [435, 339] width 13 height 13
click at [436, 337] on input "checkbox" at bounding box center [434, 339] width 11 height 11
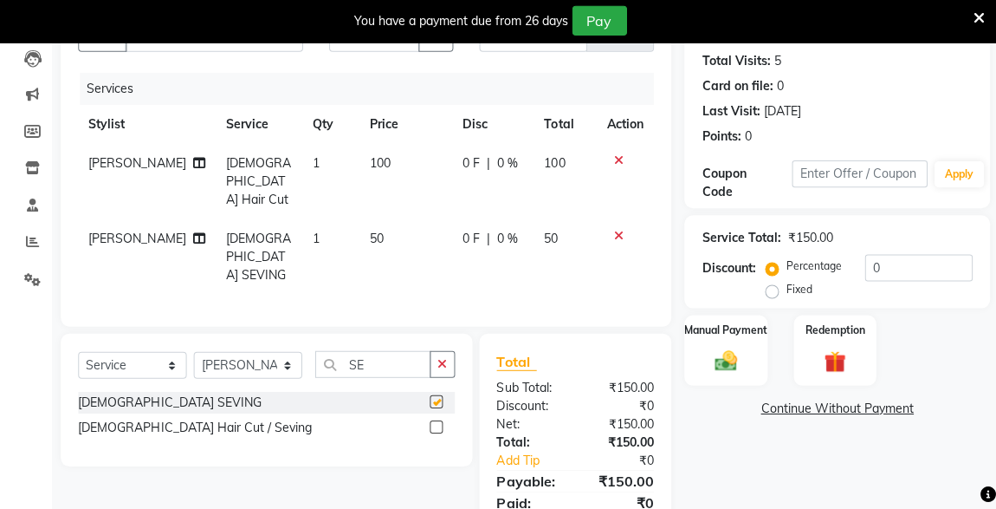
checkbox input "false"
click at [736, 351] on img at bounding box center [724, 360] width 36 height 25
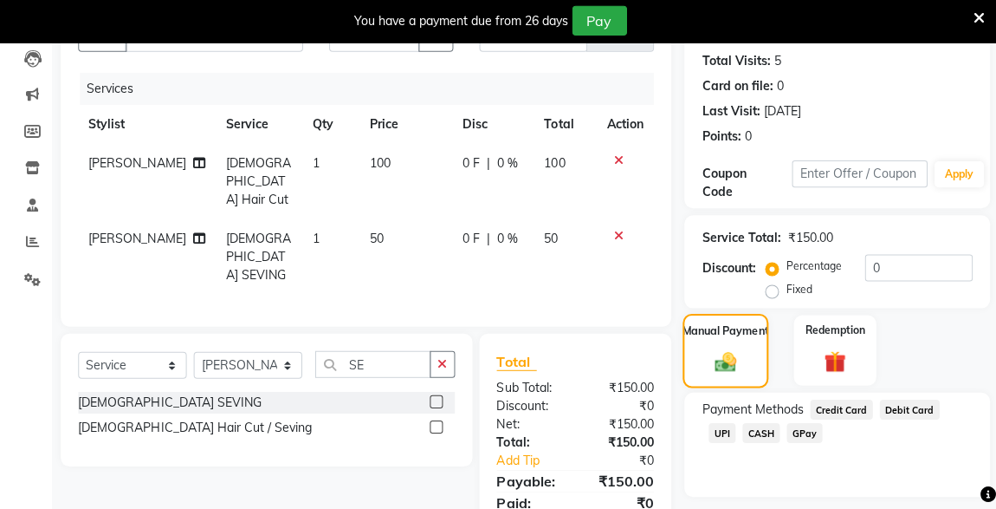
scroll to position [232, 0]
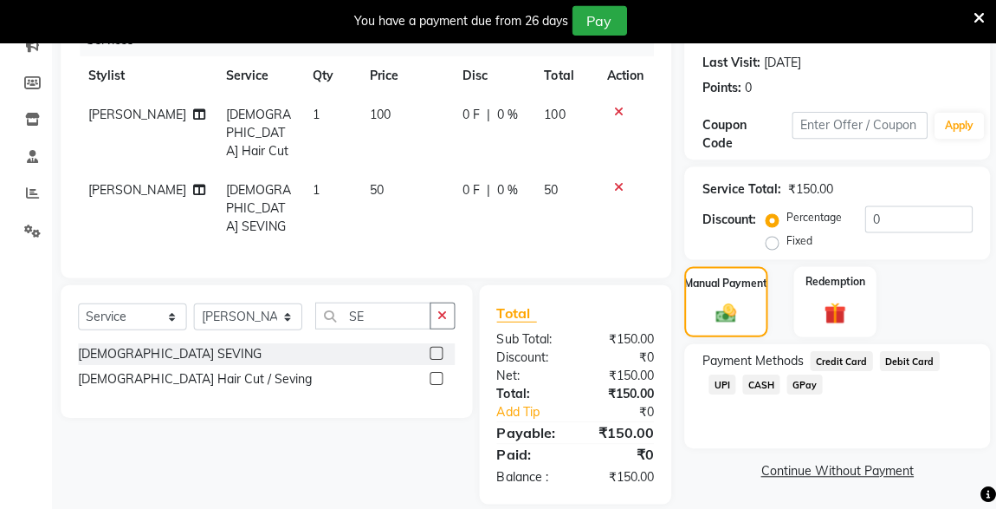
click at [741, 384] on span "CASH" at bounding box center [759, 384] width 37 height 20
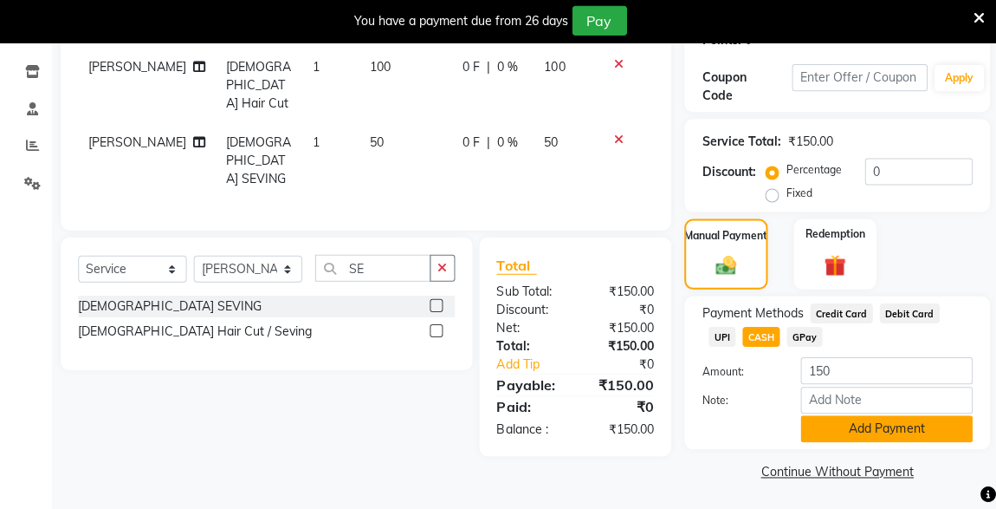
click at [886, 427] on button "Add Payment" at bounding box center [885, 428] width 172 height 27
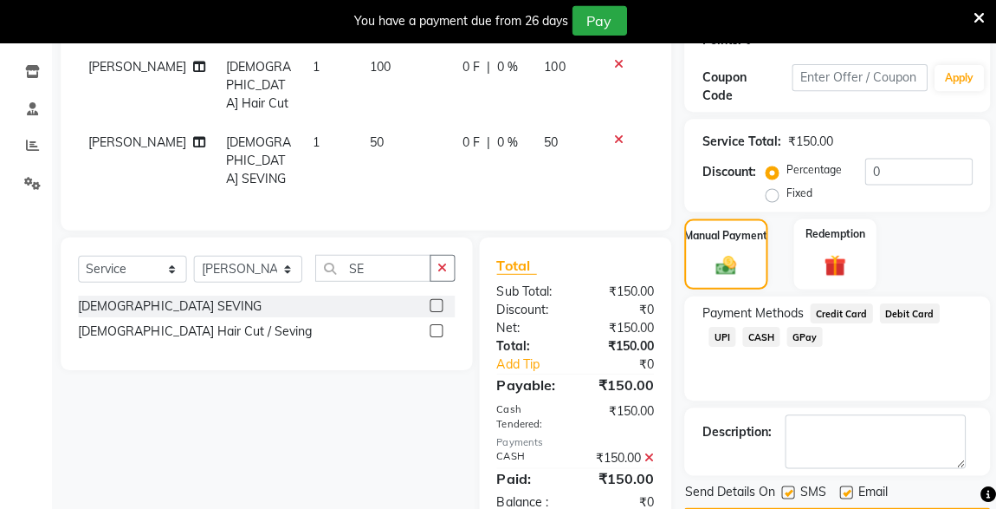
scroll to position [328, 0]
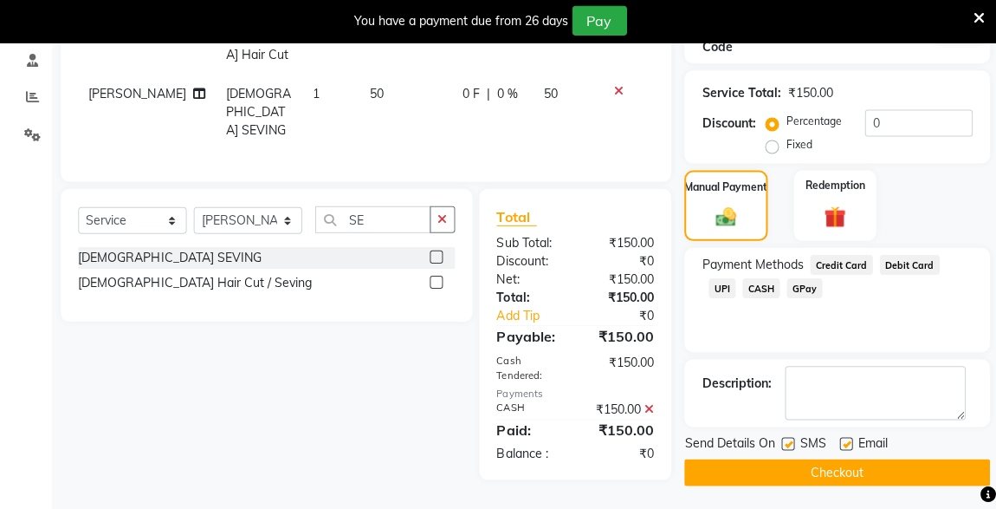
click at [787, 441] on label at bounding box center [786, 443] width 13 height 13
click at [787, 441] on input "checkbox" at bounding box center [785, 443] width 11 height 11
checkbox input "false"
click at [847, 479] on button "Checkout" at bounding box center [835, 471] width 305 height 27
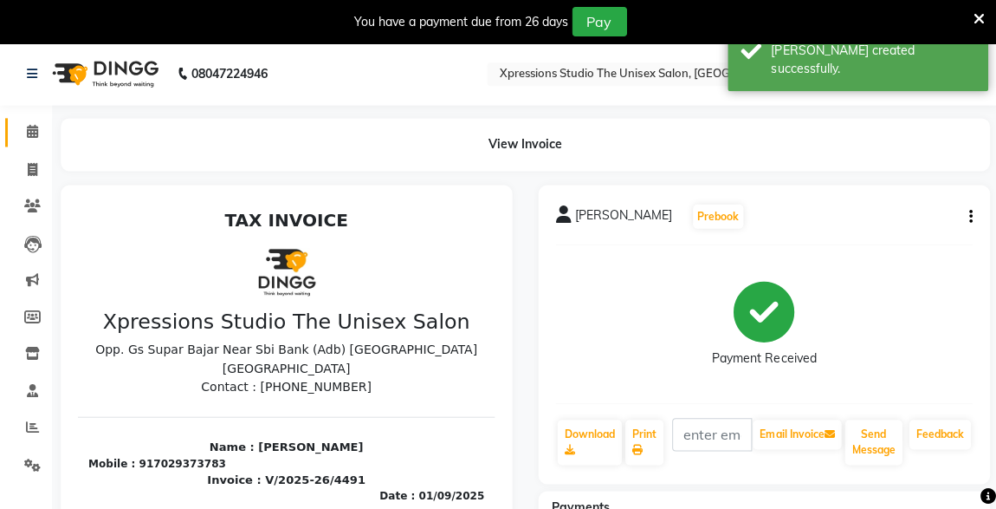
click at [28, 120] on link "Calendar" at bounding box center [26, 132] width 42 height 29
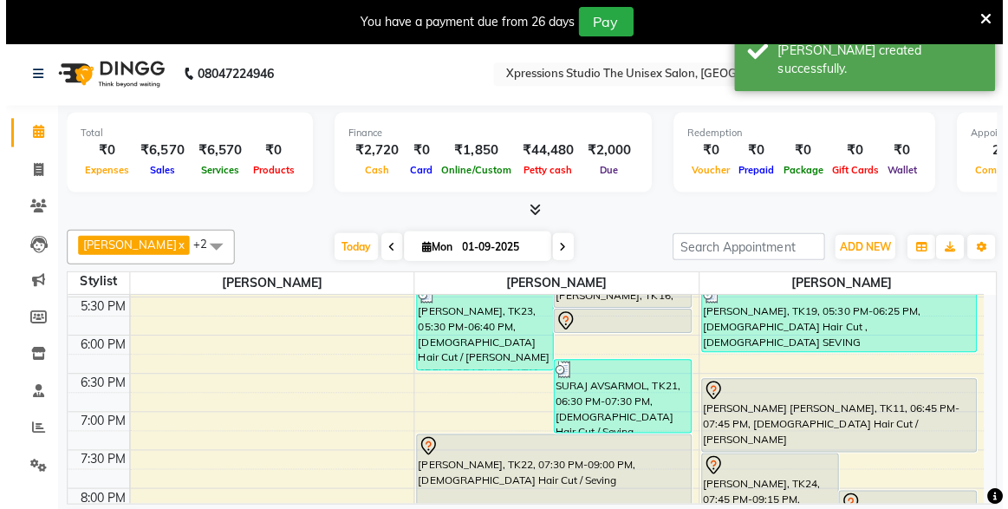
scroll to position [768, 0]
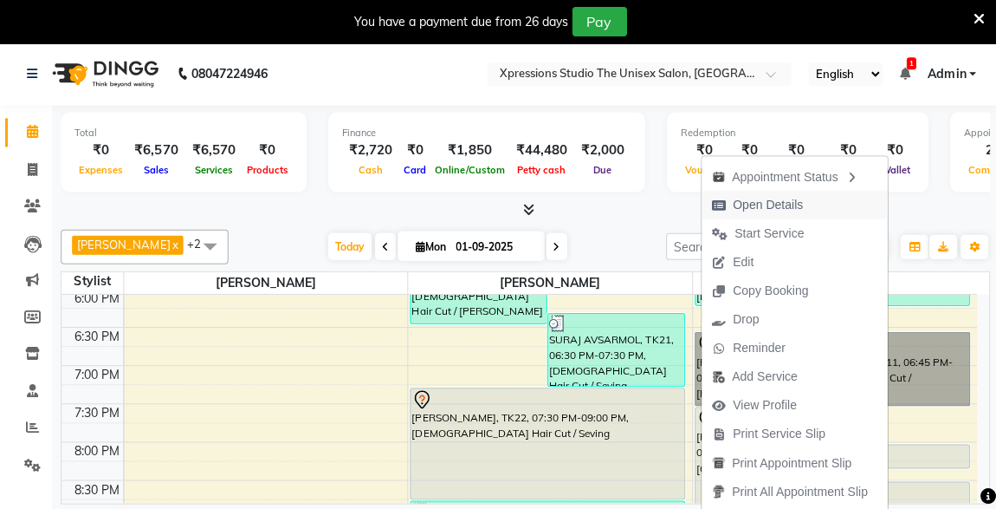
click at [781, 204] on span "Open Details" at bounding box center [766, 204] width 70 height 18
select select "7"
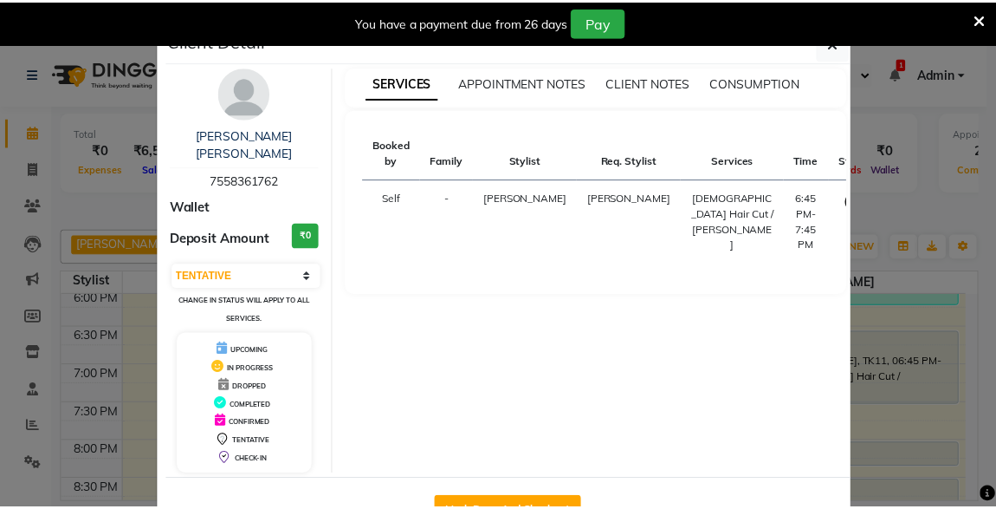
scroll to position [36, 0]
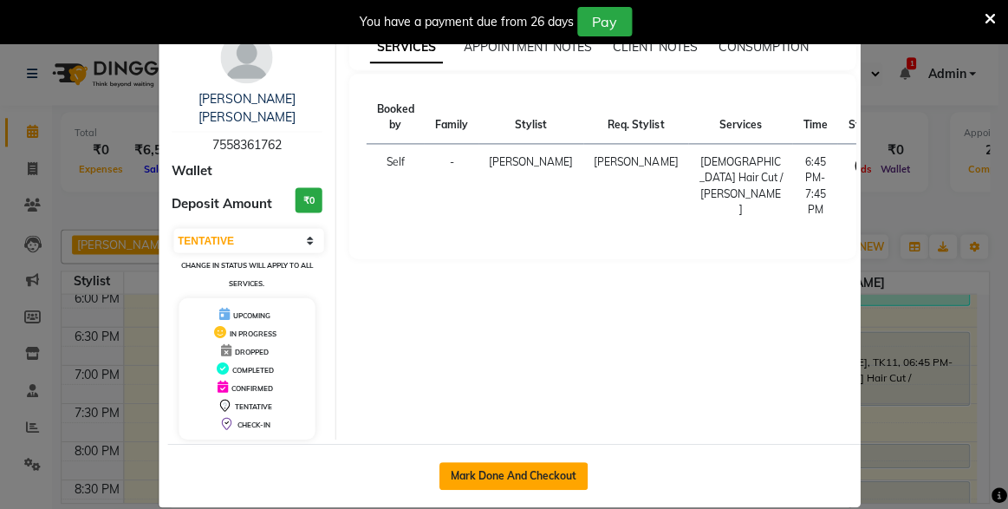
click at [542, 461] on button "Mark Done And Checkout" at bounding box center [512, 475] width 148 height 28
select select "service"
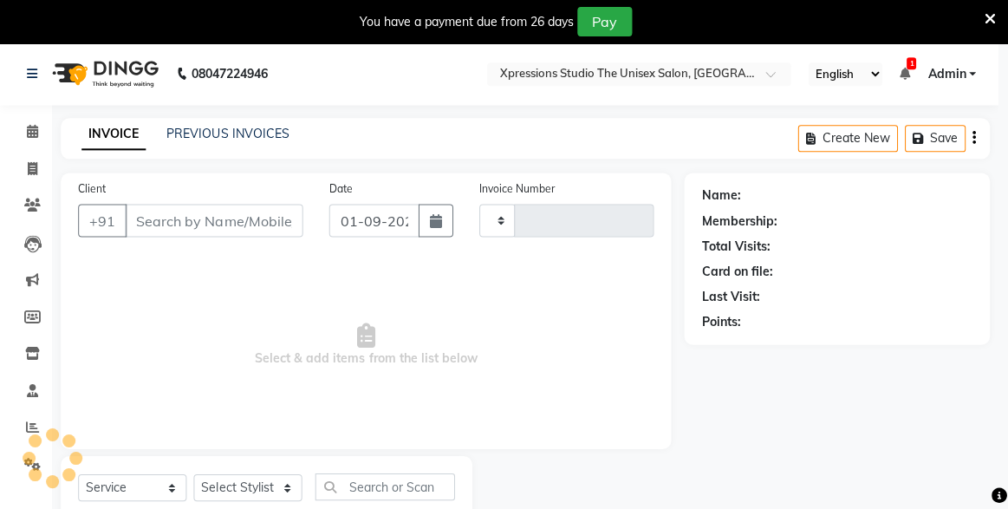
type input "4492"
select select "7003"
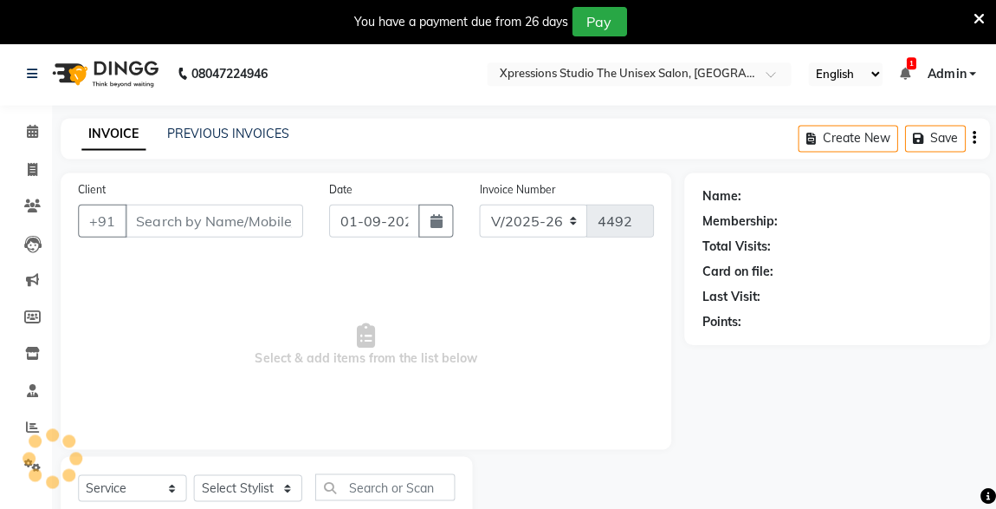
type input "7558361762"
select select "57589"
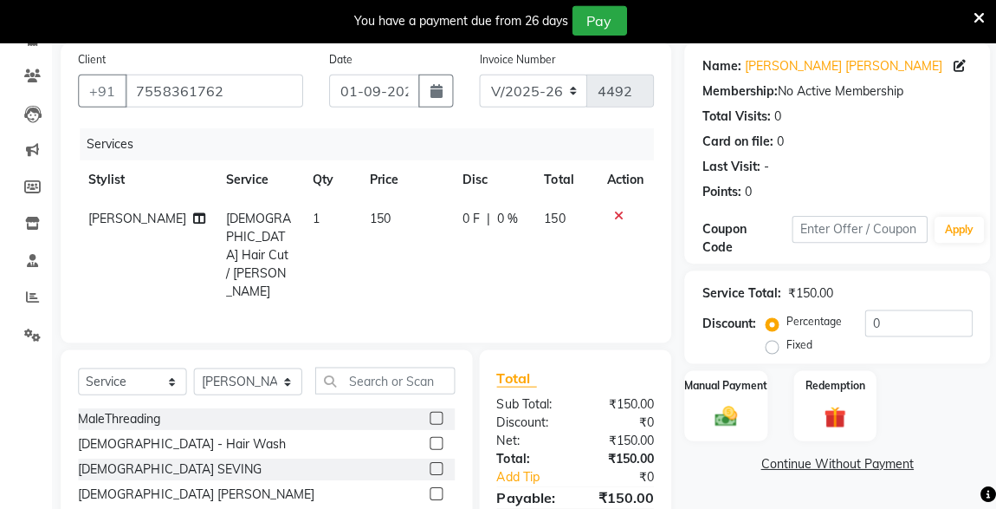
scroll to position [226, 0]
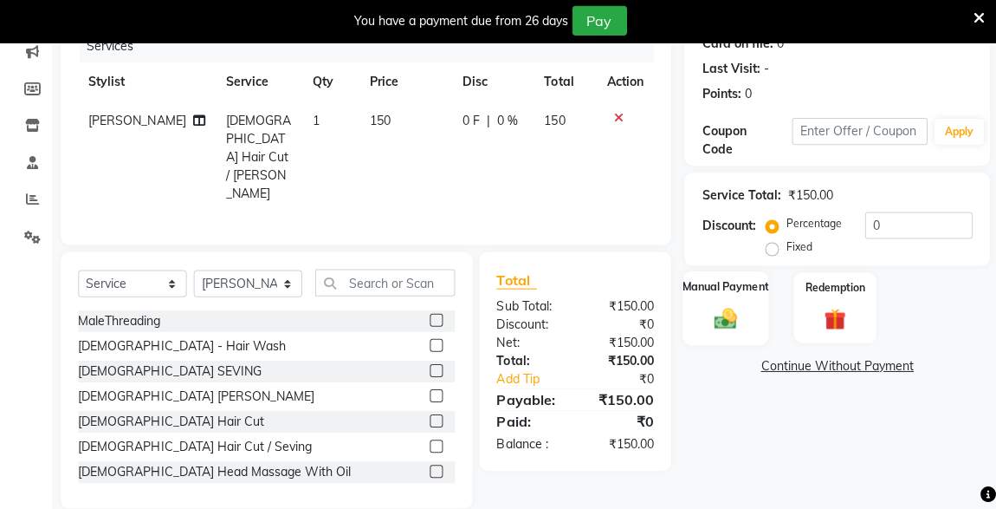
click at [729, 314] on img at bounding box center [723, 318] width 37 height 27
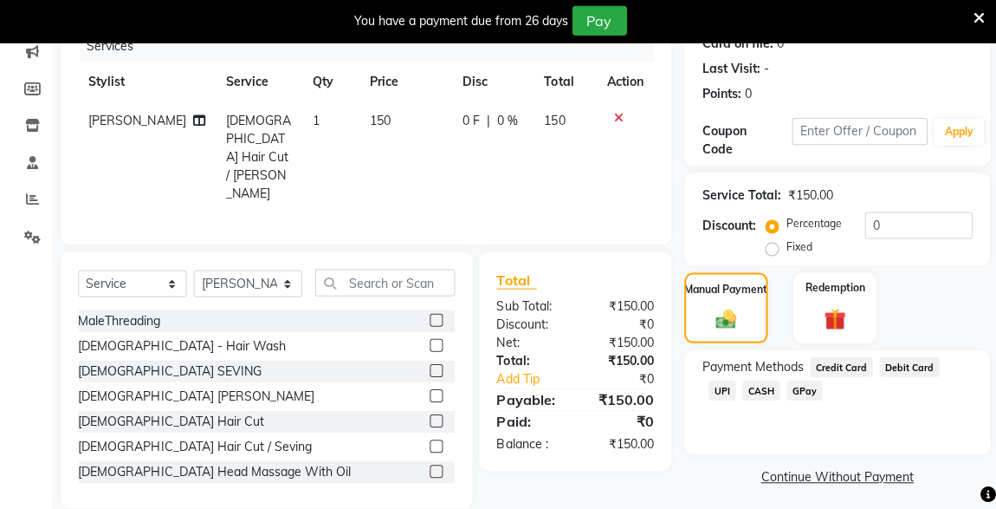
click at [734, 380] on span "UPI" at bounding box center [720, 390] width 27 height 20
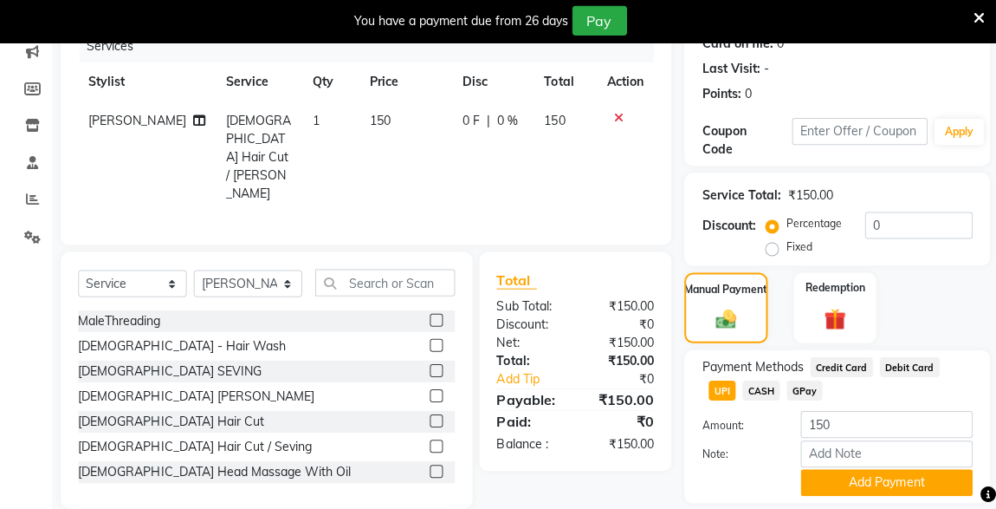
click at [956, 314] on div "Manual Payment Redemption" at bounding box center [835, 308] width 331 height 71
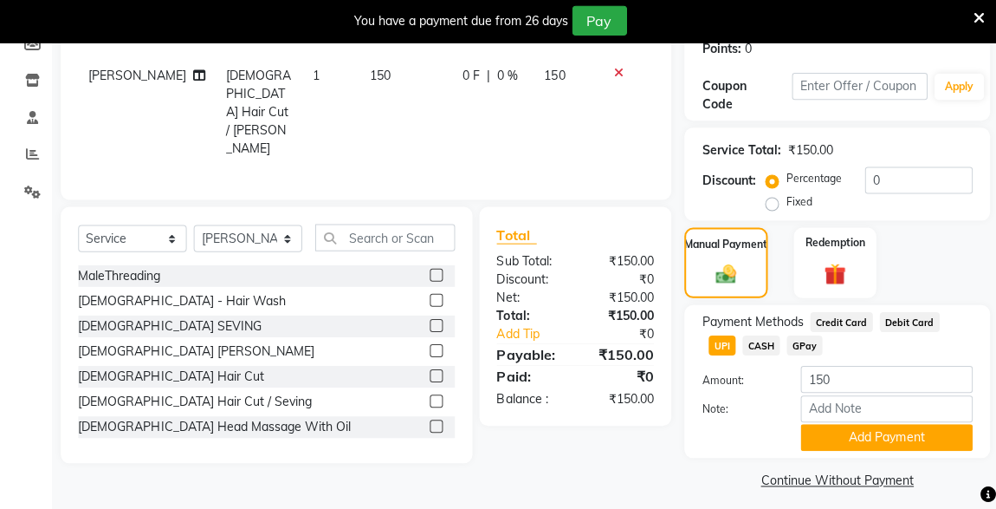
scroll to position [280, 0]
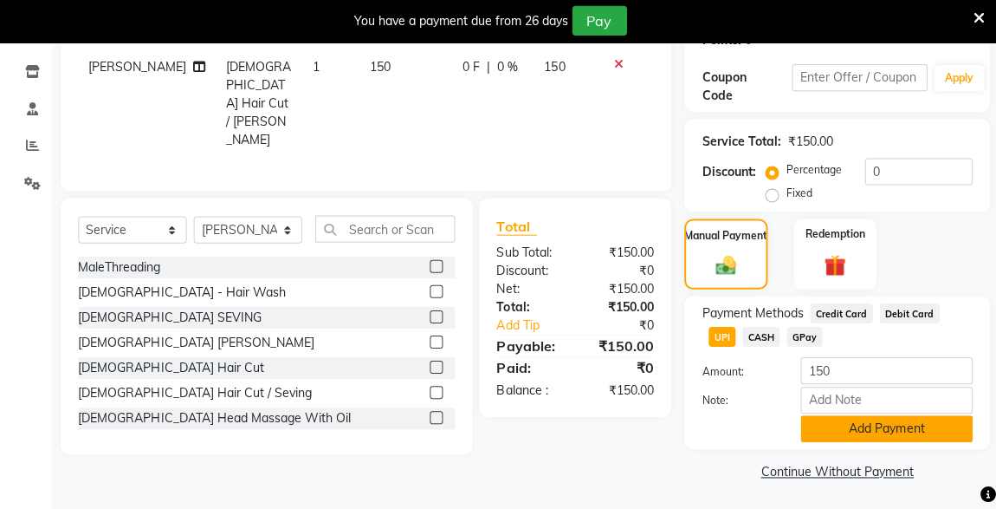
click at [892, 426] on button "Add Payment" at bounding box center [885, 428] width 172 height 27
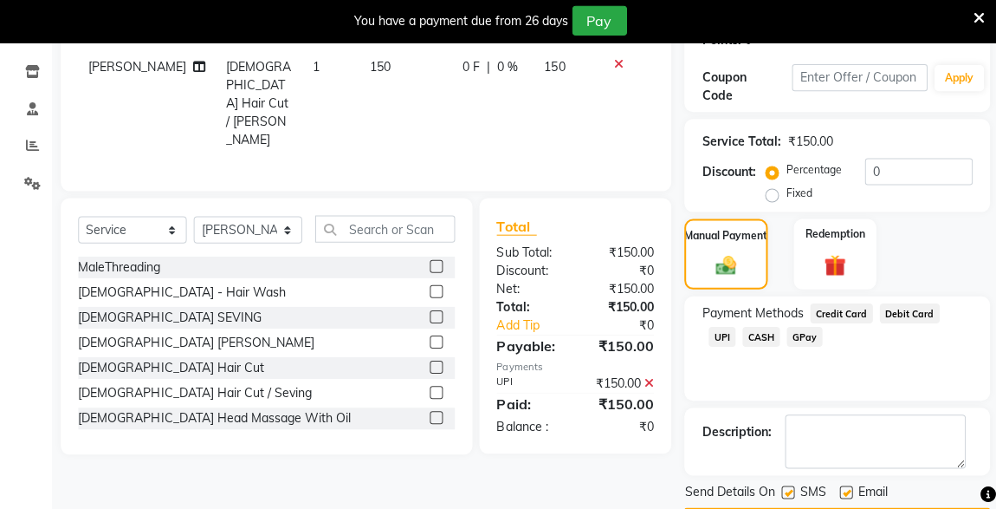
scroll to position [328, 0]
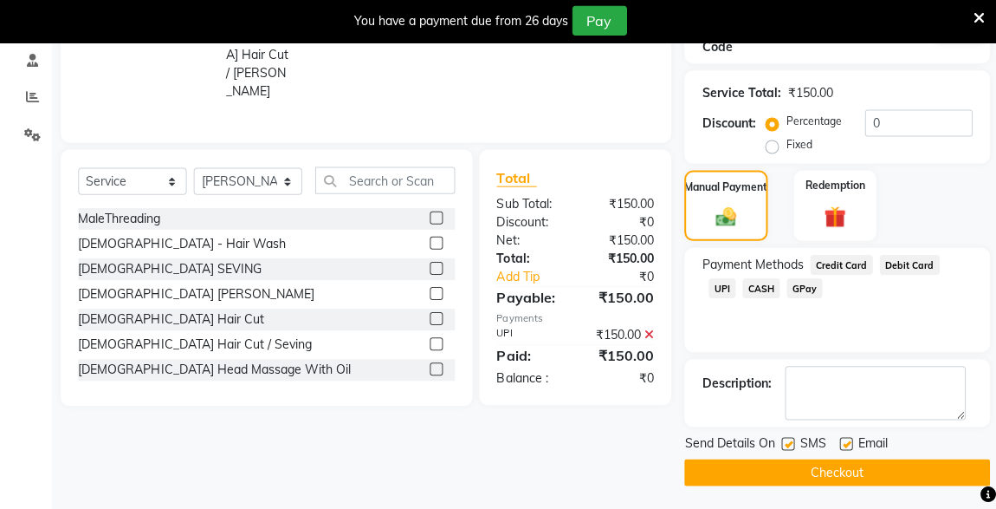
click at [783, 443] on label at bounding box center [786, 443] width 13 height 13
click at [783, 443] on input "checkbox" at bounding box center [785, 443] width 11 height 11
checkbox input "false"
click at [866, 470] on button "Checkout" at bounding box center [835, 471] width 305 height 27
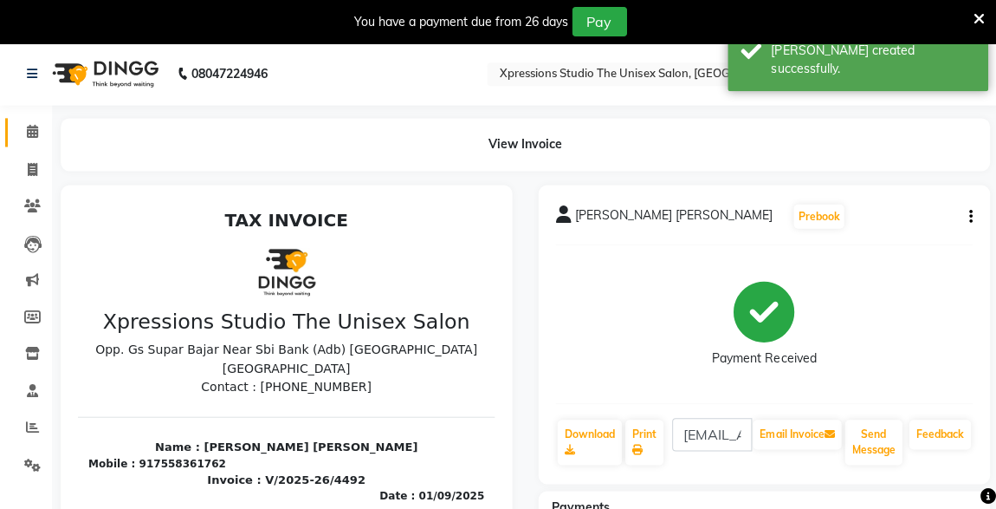
click at [23, 124] on span at bounding box center [32, 132] width 30 height 20
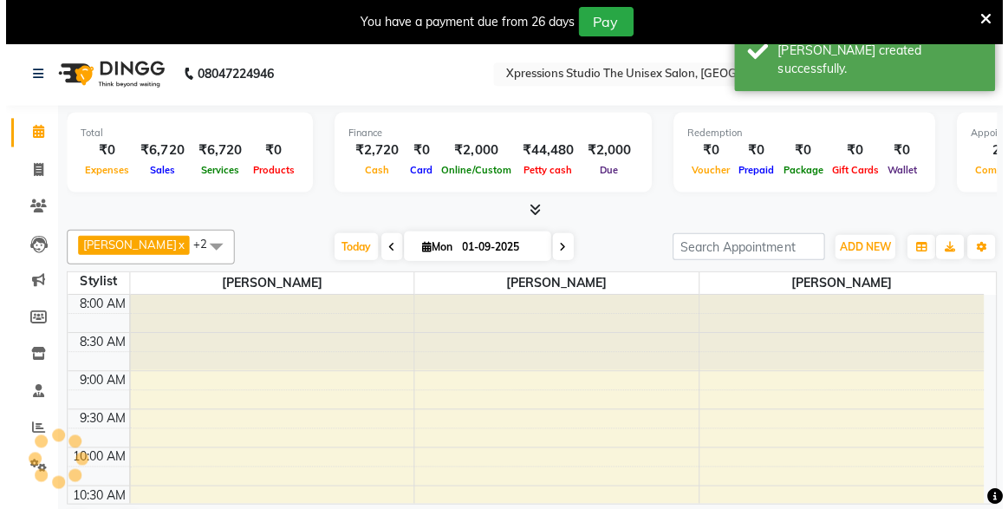
scroll to position [879, 0]
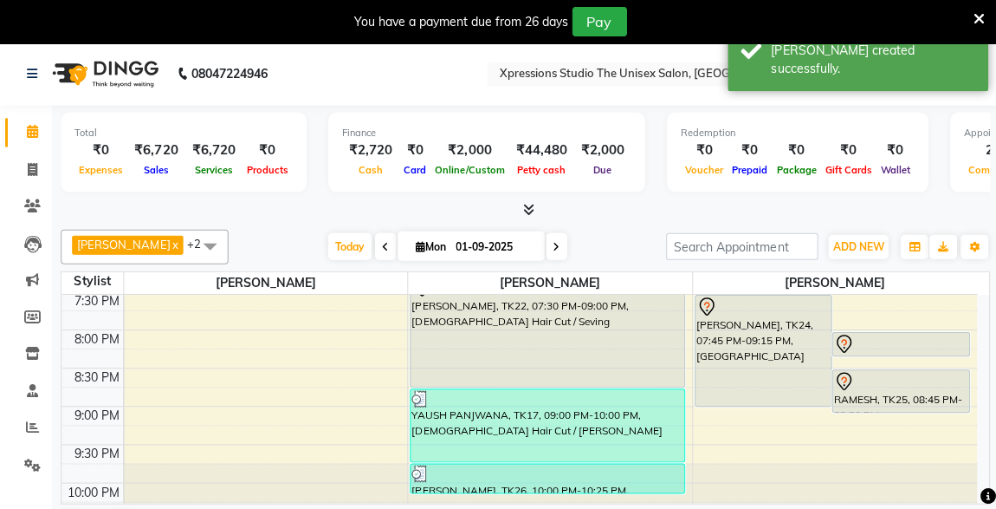
click at [905, 340] on div at bounding box center [899, 343] width 134 height 21
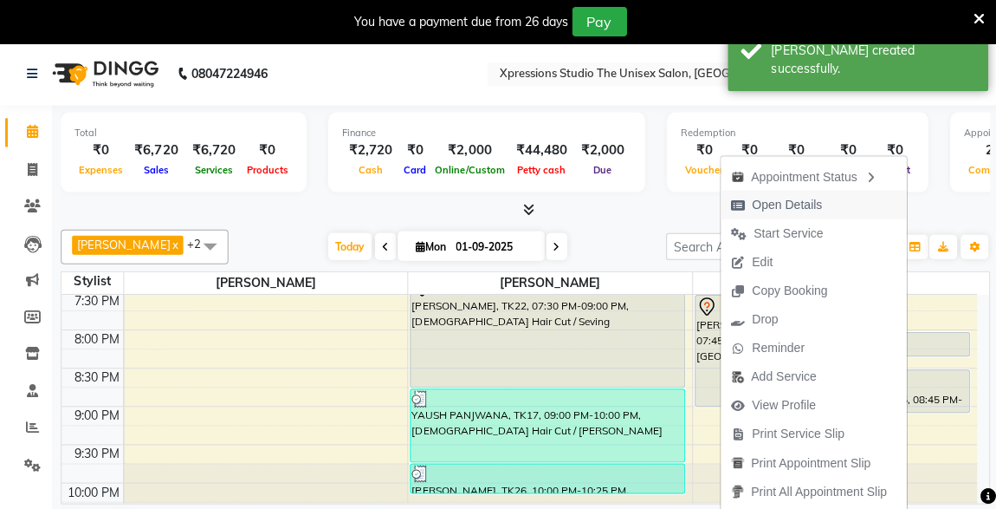
click at [790, 196] on span "Open Details" at bounding box center [785, 204] width 70 height 18
select select "7"
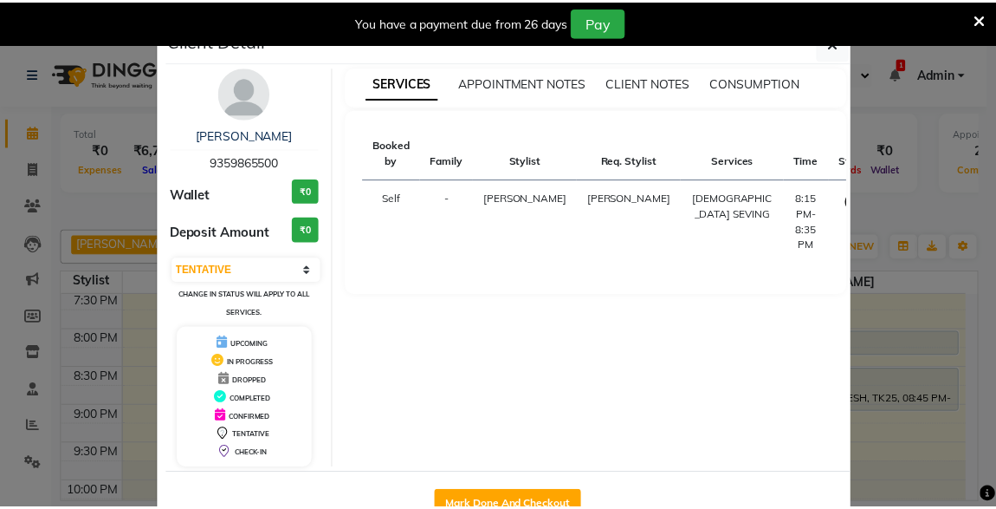
scroll to position [48, 0]
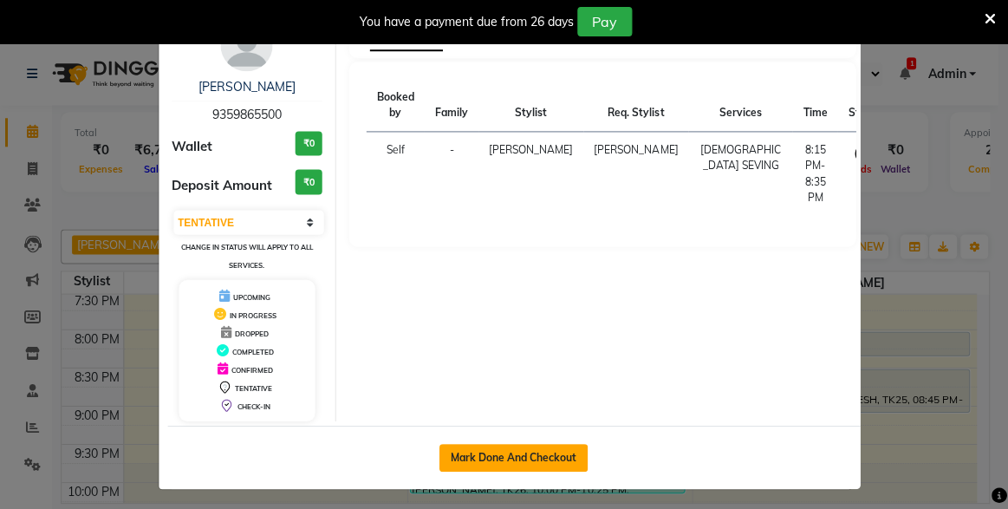
click at [538, 450] on button "Mark Done And Checkout" at bounding box center [512, 457] width 148 height 28
select select "service"
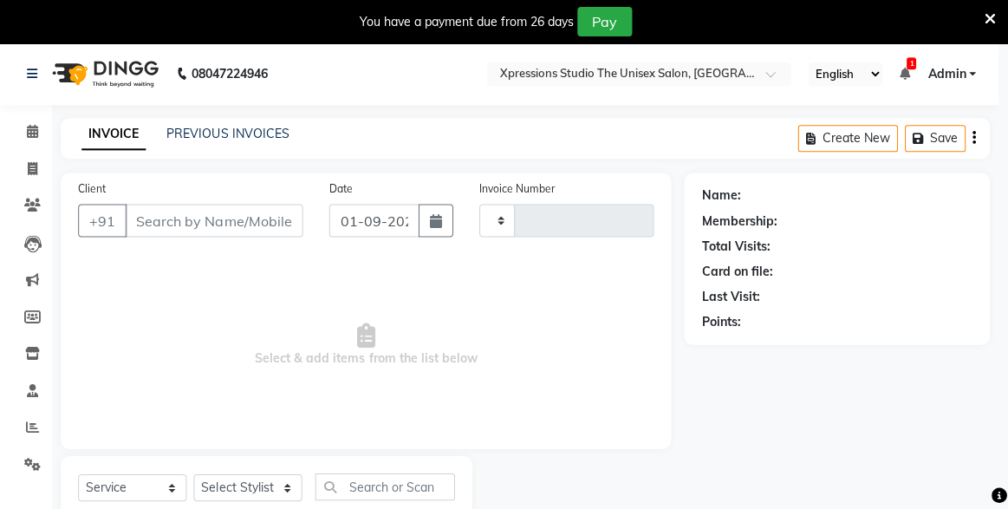
type input "4493"
select select "7003"
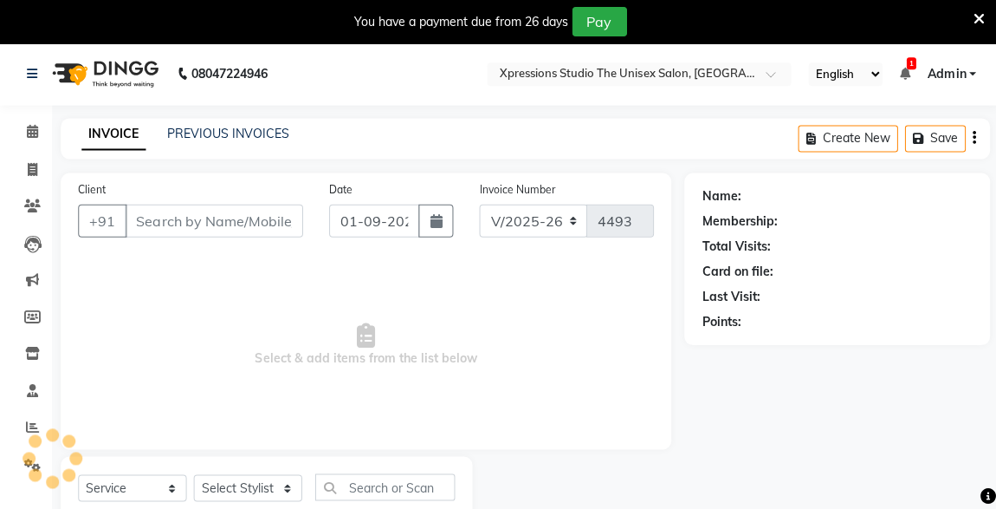
type input "9359865500"
select select "57589"
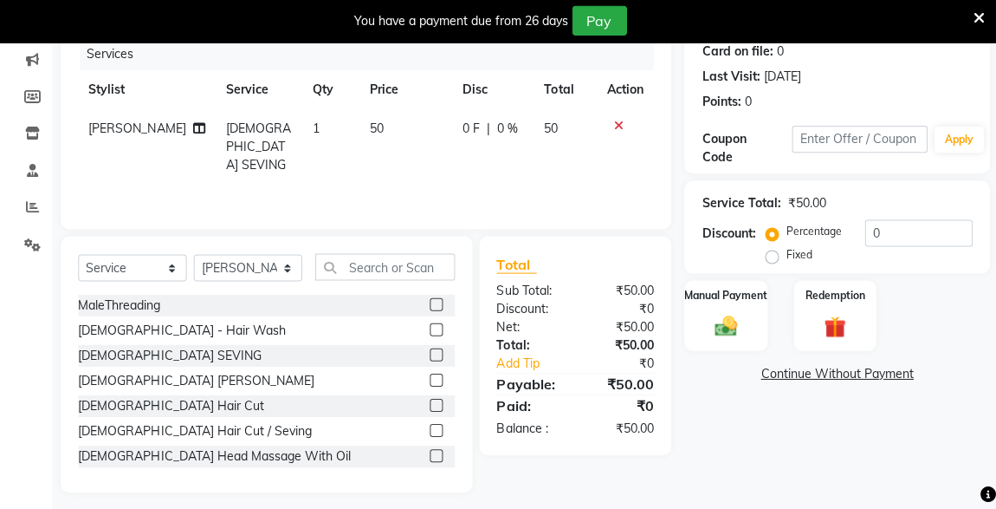
scroll to position [222, 0]
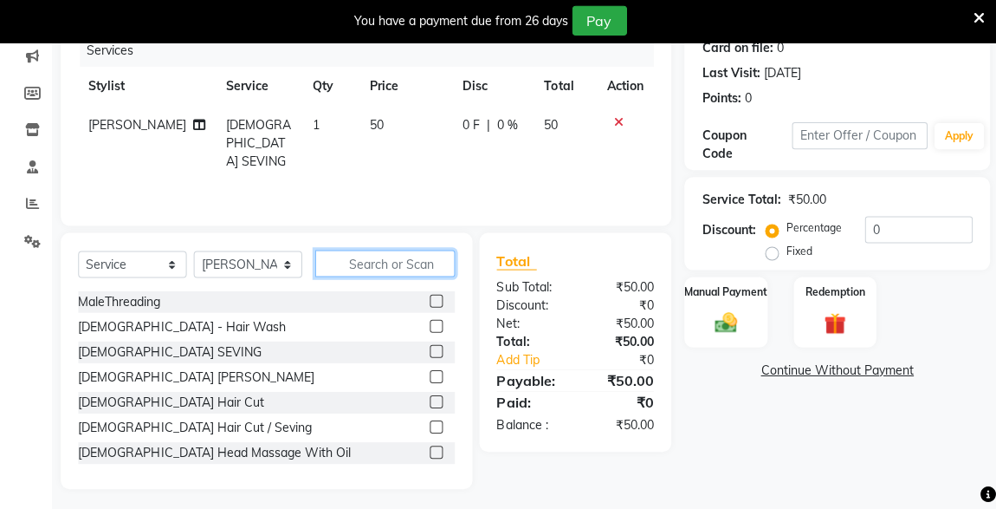
click at [415, 269] on input "text" at bounding box center [383, 263] width 139 height 27
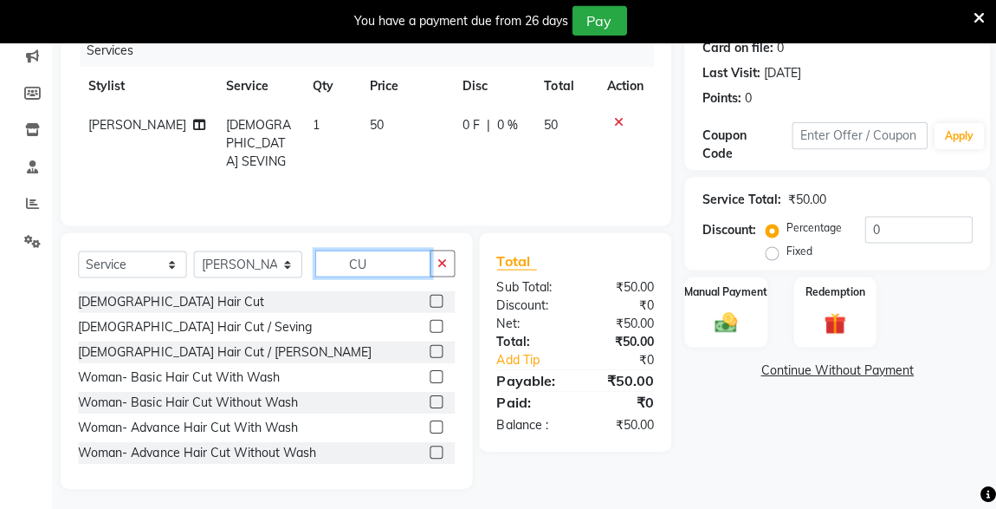
type input "CU"
click at [429, 299] on label at bounding box center [435, 301] width 13 height 13
click at [429, 299] on input "checkbox" at bounding box center [434, 301] width 11 height 11
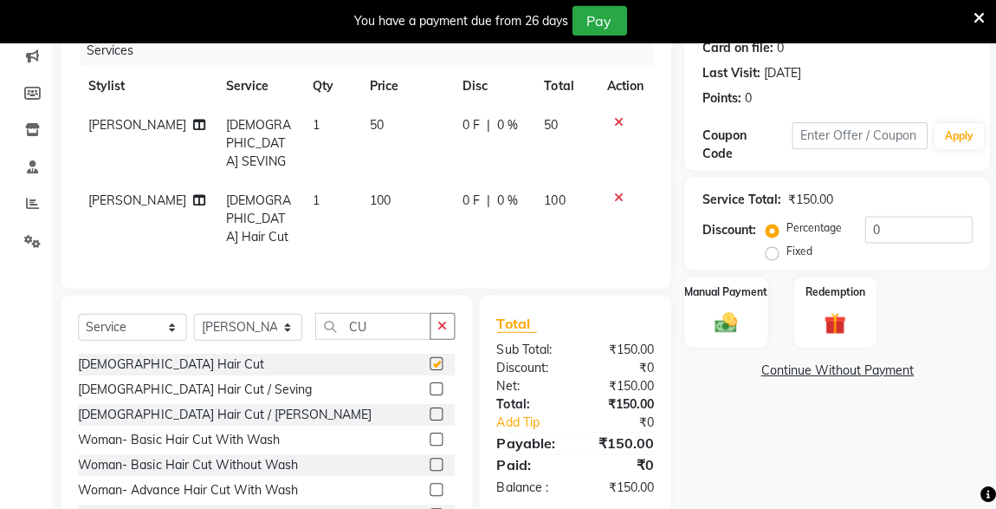
checkbox input "false"
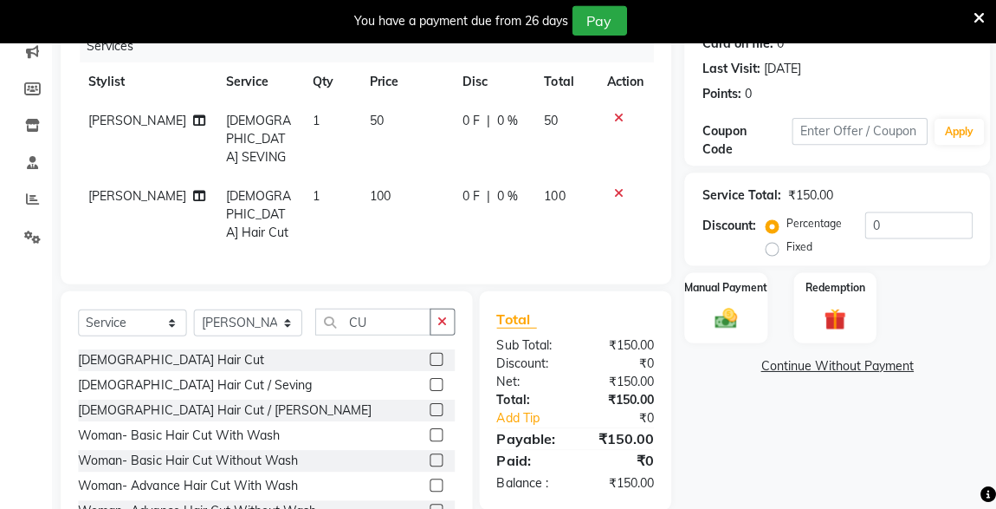
scroll to position [264, 0]
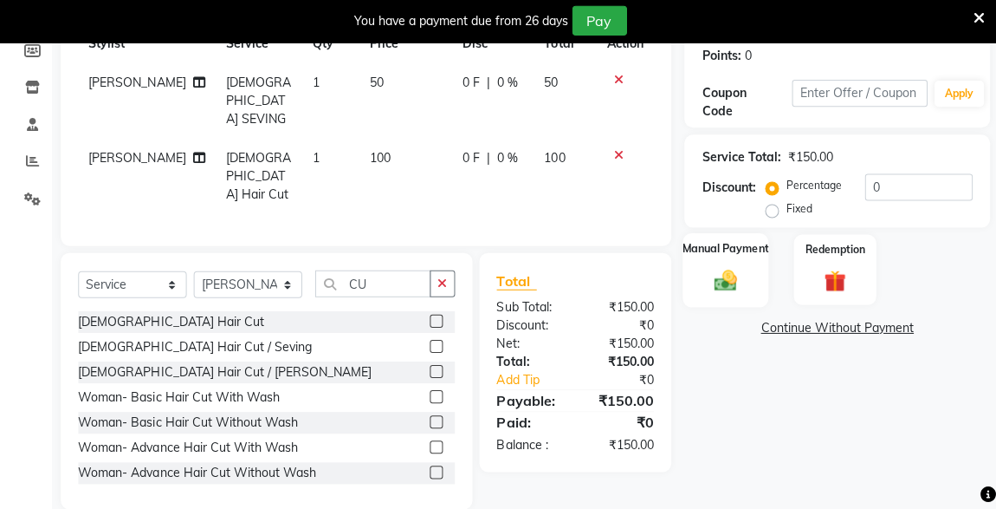
click at [730, 294] on div "Manual Payment" at bounding box center [724, 270] width 86 height 74
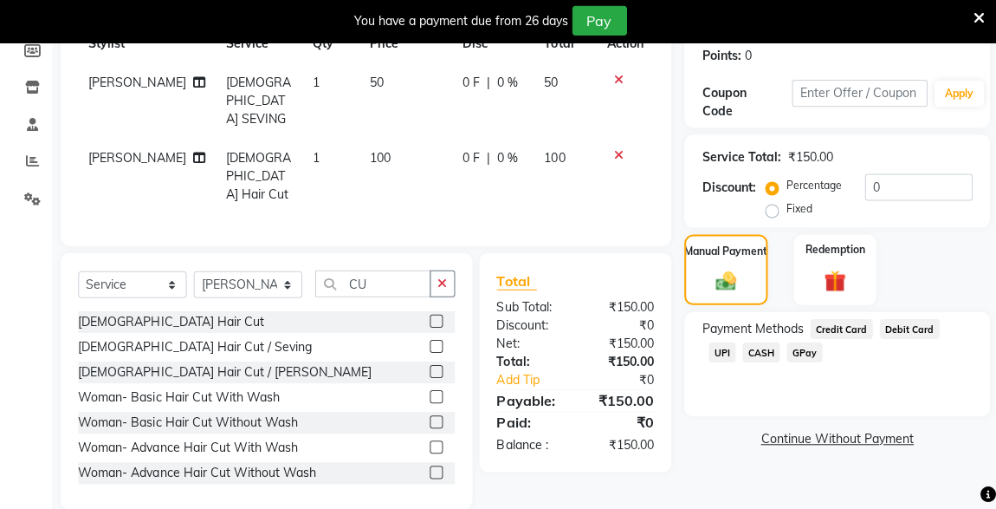
click at [734, 342] on span "UPI" at bounding box center [720, 352] width 27 height 20
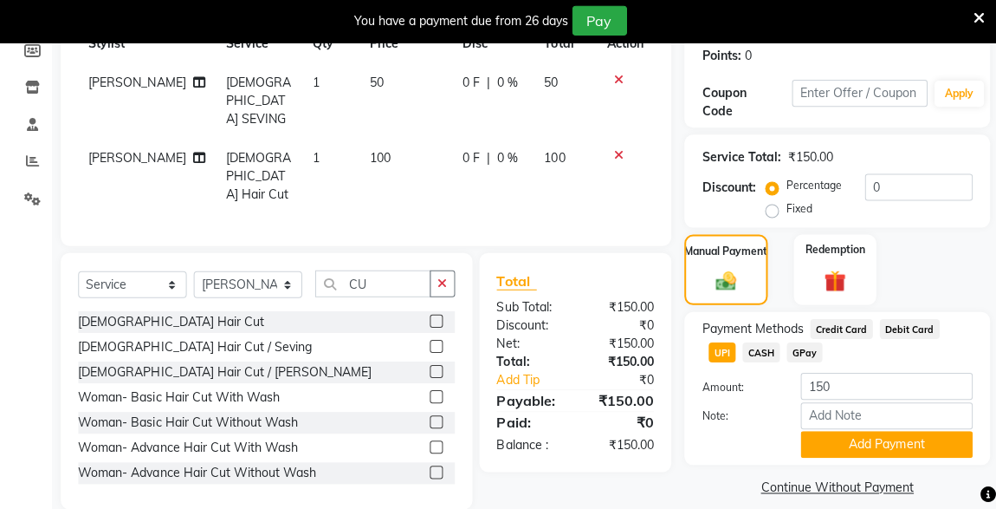
scroll to position [280, 0]
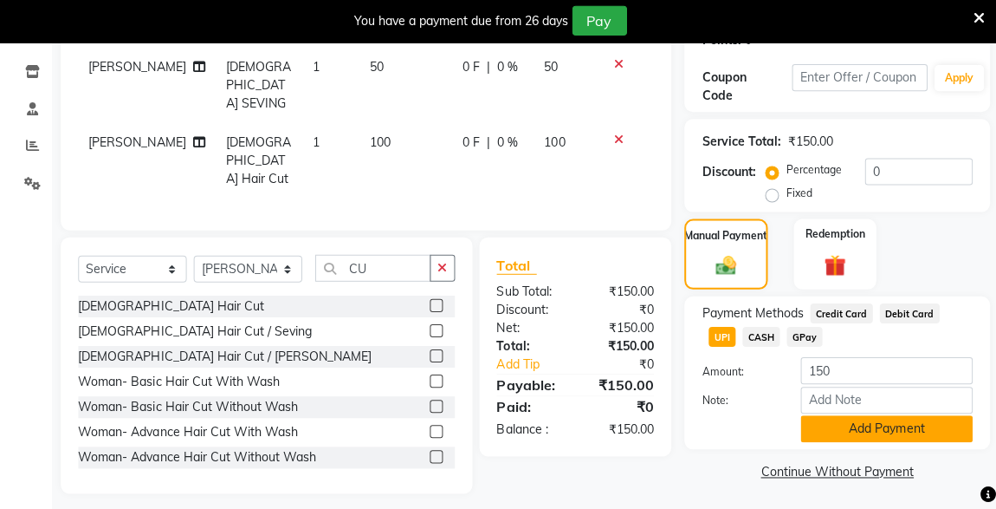
click at [899, 426] on button "Add Payment" at bounding box center [885, 428] width 172 height 27
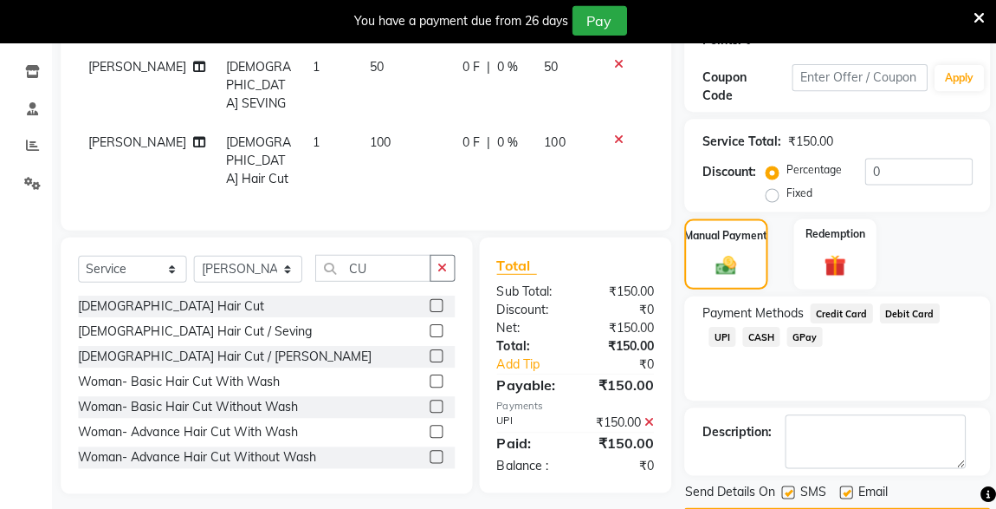
scroll to position [328, 0]
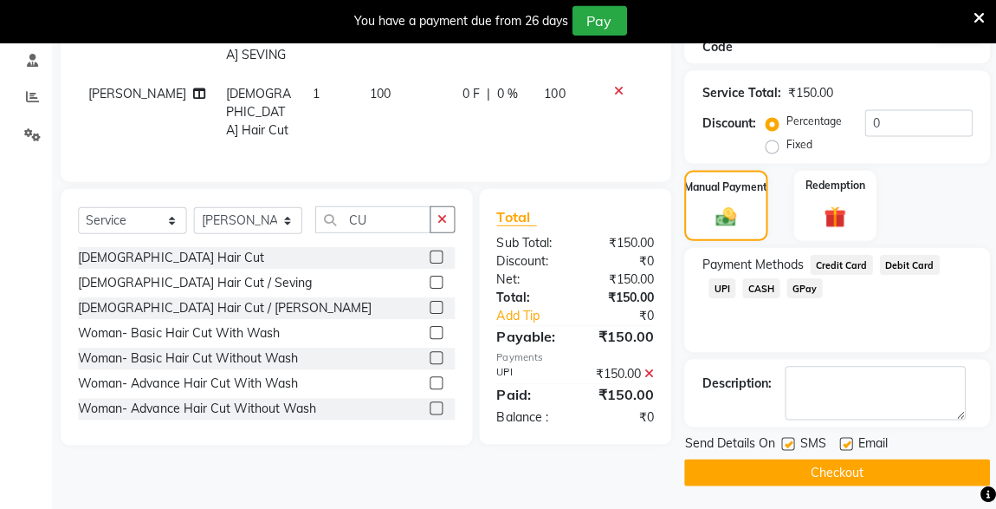
click at [787, 441] on label at bounding box center [786, 443] width 13 height 13
click at [787, 441] on input "checkbox" at bounding box center [785, 443] width 11 height 11
checkbox input "false"
click at [845, 481] on button "Checkout" at bounding box center [835, 471] width 305 height 27
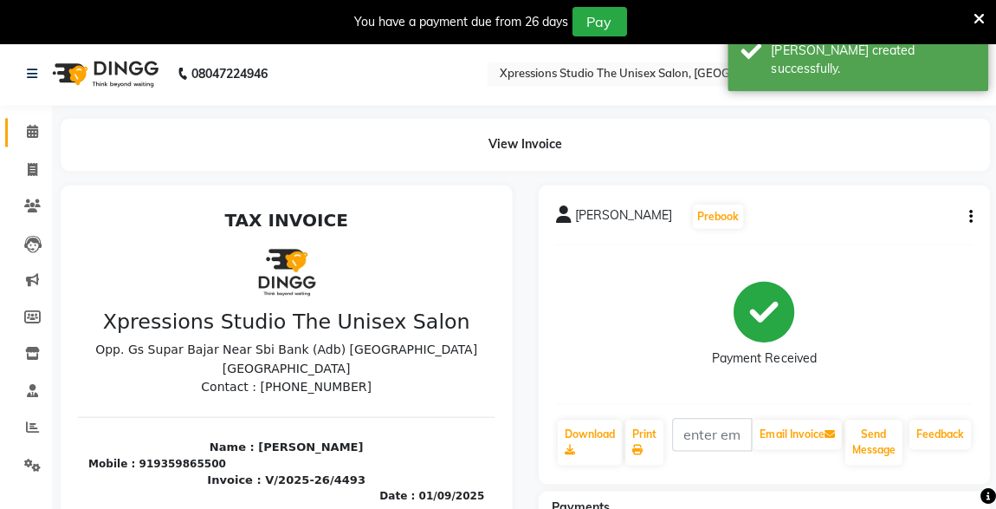
click at [31, 141] on link "Calendar" at bounding box center [26, 132] width 42 height 29
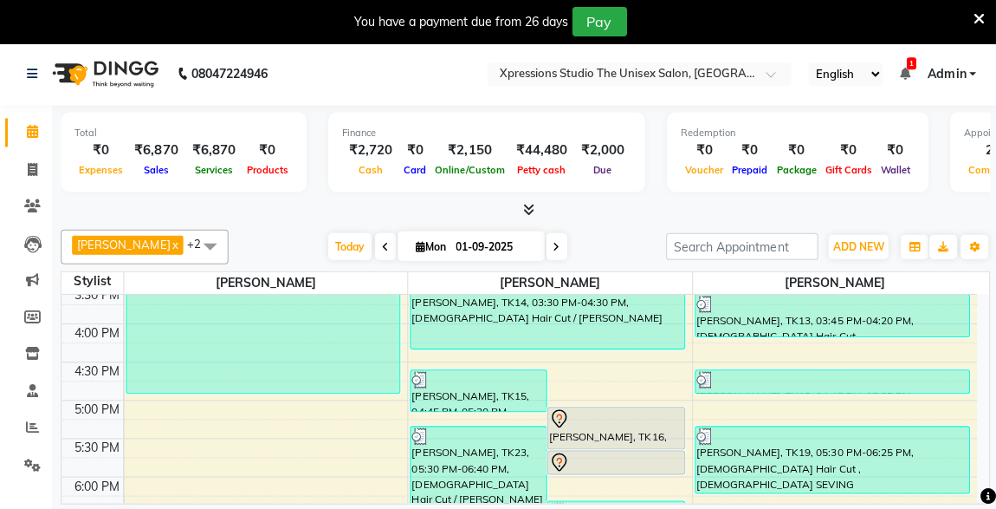
scroll to position [502, 0]
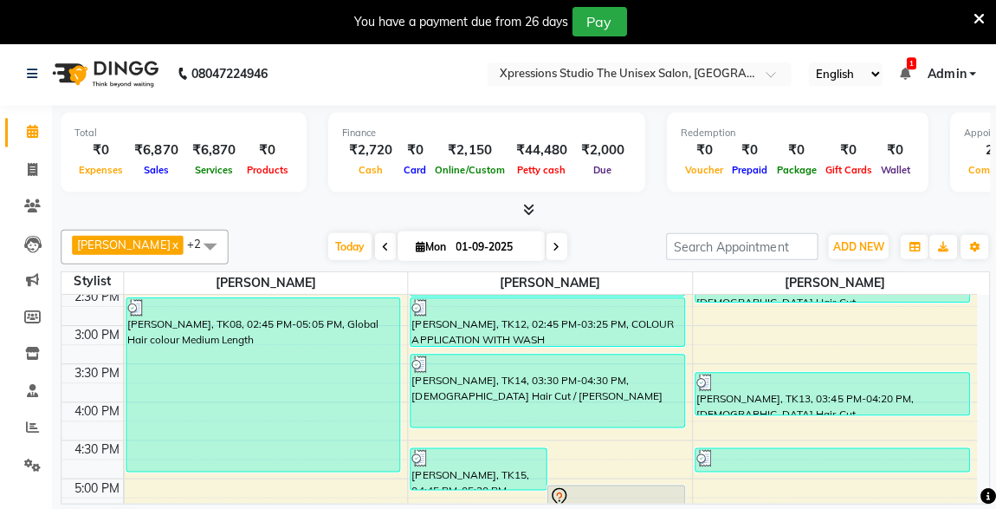
click at [973, 20] on icon at bounding box center [976, 19] width 11 height 16
